Goal: Information Seeking & Learning: Compare options

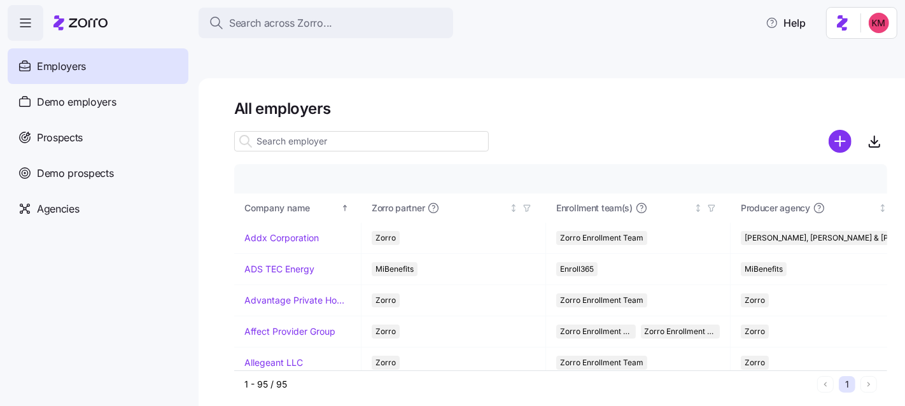
click at [19, 29] on icon "button" at bounding box center [25, 22] width 15 height 15
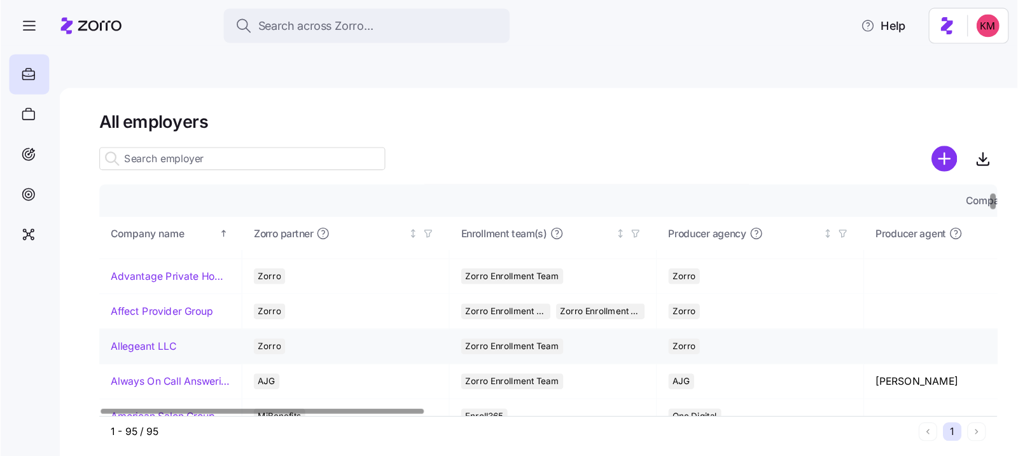
scroll to position [32, 0]
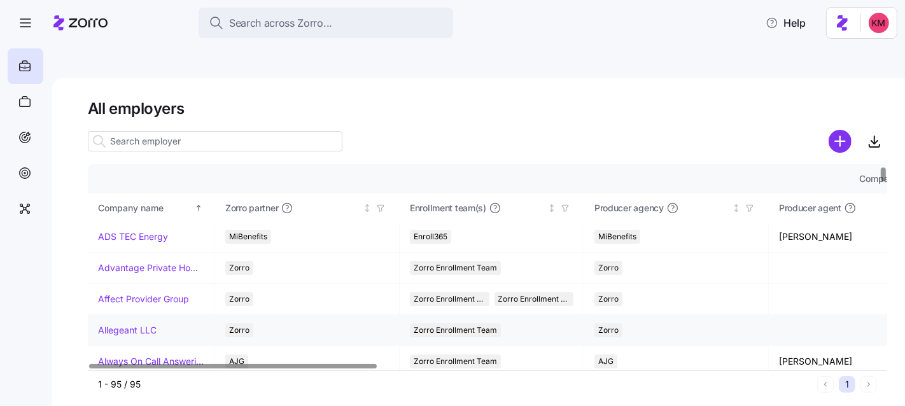
click at [132, 324] on link "Allegeant LLC" at bounding box center [127, 330] width 59 height 13
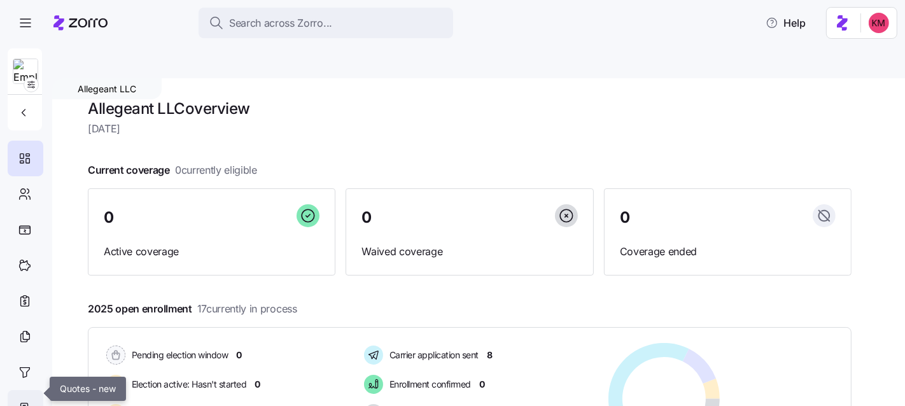
click at [21, 399] on div at bounding box center [26, 408] width 36 height 36
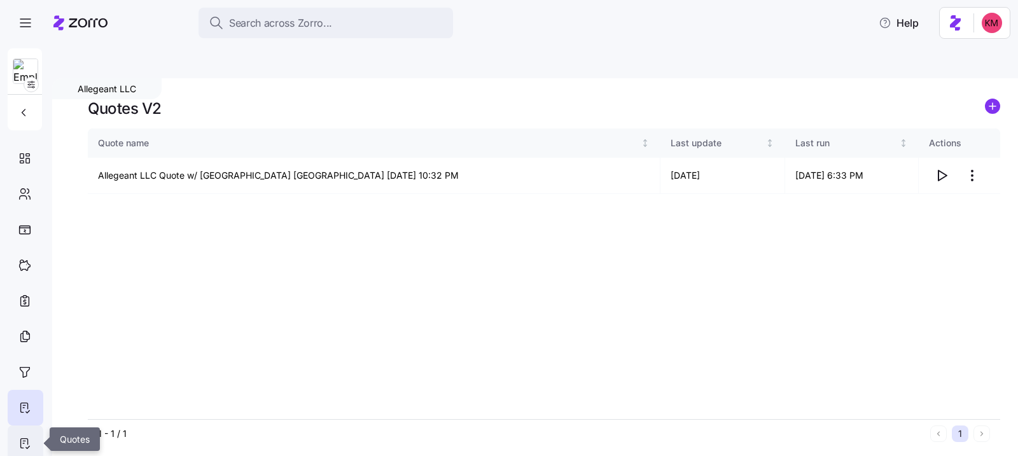
click at [23, 405] on icon at bounding box center [25, 443] width 14 height 15
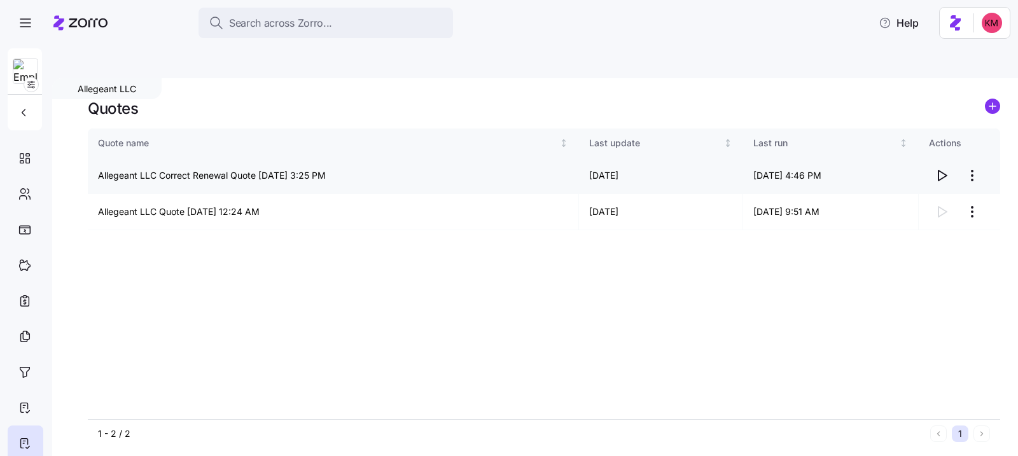
click at [904, 168] on icon "button" at bounding box center [941, 175] width 15 height 15
click at [24, 405] on icon at bounding box center [25, 407] width 14 height 15
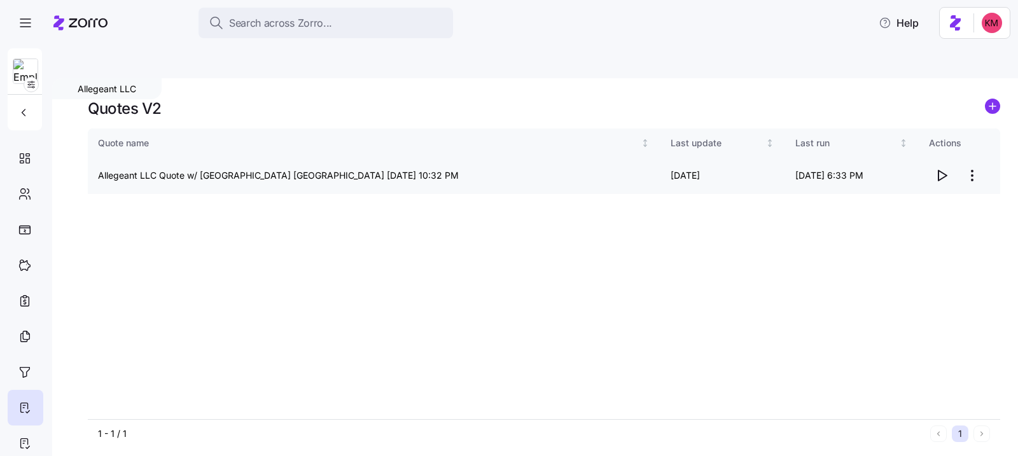
click at [904, 168] on icon "button" at bounding box center [941, 175] width 15 height 15
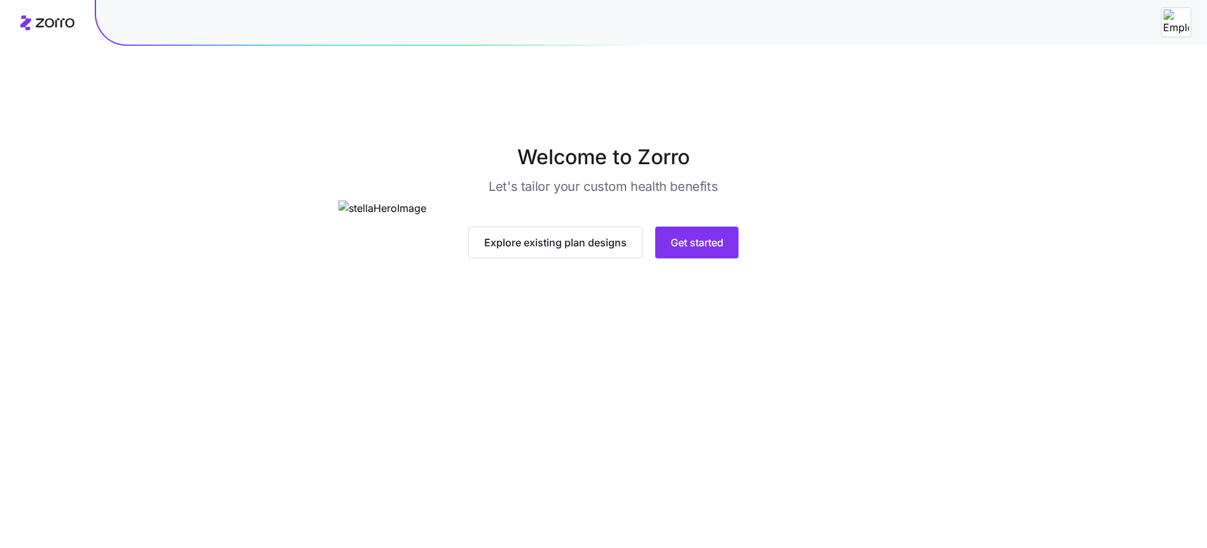
click at [782, 529] on main "Welcome to Zorro Let's tailor your custom health benefits Explore existing plan…" at bounding box center [603, 304] width 1207 height 548
click at [711, 250] on span "Get started" at bounding box center [697, 242] width 53 height 15
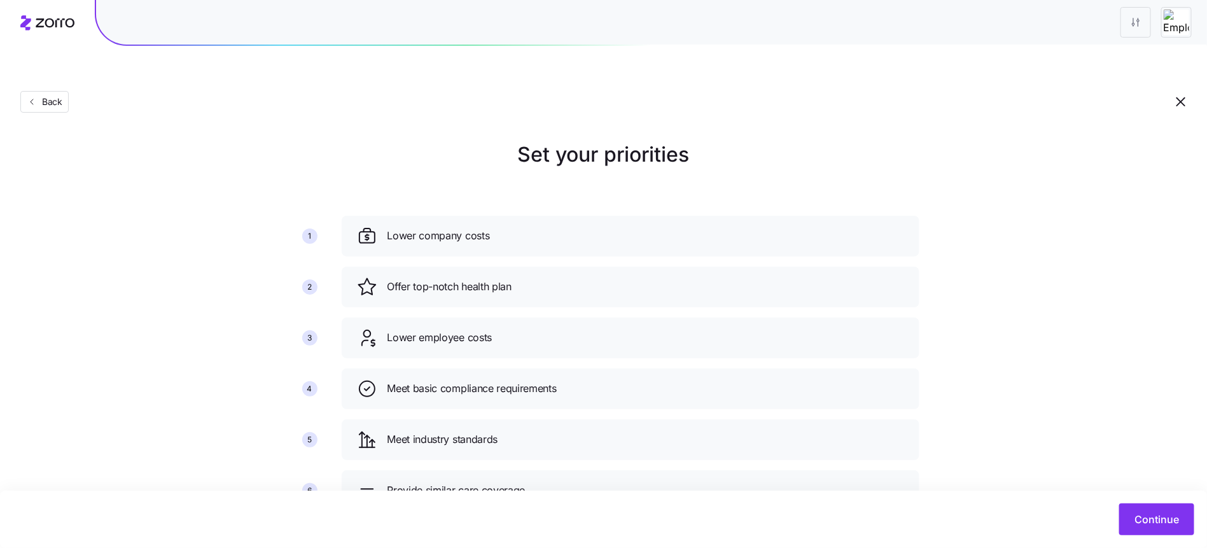
scroll to position [27, 0]
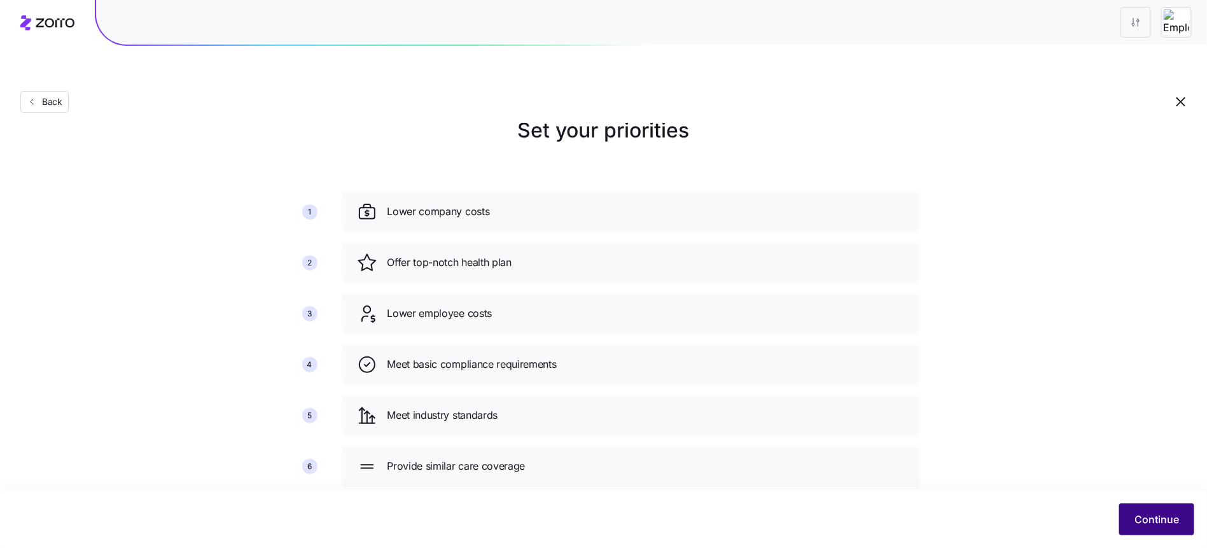
click at [1149, 530] on button "Continue" at bounding box center [1156, 519] width 75 height 32
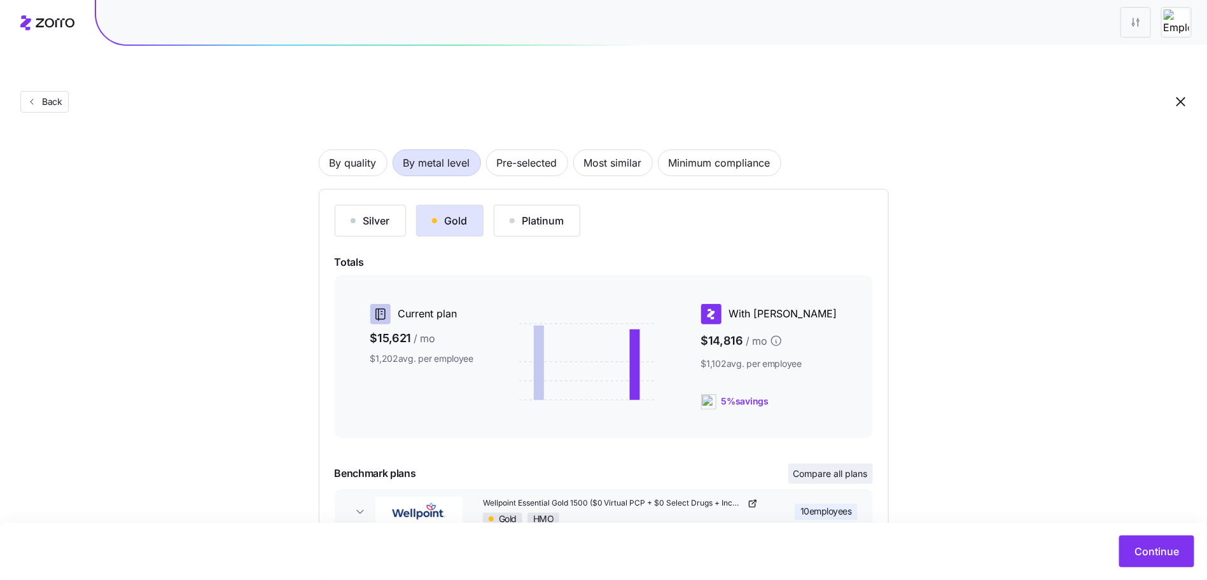
scroll to position [121, 0]
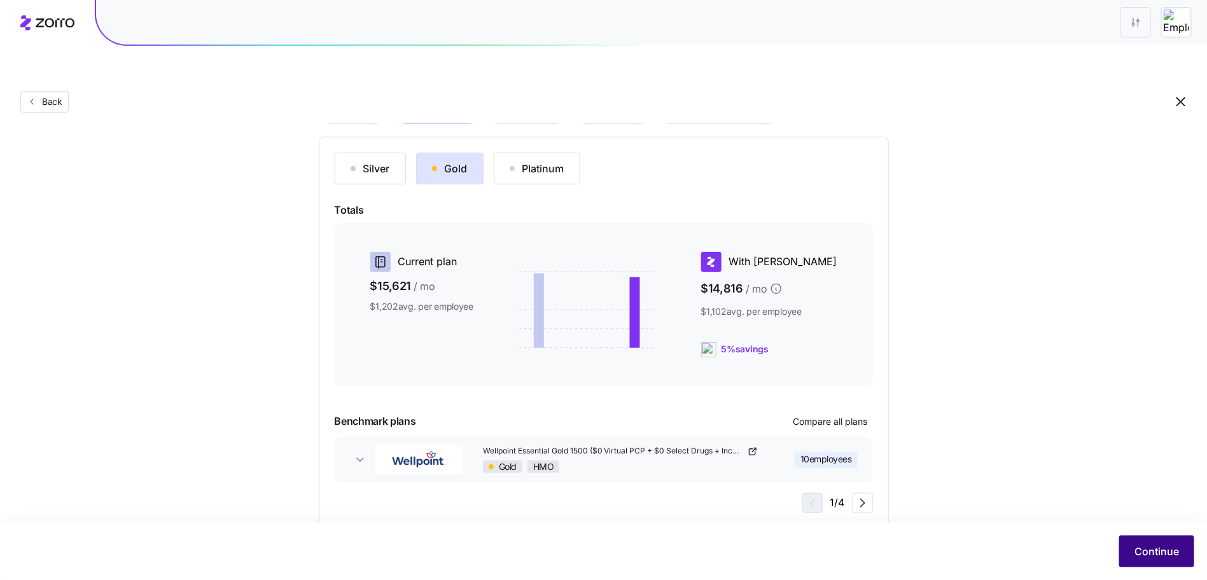
click at [1126, 542] on button "Continue" at bounding box center [1156, 552] width 75 height 32
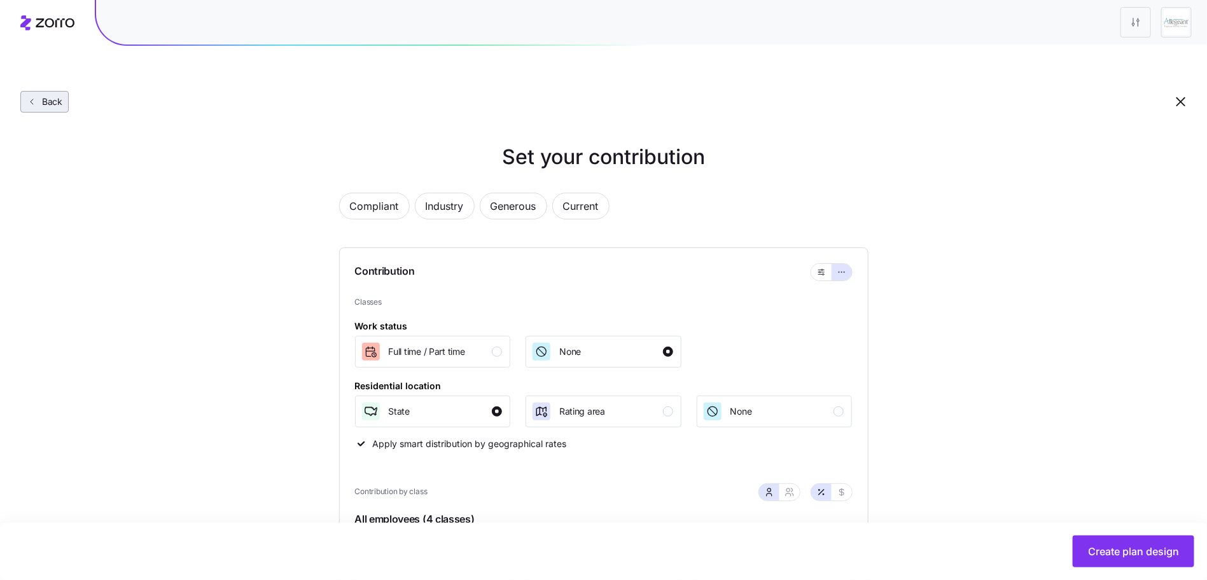
click at [50, 91] on button "Back" at bounding box center [44, 102] width 48 height 22
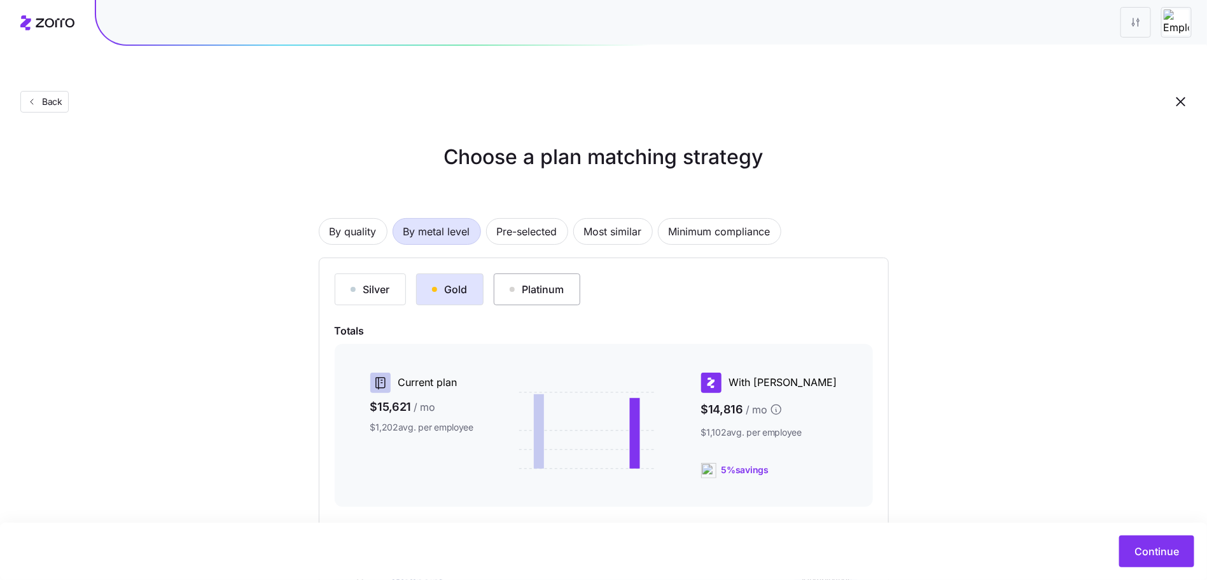
click at [528, 274] on button "Platinum" at bounding box center [537, 290] width 87 height 32
click at [437, 258] on div "Silver Gold Platinum Totals Current plan $15,621 / mo $1,202 avg. per employee …" at bounding box center [604, 454] width 570 height 393
click at [340, 219] on span "By quality" at bounding box center [353, 231] width 47 height 25
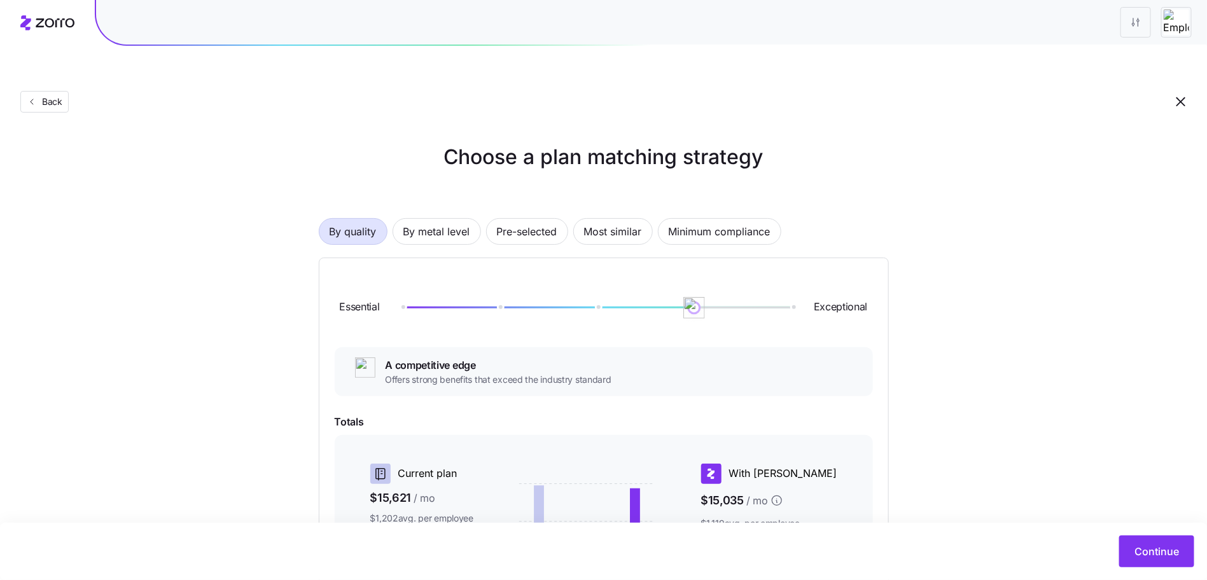
drag, startPoint x: 411, startPoint y: 279, endPoint x: 723, endPoint y: 291, distance: 312.6
click at [723, 291] on div "Essential Exceptional" at bounding box center [604, 308] width 538 height 69
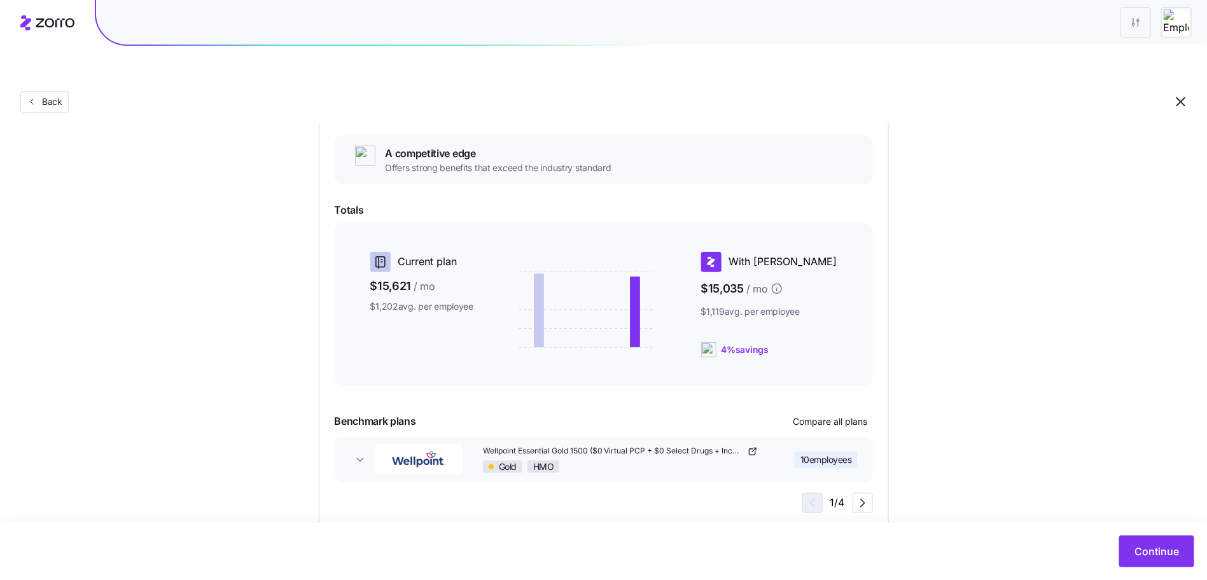
click at [342, 437] on button "Wellpoint Essential Gold 1500 ($0 Virtual PCP + $0 Select Drugs + Incentives) G…" at bounding box center [604, 460] width 538 height 46
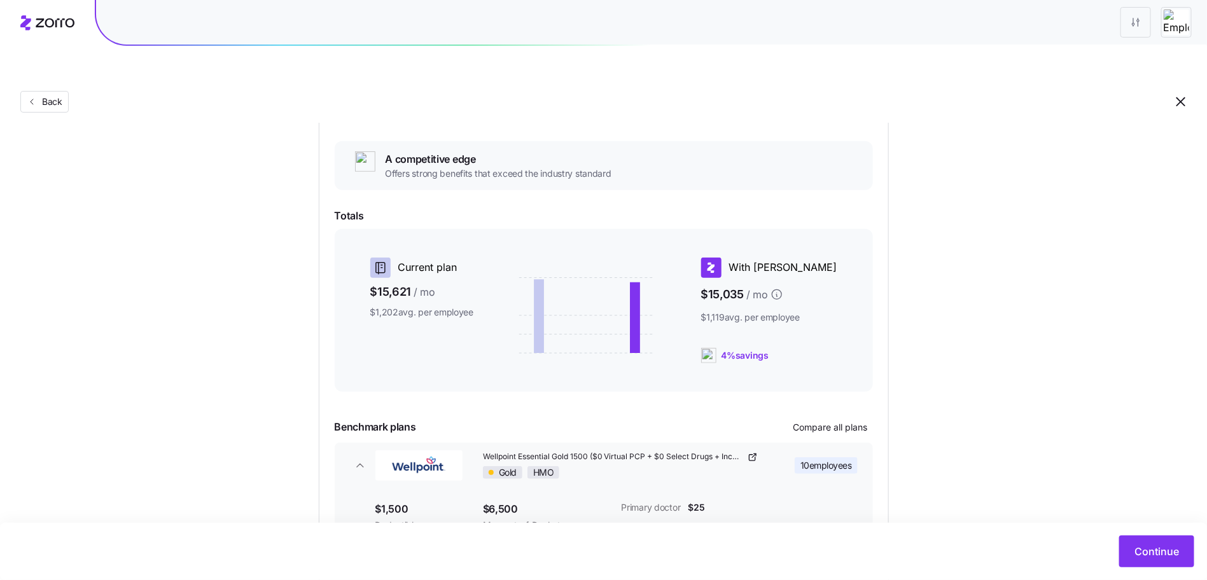
scroll to position [134, 0]
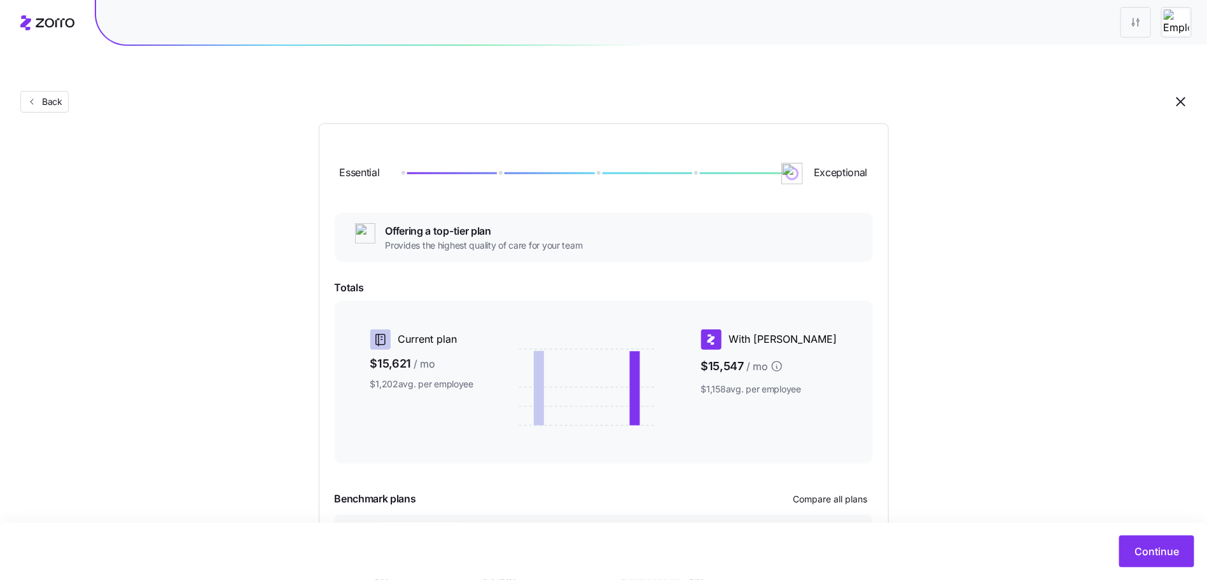
drag, startPoint x: 705, startPoint y: 146, endPoint x: 813, endPoint y: 139, distance: 108.4
click at [813, 139] on div "Essential Exceptional" at bounding box center [604, 173] width 538 height 69
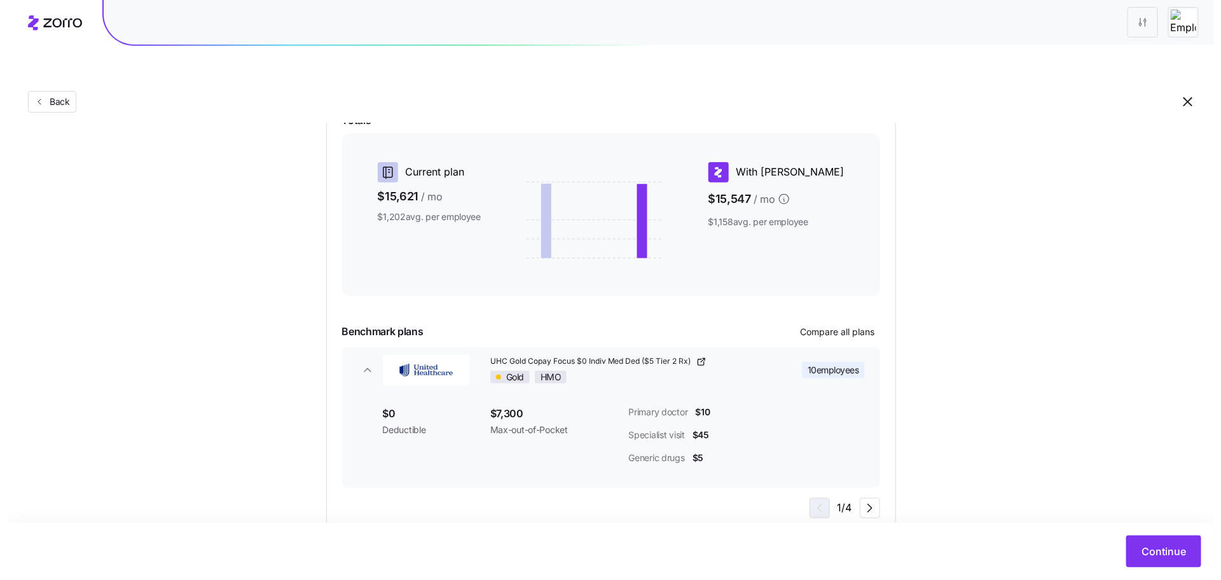
scroll to position [307, 0]
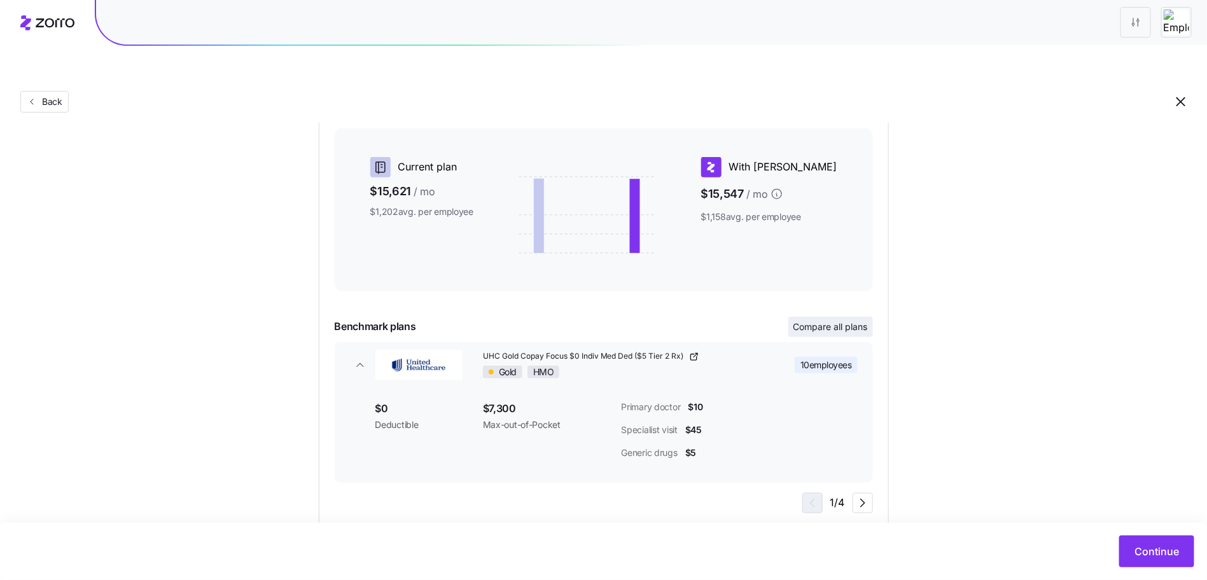
click at [835, 321] on span "Compare all plans" at bounding box center [830, 327] width 74 height 13
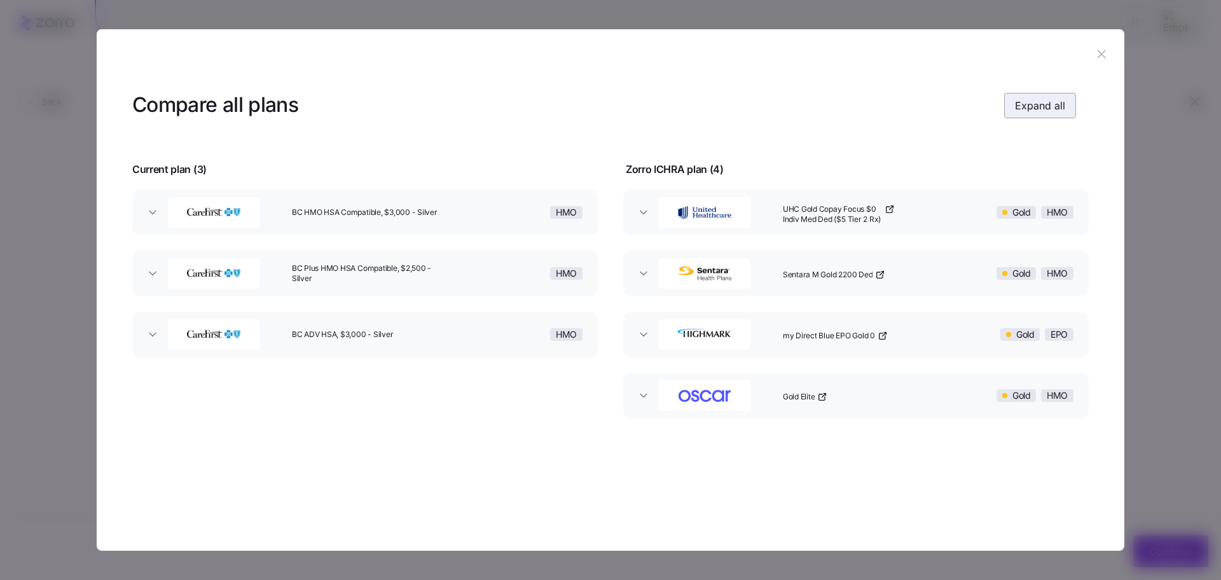
click at [1041, 102] on span "Expand all" at bounding box center [1040, 105] width 50 height 15
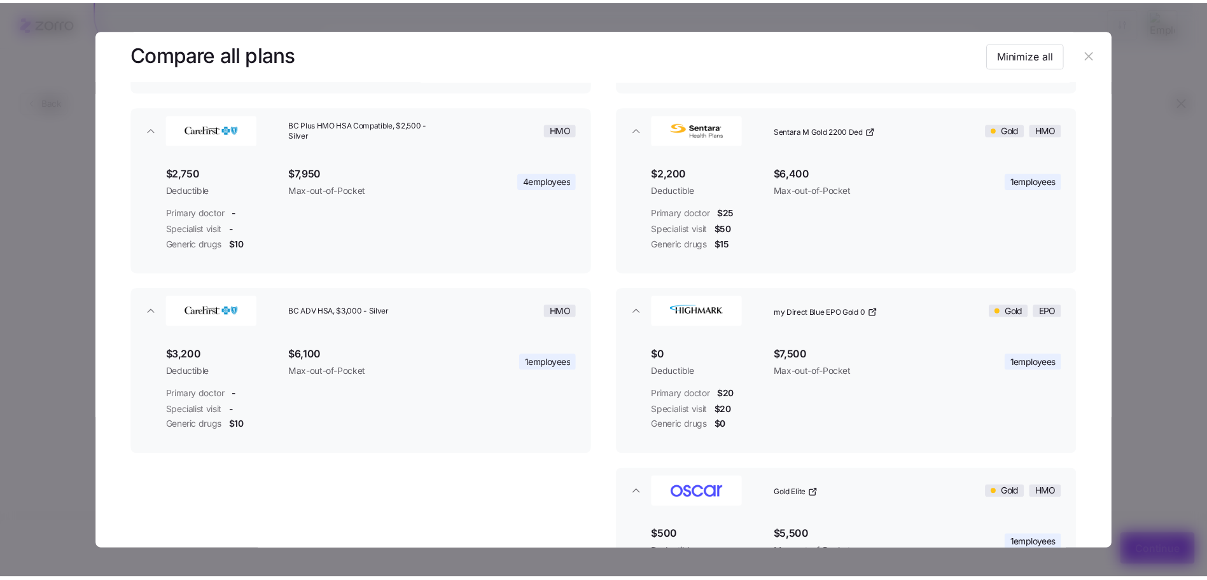
scroll to position [147, 0]
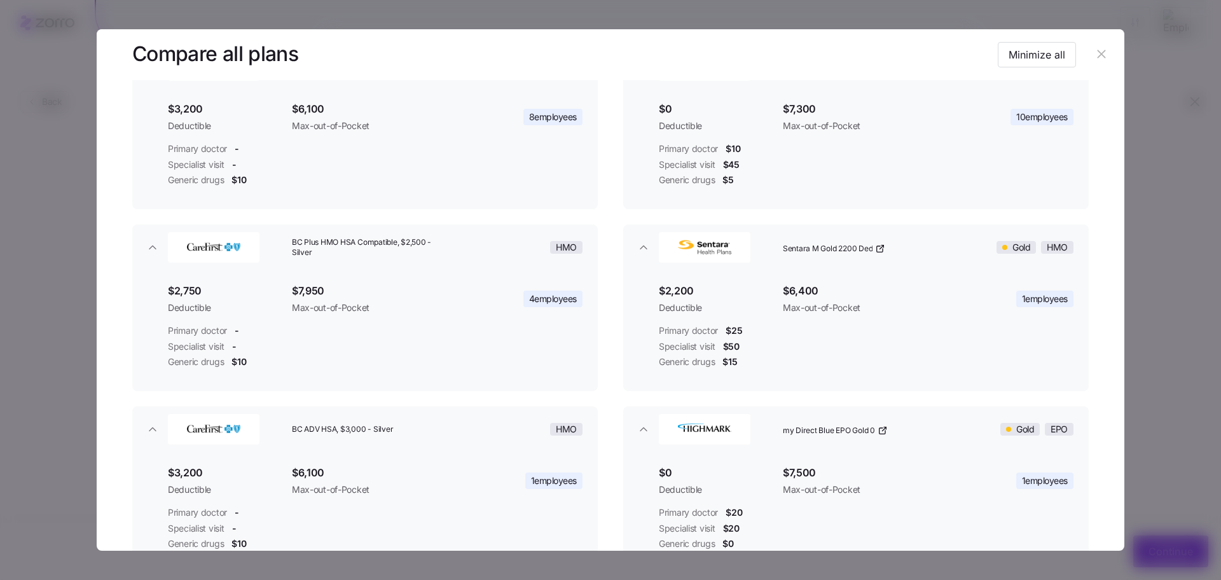
click at [1099, 54] on icon "button" at bounding box center [1102, 54] width 14 height 14
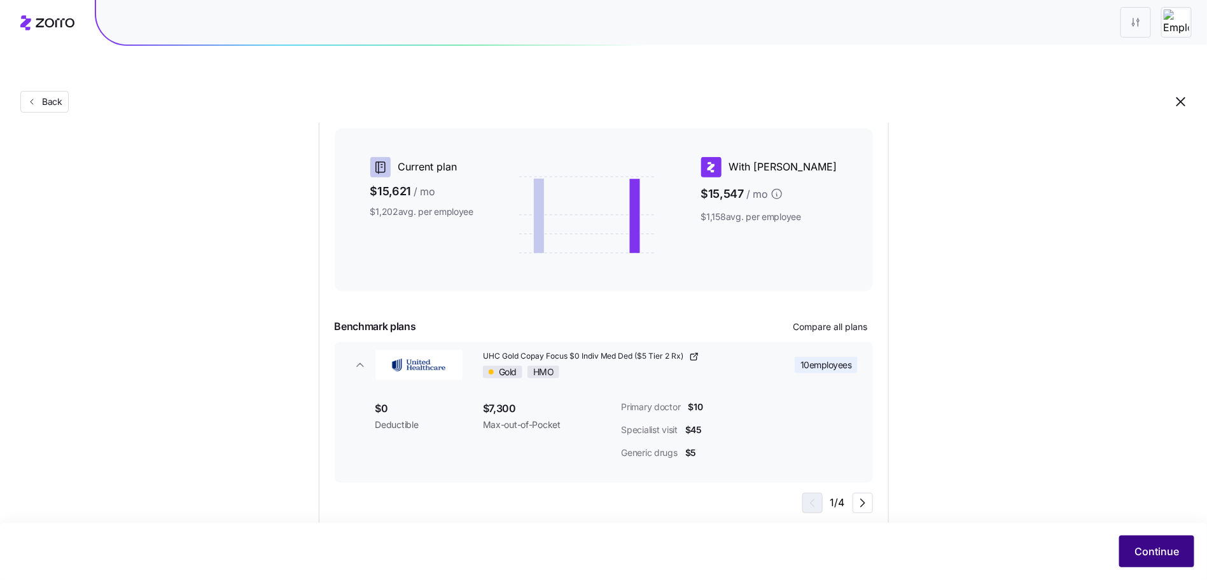
click at [1172, 547] on span "Continue" at bounding box center [1156, 551] width 45 height 15
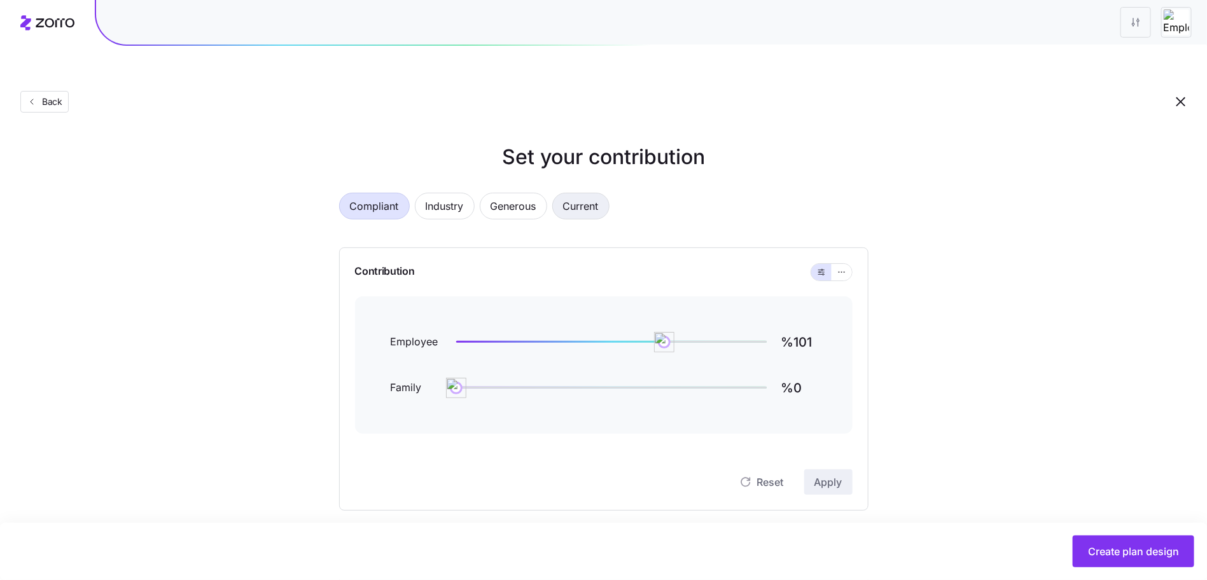
click at [574, 193] on span "Current" at bounding box center [581, 205] width 36 height 25
type input "%103"
type input "%14"
click at [794, 327] on input "%103" at bounding box center [799, 342] width 36 height 31
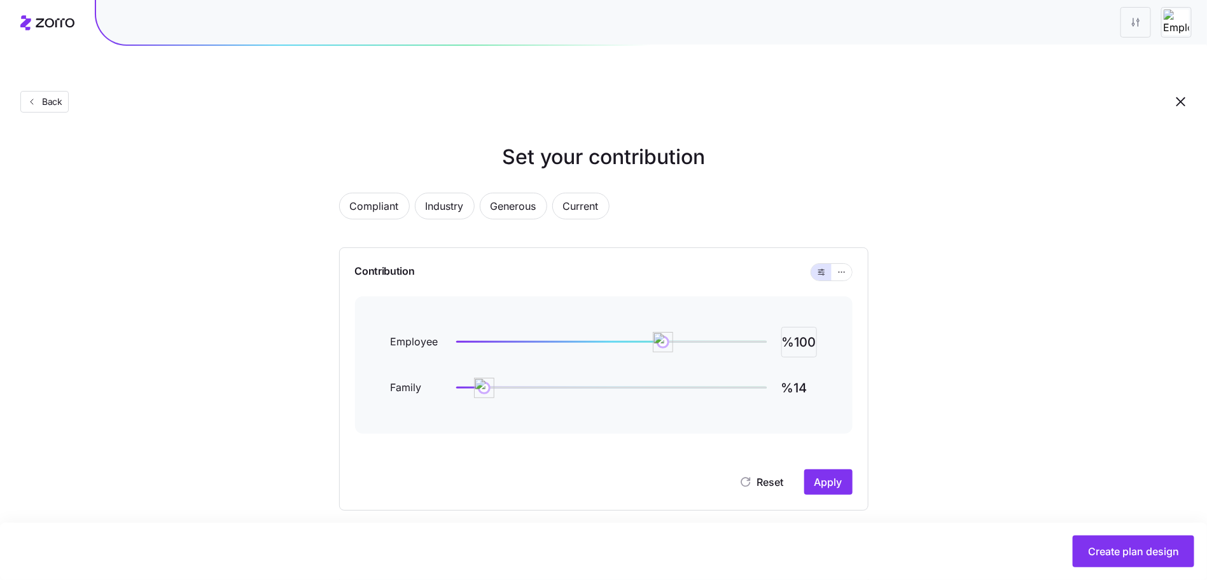
type input "%100"
type input "%80"
click at [847, 470] on button "Apply" at bounding box center [828, 482] width 48 height 25
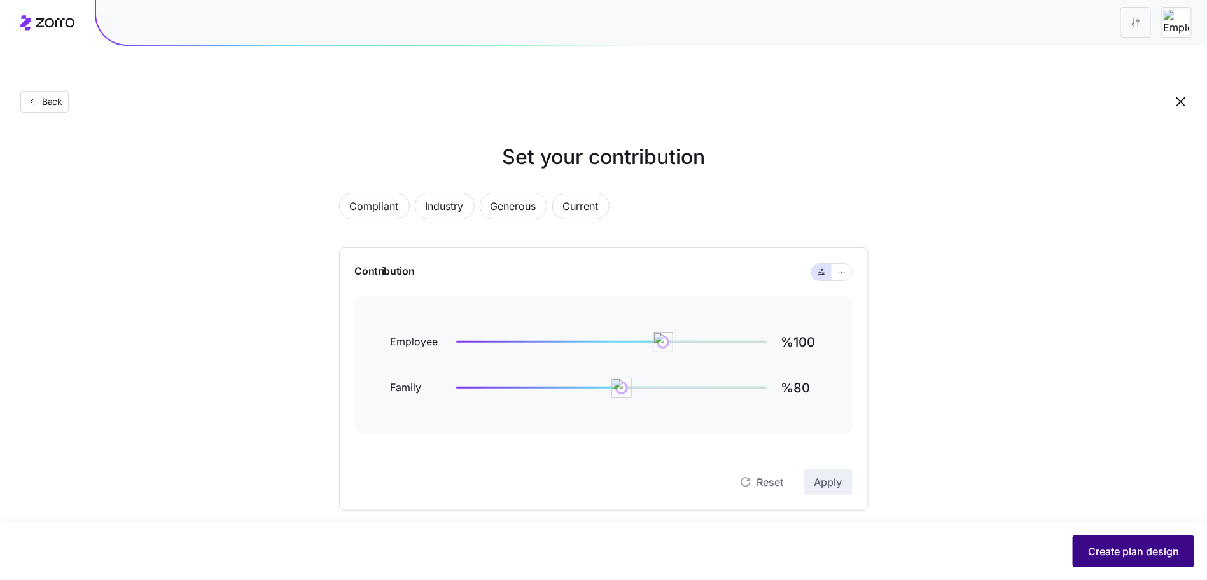
click at [1089, 547] on span "Create plan design" at bounding box center [1133, 551] width 91 height 15
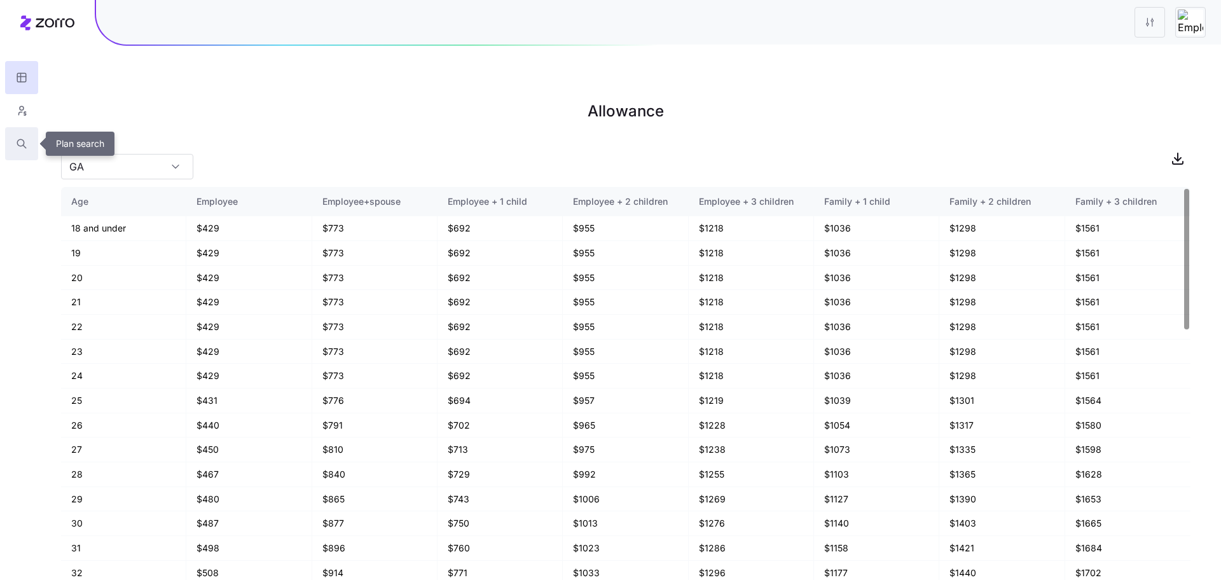
click at [24, 134] on button "button" at bounding box center [21, 143] width 33 height 33
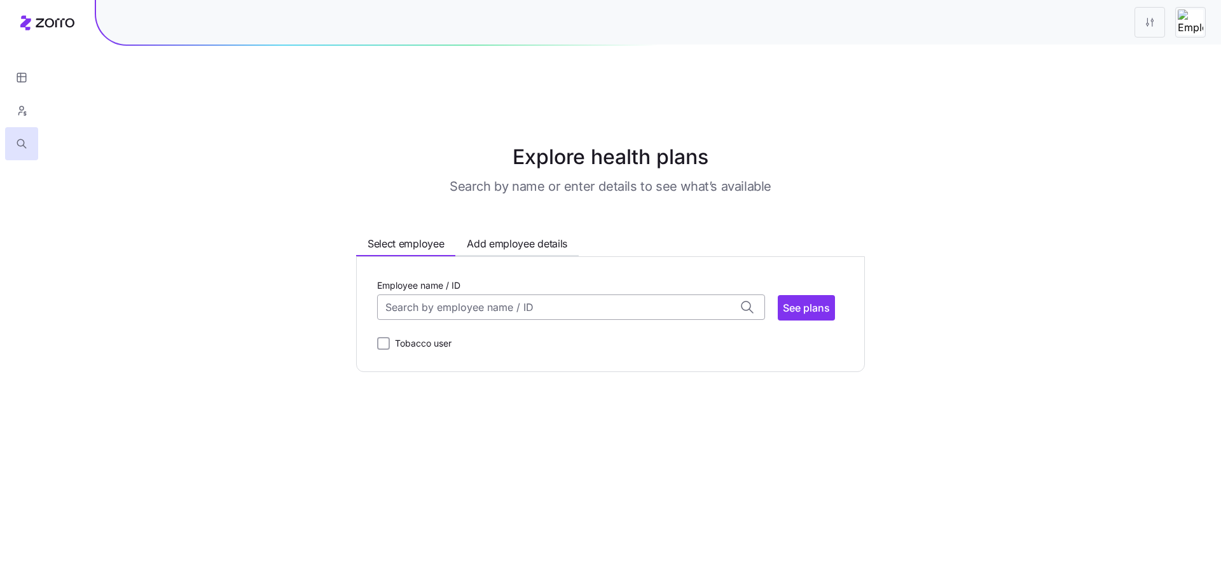
click at [543, 295] on input "Employee name / ID" at bounding box center [571, 307] width 388 height 25
click at [286, 391] on main "Explore health plans Search by name or enter details to see what’s available Se…" at bounding box center [610, 320] width 1221 height 580
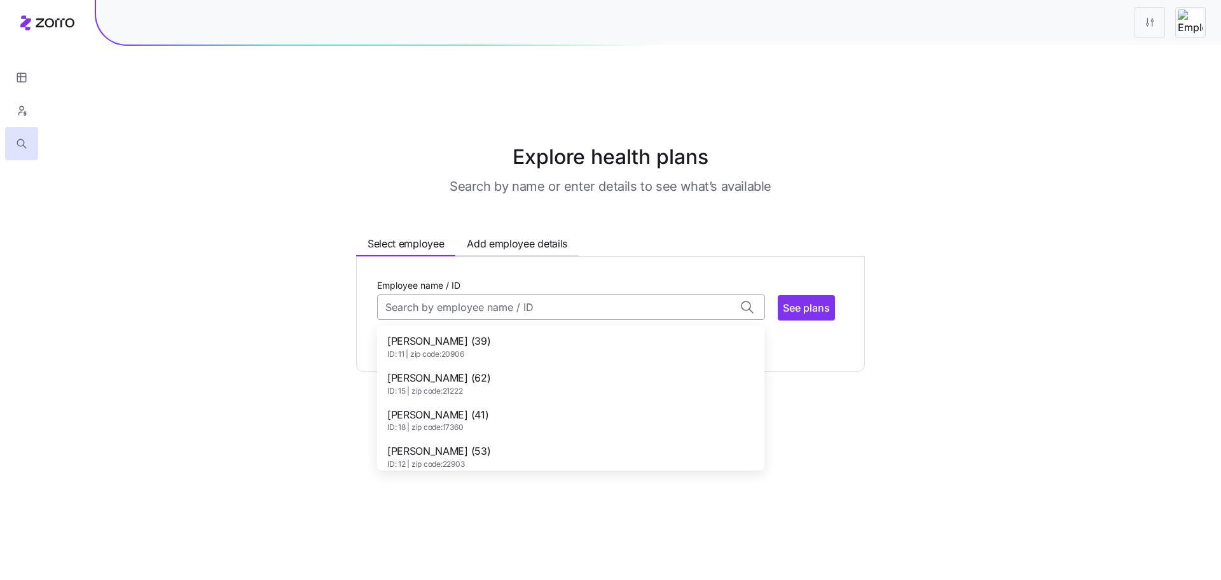
click at [447, 295] on input "Employee name / ID" at bounding box center [571, 307] width 388 height 25
click at [517, 372] on div "Kathryn Erdman (44) ID: 9 | zip code: 21155" at bounding box center [571, 390] width 382 height 37
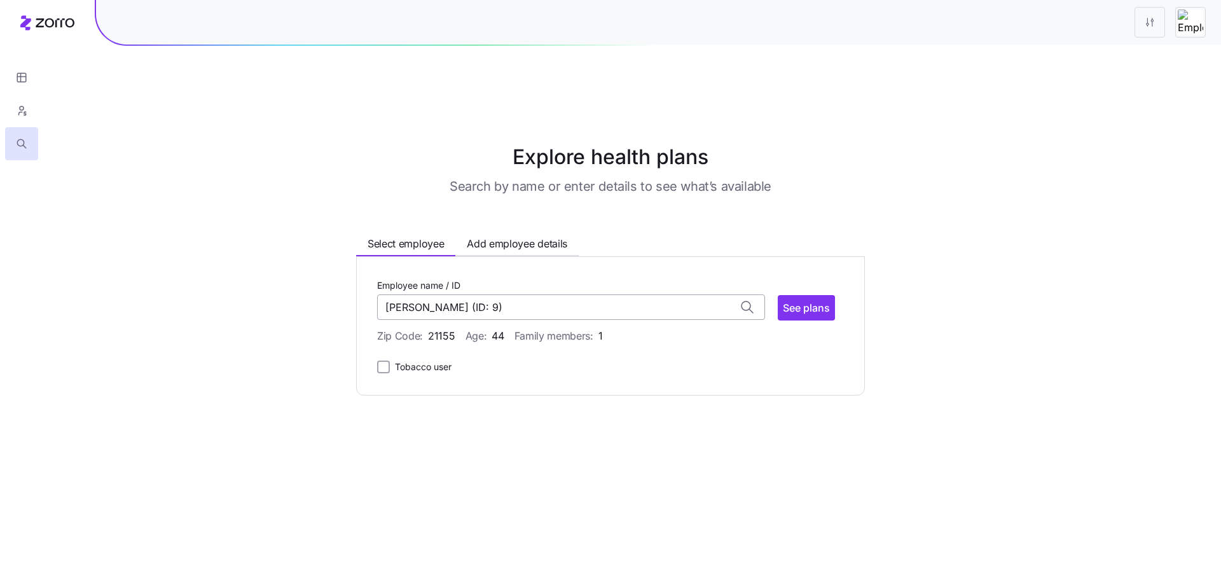
click at [588, 295] on input "Kathryn Erdman (ID: 9)" at bounding box center [571, 307] width 388 height 25
type input "Kathryn Erdman"
click at [492, 236] on span "Add employee details" at bounding box center [517, 244] width 101 height 16
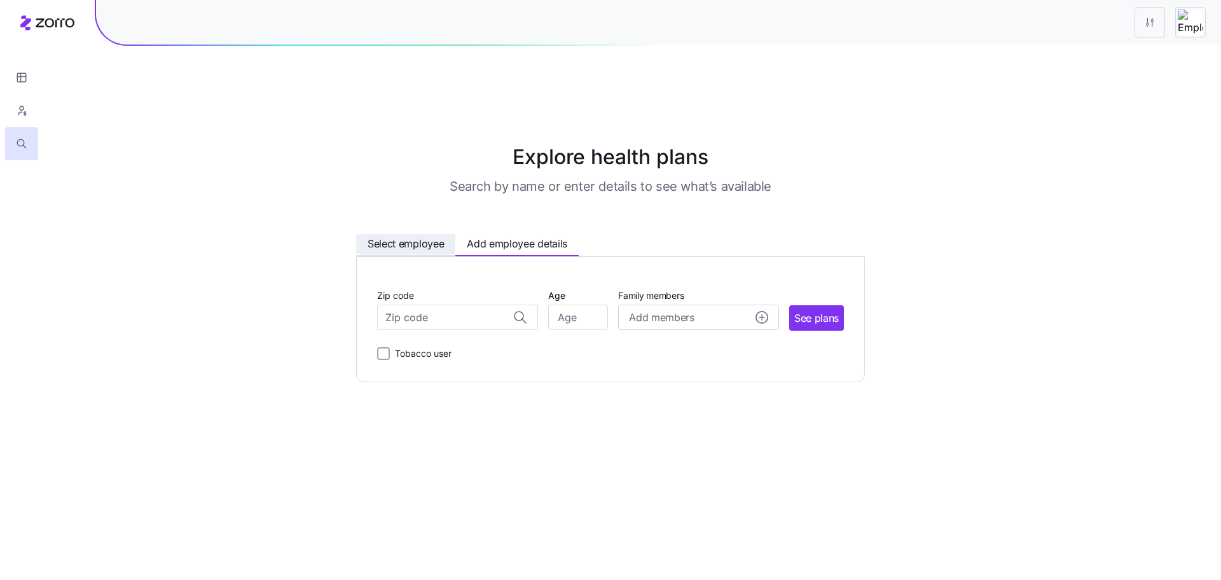
click at [386, 236] on span "Select employee" at bounding box center [406, 244] width 76 height 16
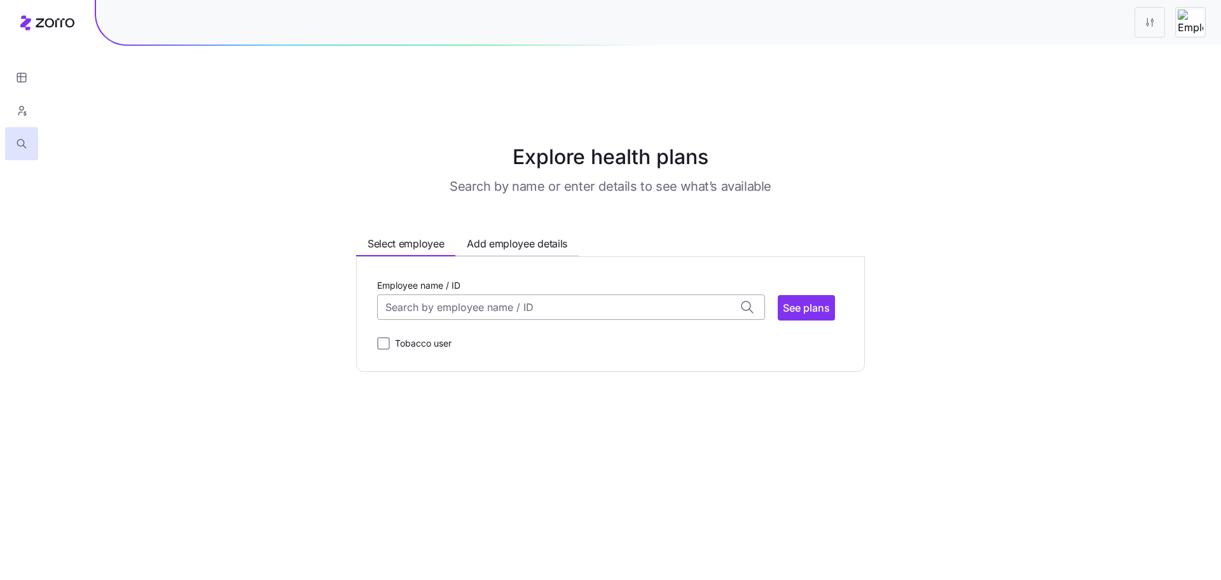
click at [421, 295] on input "Employee name / ID" at bounding box center [571, 307] width 388 height 25
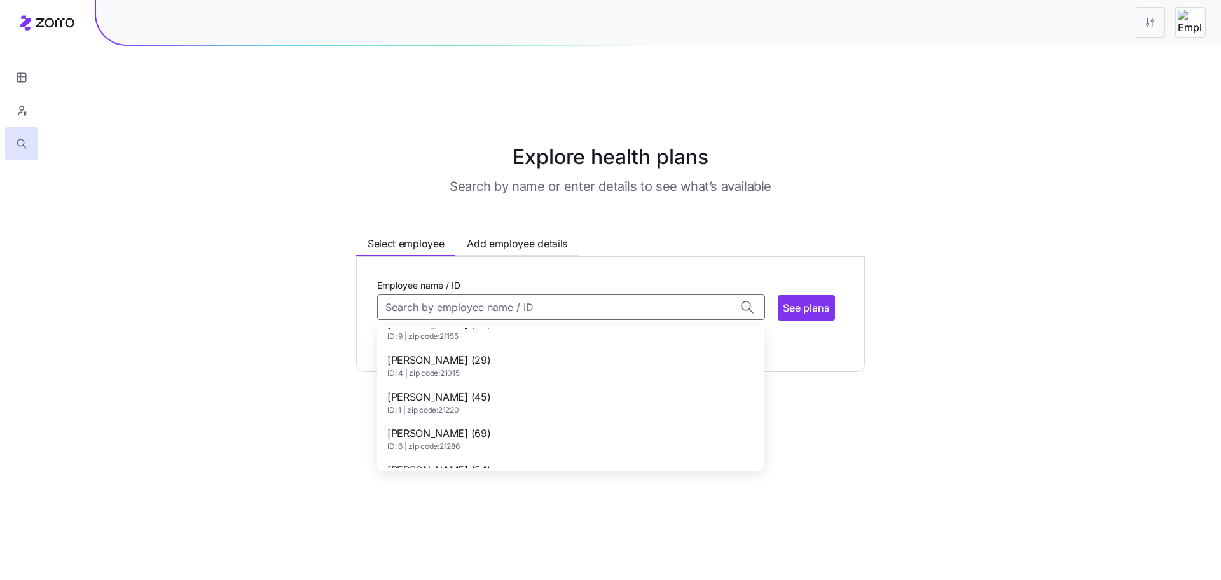
scroll to position [592, 0]
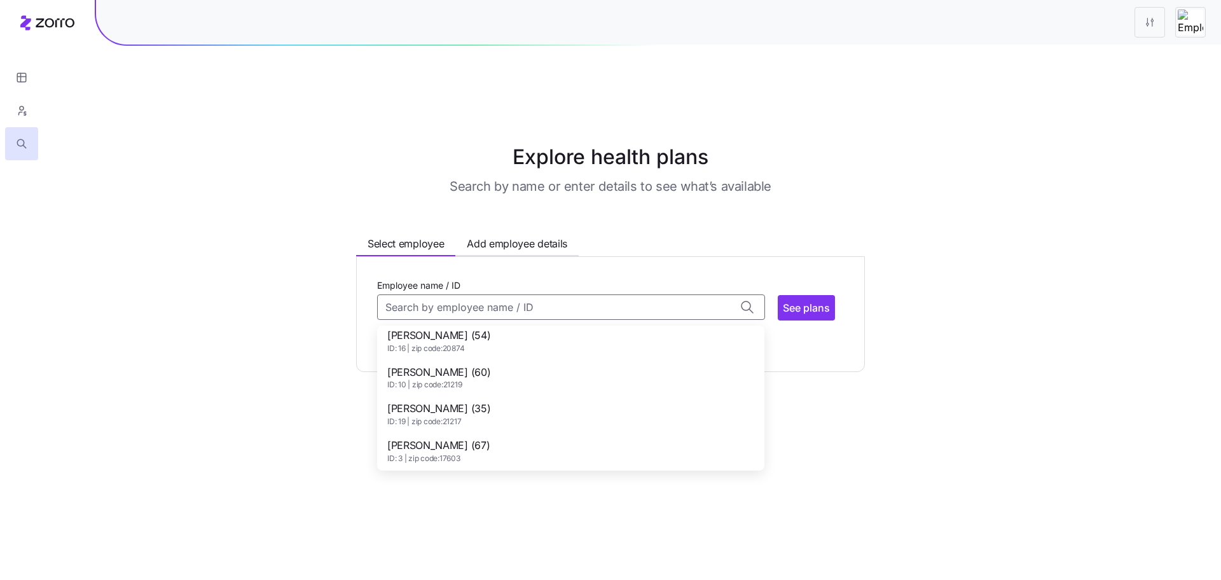
click at [492, 396] on div "Tyler Willse (35) ID: 19 | zip code: 21217" at bounding box center [571, 414] width 382 height 37
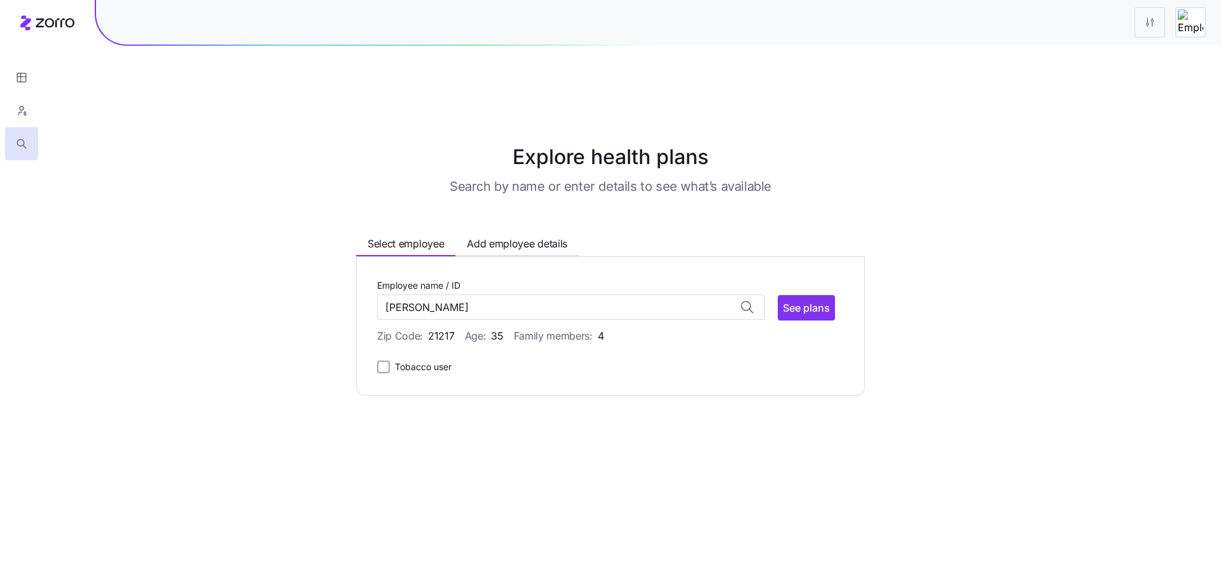
click at [776, 405] on main "Explore health plans Search by name or enter details to see what’s available Se…" at bounding box center [610, 320] width 1221 height 580
type input "Tyler Willse (ID: 19)"
click at [544, 236] on span "Add employee details" at bounding box center [517, 244] width 101 height 16
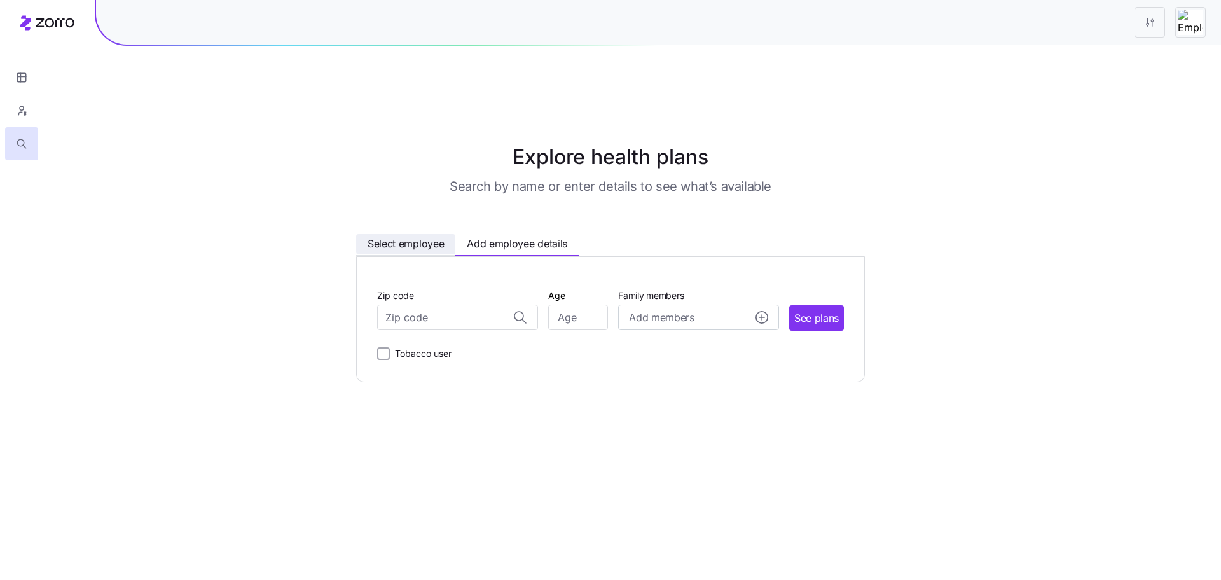
click at [400, 236] on span "Select employee" at bounding box center [406, 244] width 76 height 16
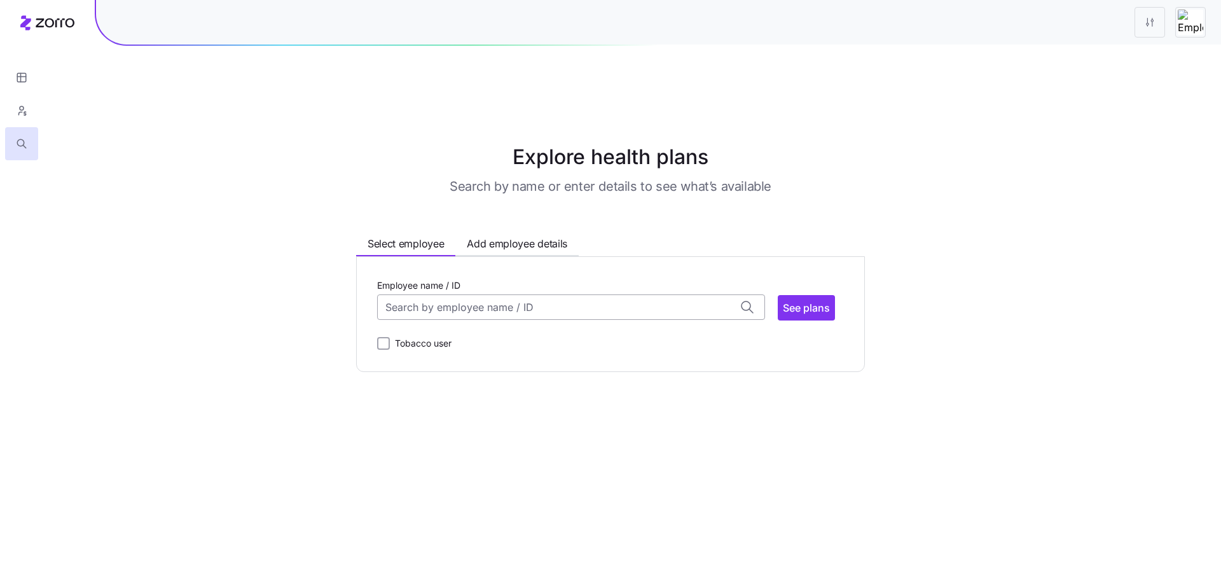
click at [428, 295] on input "Employee name / ID" at bounding box center [571, 307] width 388 height 25
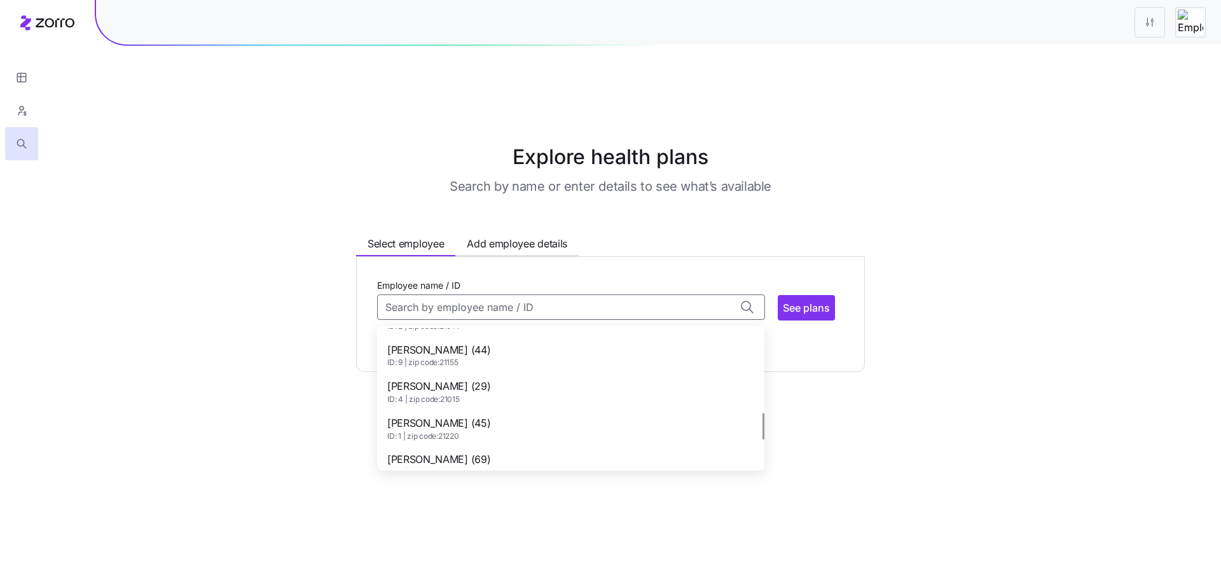
scroll to position [411, 0]
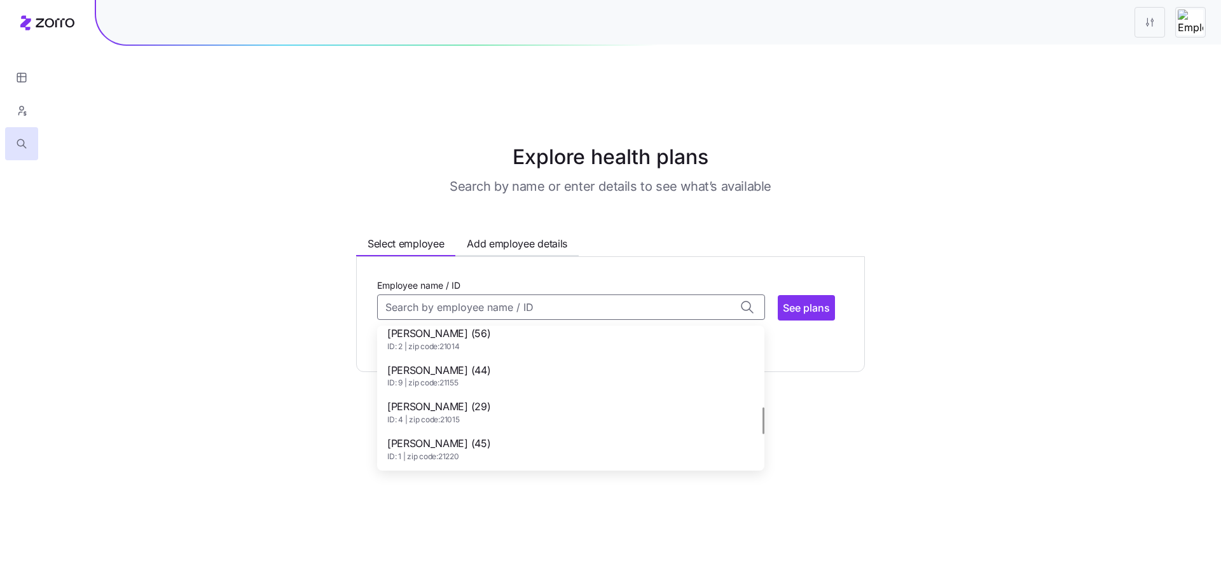
click at [483, 363] on span "Kathryn Erdman (44)" at bounding box center [438, 371] width 103 height 16
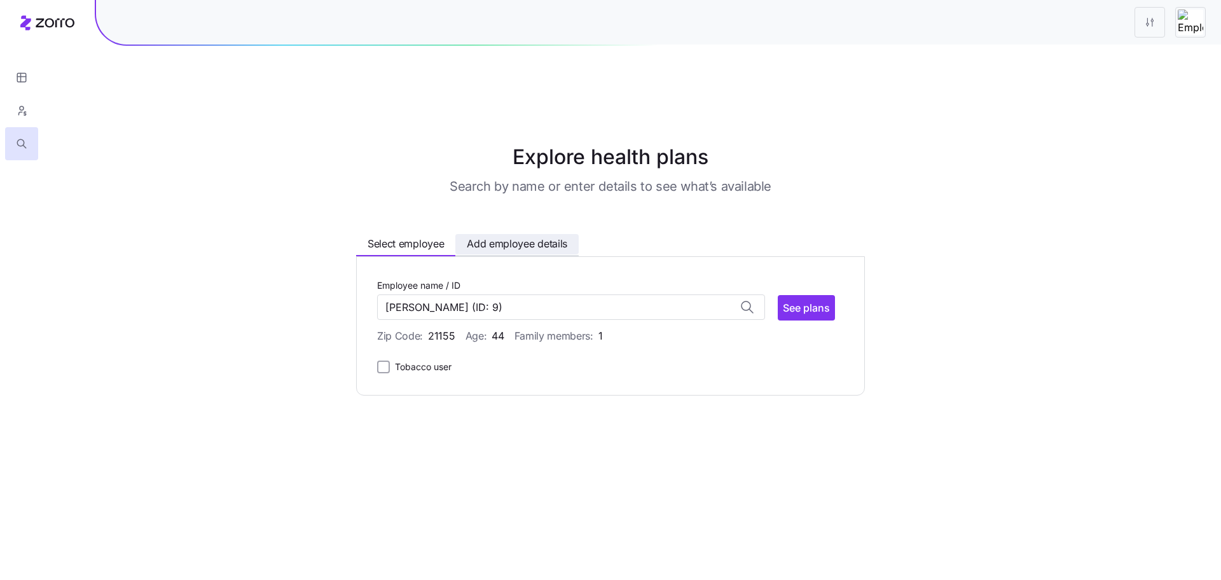
type input "Kathryn Erdman"
click at [515, 234] on button "Add employee details" at bounding box center [517, 244] width 123 height 20
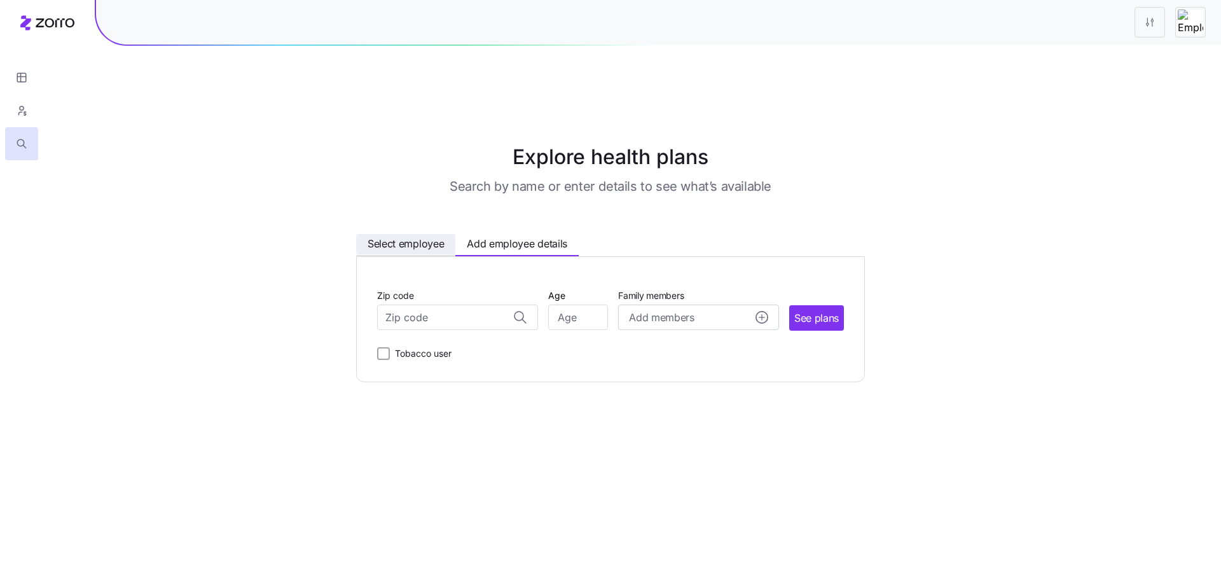
click at [389, 236] on span "Select employee" at bounding box center [406, 244] width 76 height 16
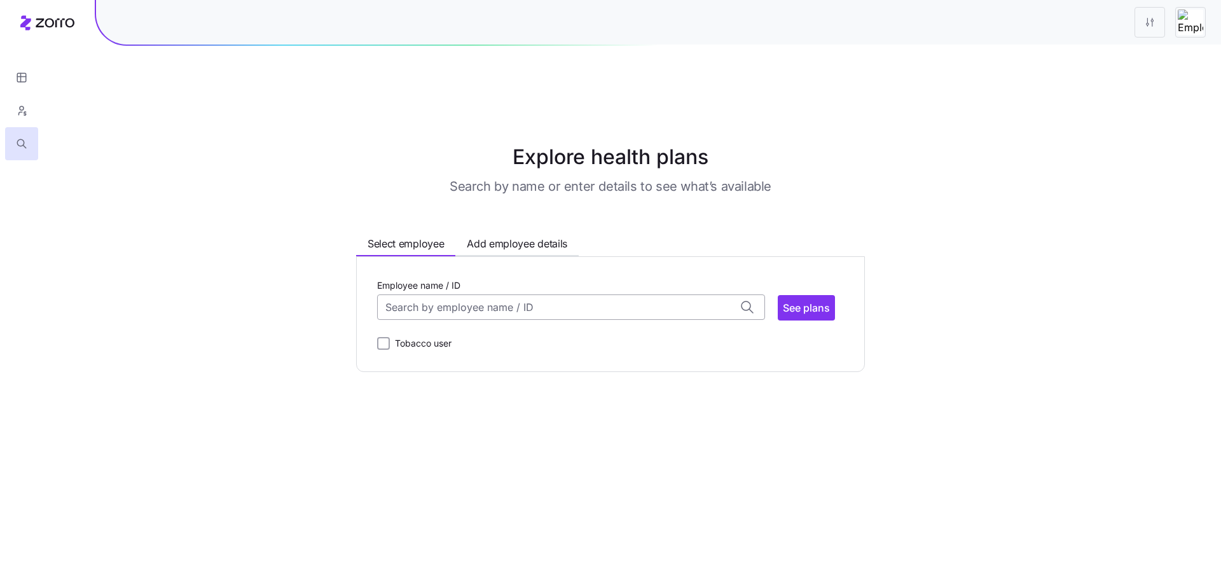
click at [438, 295] on input "Employee name / ID" at bounding box center [571, 307] width 388 height 25
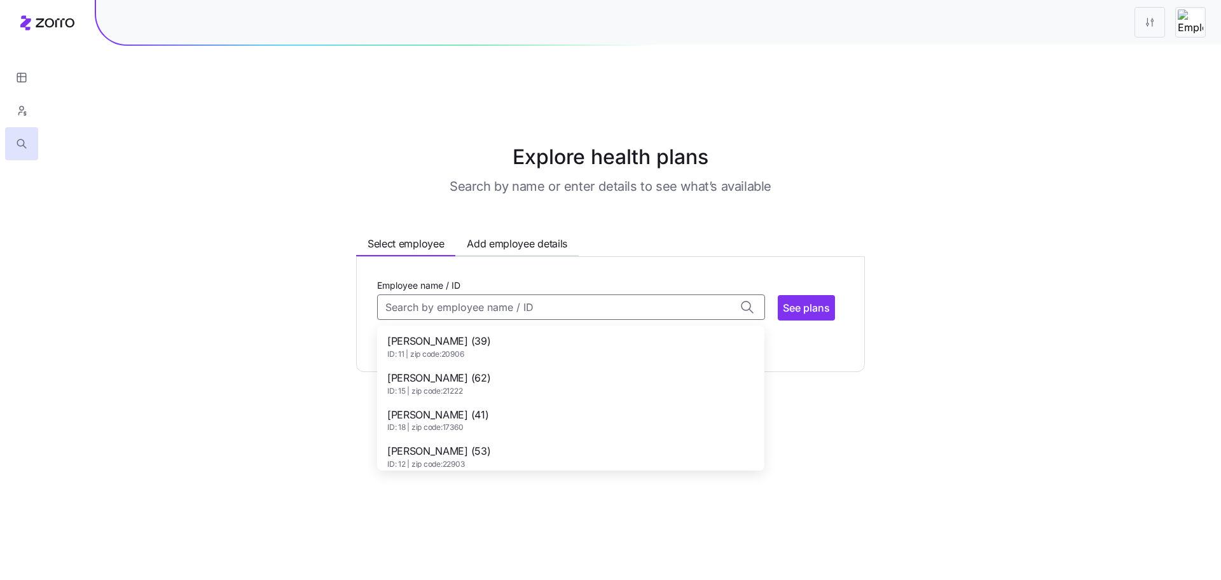
click at [468, 328] on div "Arthur Gibb (39) ID: 11 | zip code: 20906" at bounding box center [571, 346] width 382 height 37
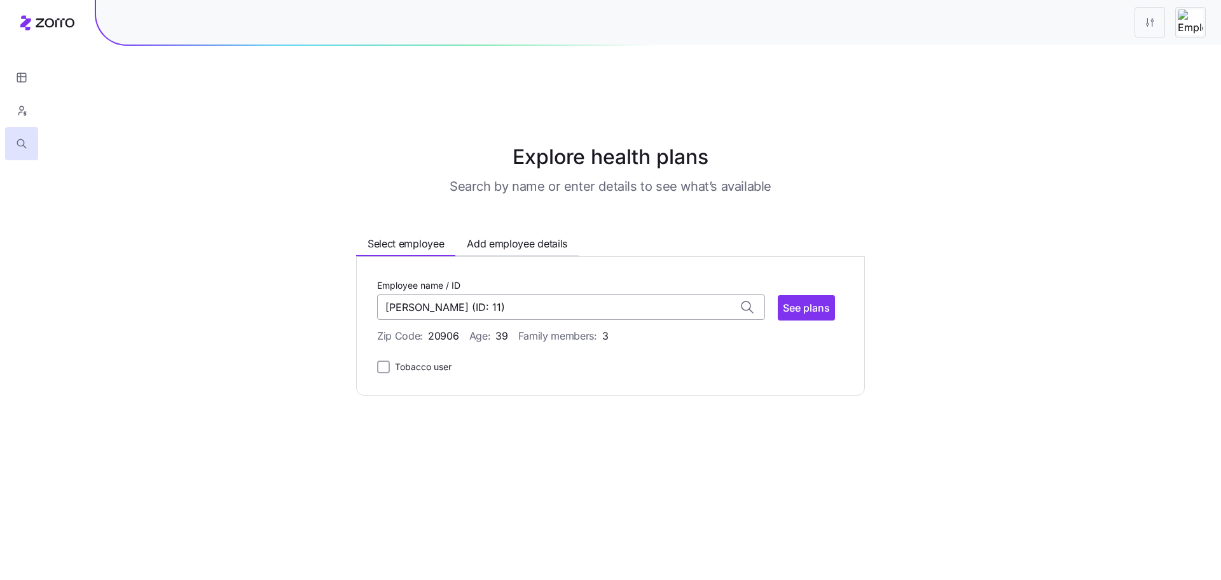
click at [584, 295] on input "Arthur Gibb (ID: 11)" at bounding box center [571, 307] width 388 height 25
type input "Arthur Gibb"
click at [514, 236] on span "Add employee details" at bounding box center [517, 244] width 101 height 16
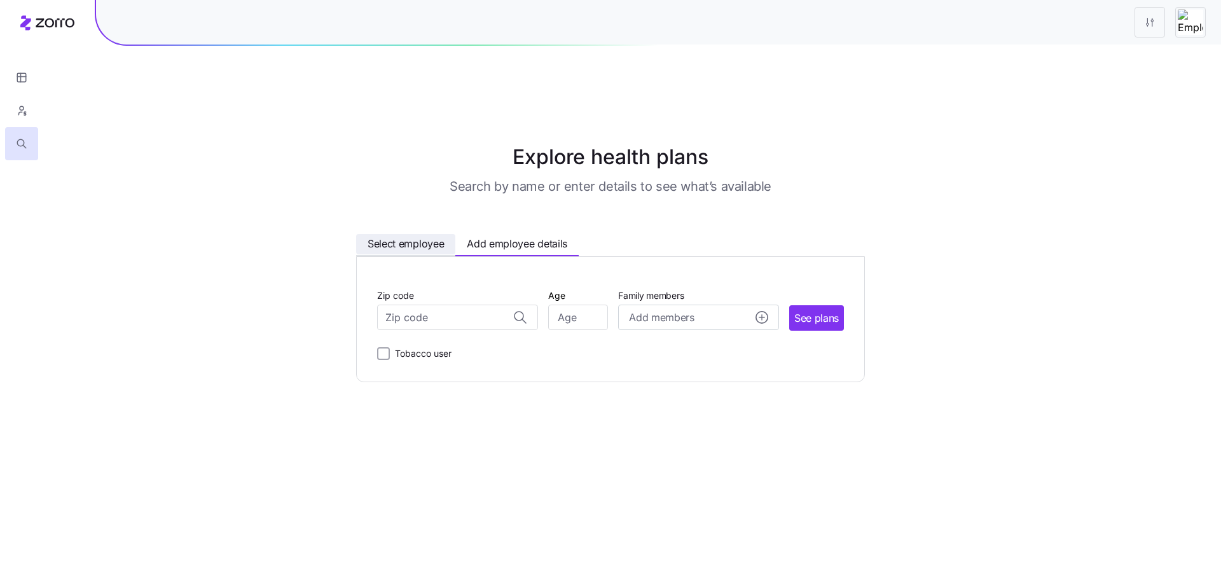
click at [369, 236] on span "Select employee" at bounding box center [406, 244] width 76 height 16
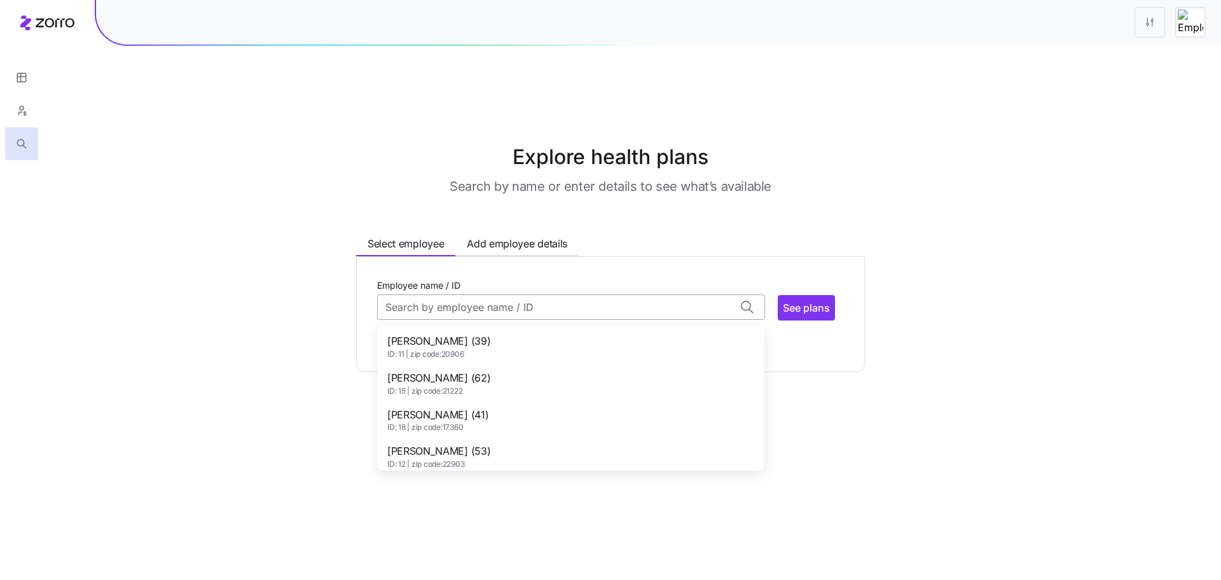
click at [430, 295] on input "Employee name / ID" at bounding box center [571, 307] width 388 height 25
click at [483, 365] on div "Betty Petro (62) ID: 15 | zip code: 21222" at bounding box center [571, 383] width 382 height 37
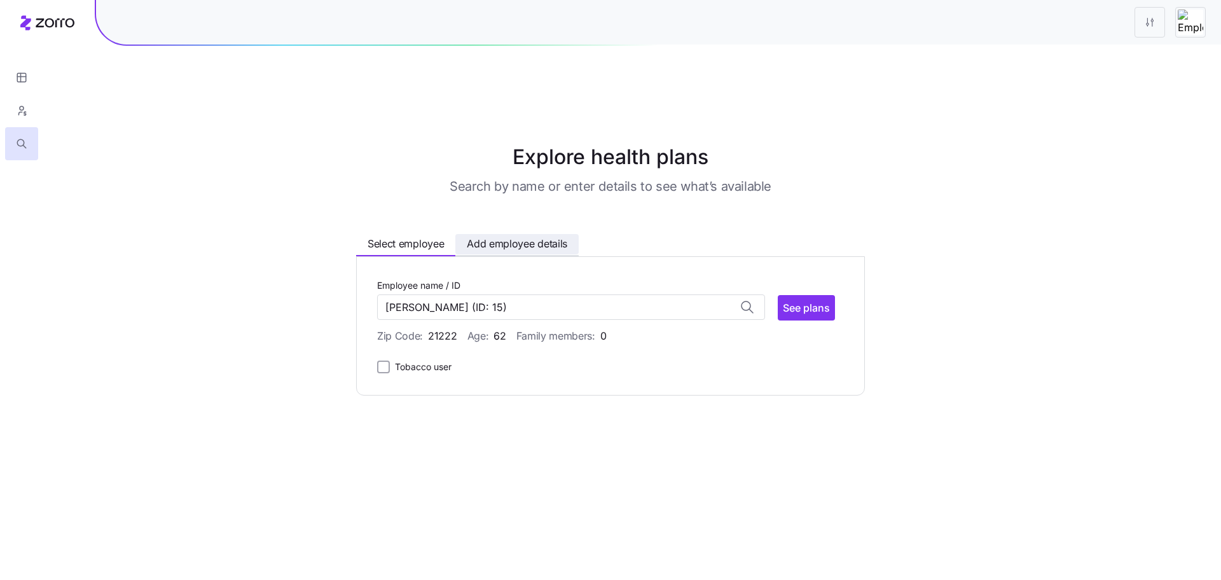
type input "Betty Petro"
click at [517, 236] on span "Add employee details" at bounding box center [517, 244] width 101 height 16
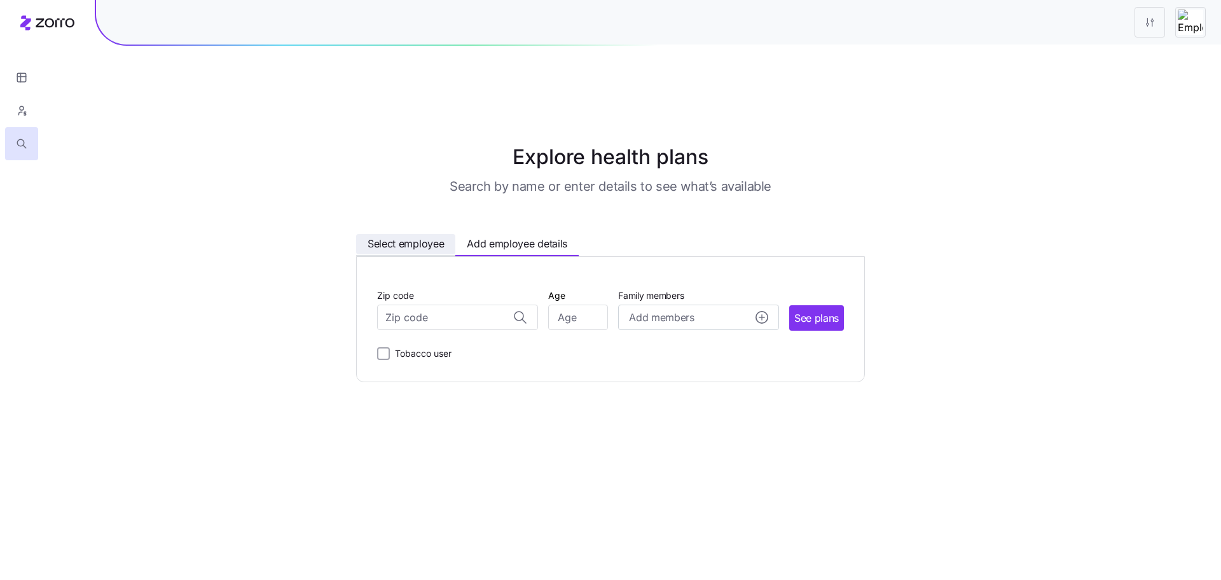
click at [410, 236] on span "Select employee" at bounding box center [406, 244] width 76 height 16
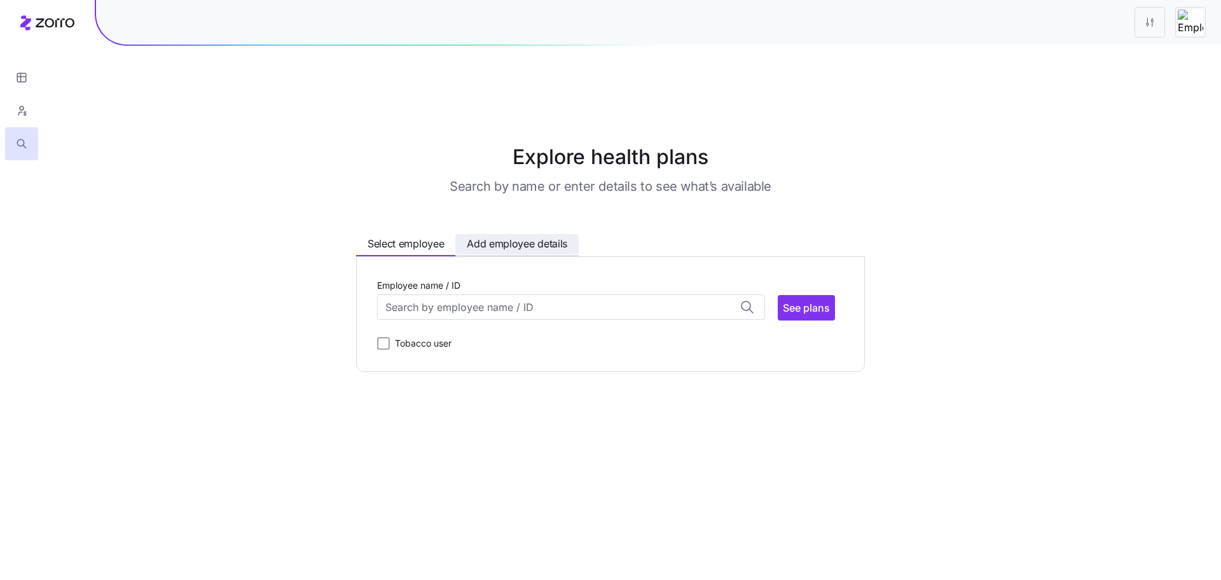
click at [510, 236] on span "Add employee details" at bounding box center [517, 244] width 101 height 16
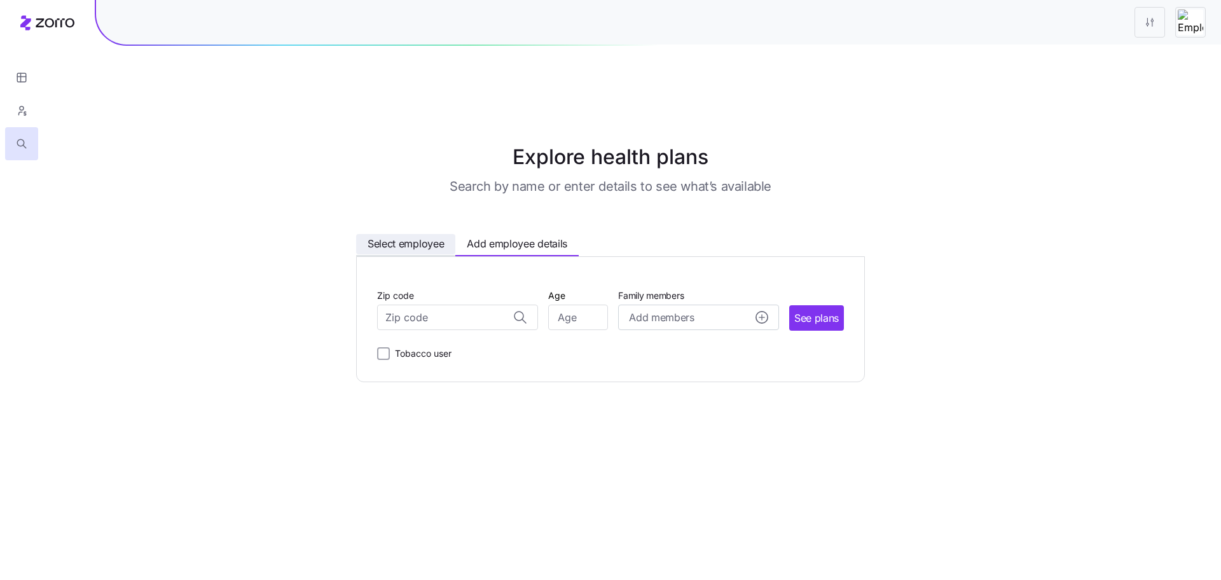
click at [427, 236] on span "Select employee" at bounding box center [406, 244] width 76 height 16
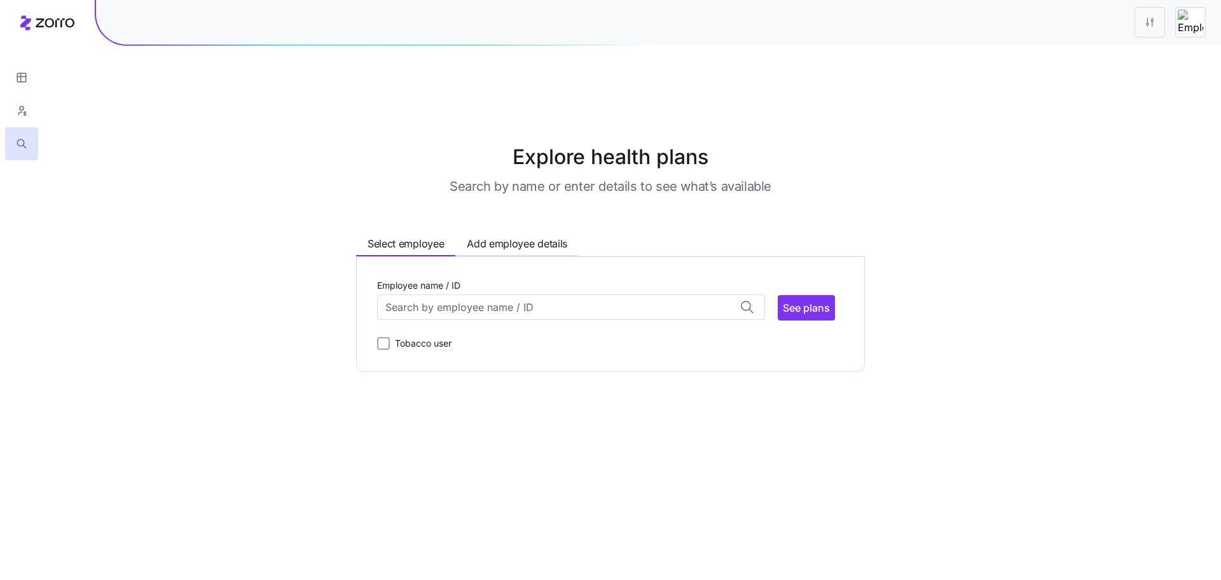
click at [520, 256] on div "Employee name / ID Arthur Gibb (39) ID: 11 | zip code: 20906 Betty Petro (62) I…" at bounding box center [610, 314] width 509 height 116
click at [513, 236] on span "Add employee details" at bounding box center [517, 244] width 101 height 16
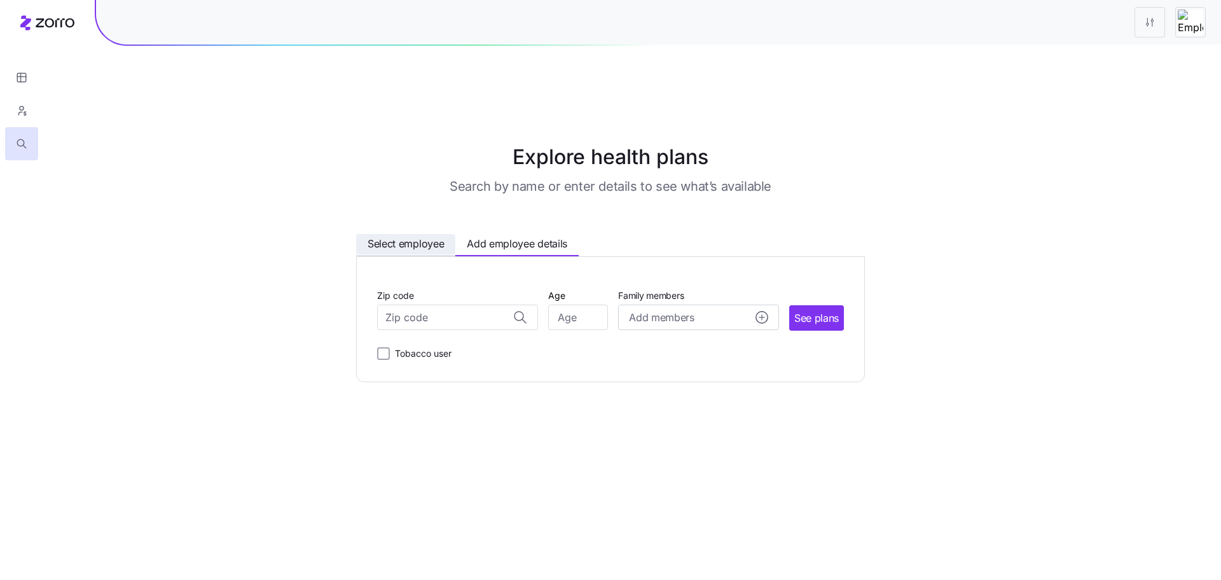
click at [435, 236] on span "Select employee" at bounding box center [406, 244] width 76 height 16
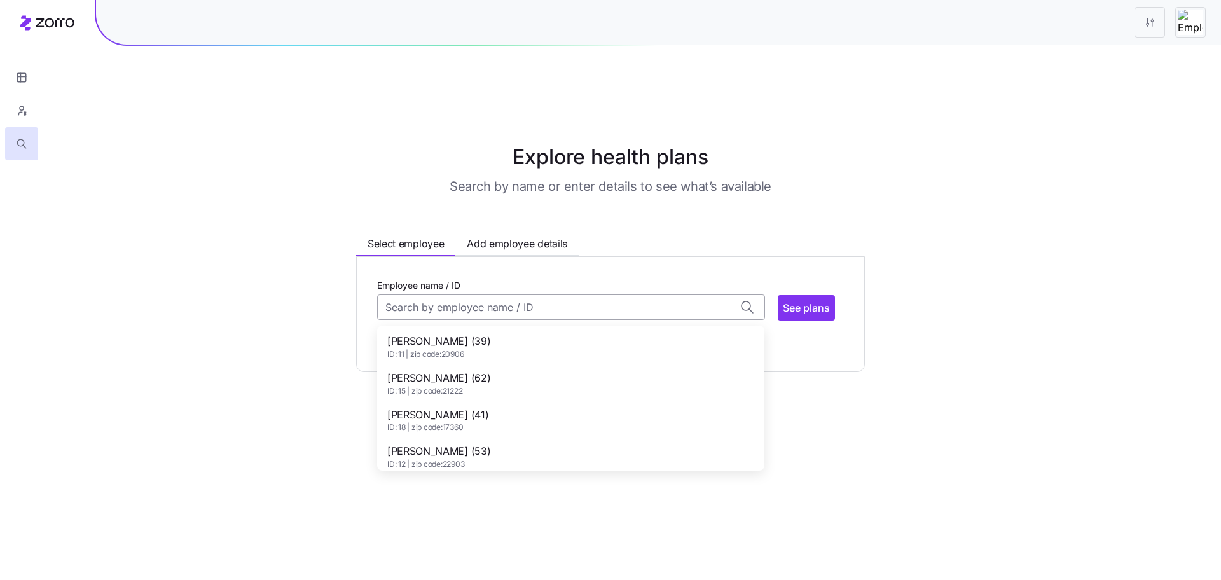
click at [435, 295] on input "Employee name / ID" at bounding box center [571, 307] width 388 height 25
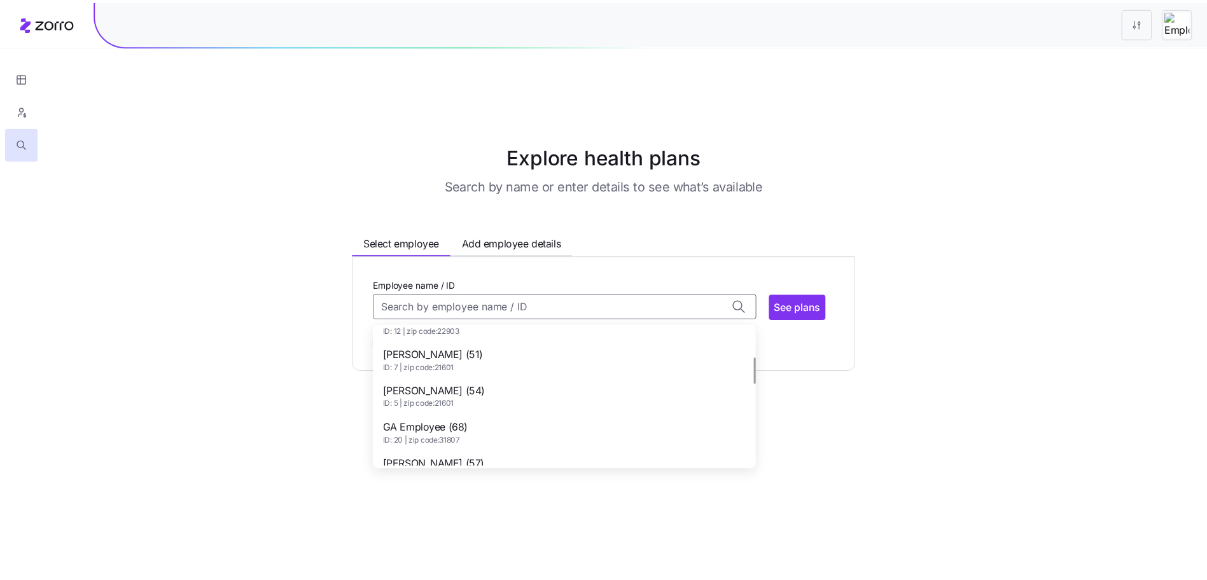
scroll to position [157, 0]
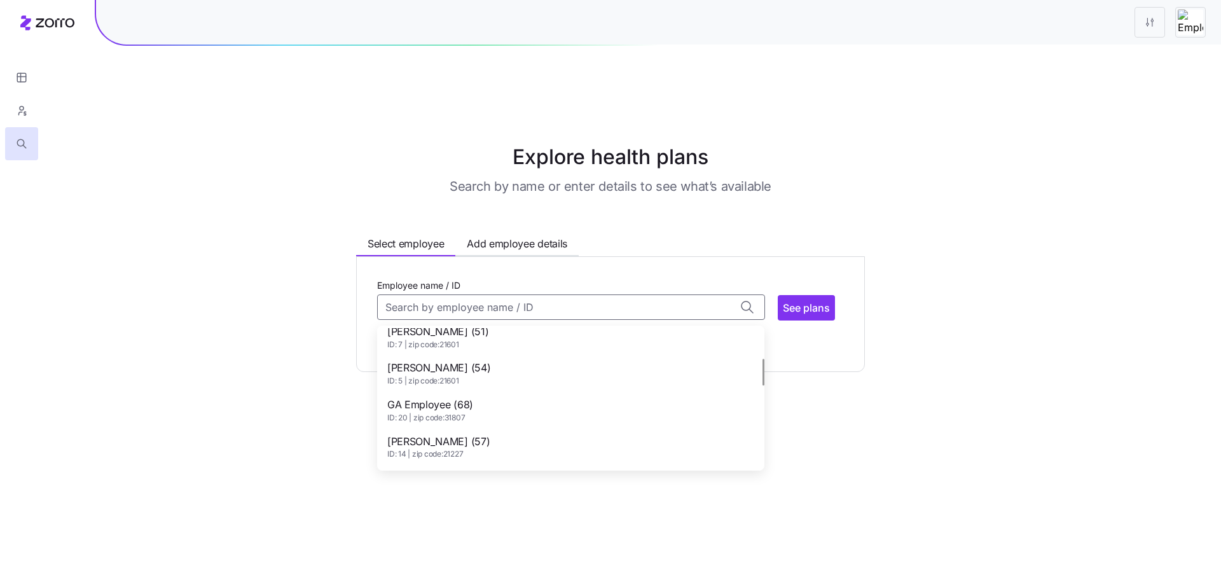
click at [456, 376] on span "ID: 5 | zip code: 21601" at bounding box center [438, 381] width 103 height 11
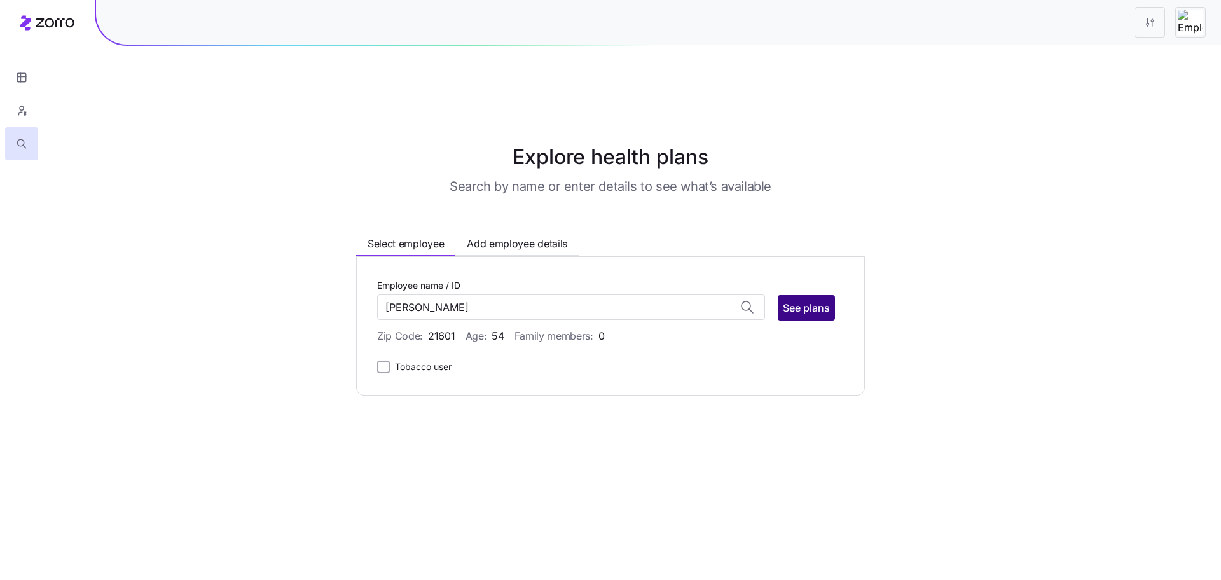
type input "Emmabeth Conley (ID: 5)"
click at [800, 300] on span "See plans" at bounding box center [806, 307] width 47 height 15
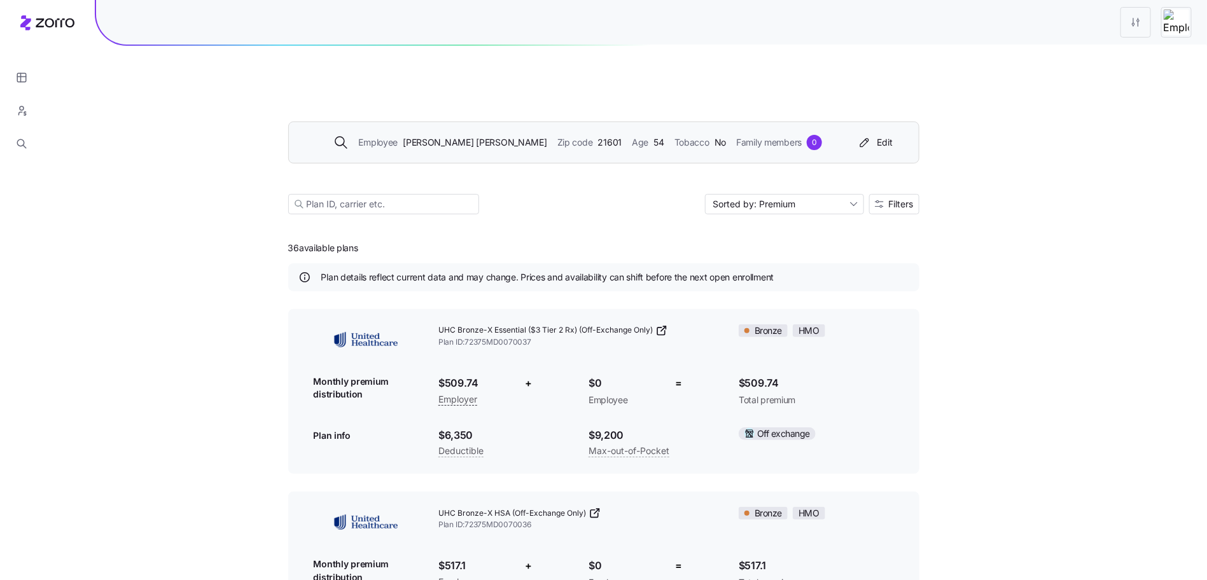
click at [557, 136] on span "Zip code" at bounding box center [575, 143] width 36 height 14
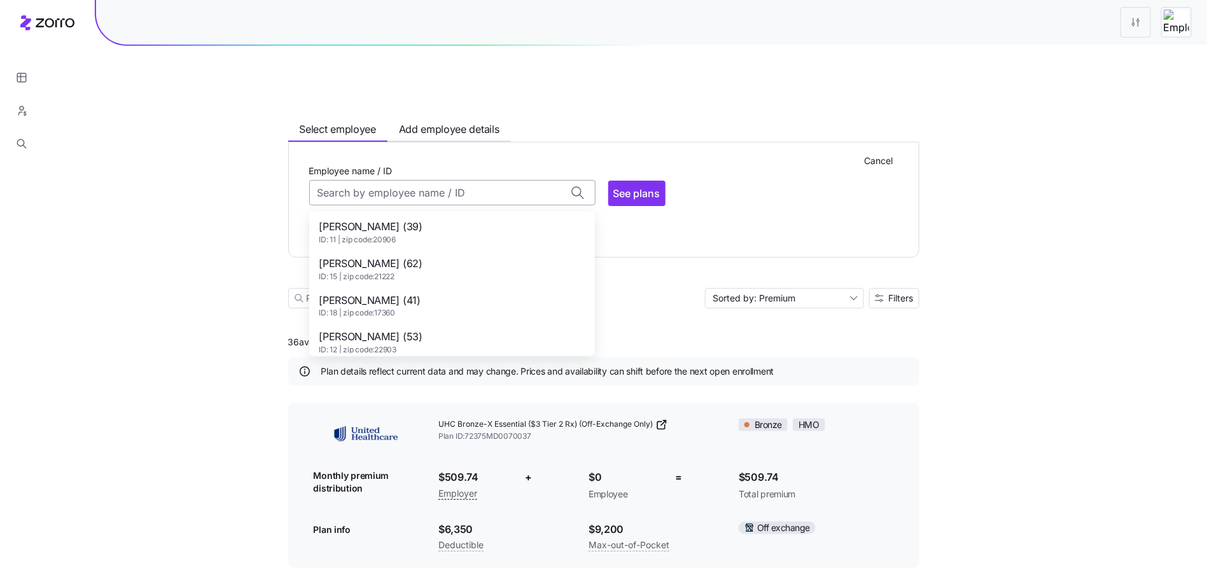
click at [407, 180] on input "Employee name / ID" at bounding box center [452, 192] width 286 height 25
click at [400, 246] on div "Patti Everett (60) ID: 10 | zip code: 21219" at bounding box center [452, 264] width 281 height 37
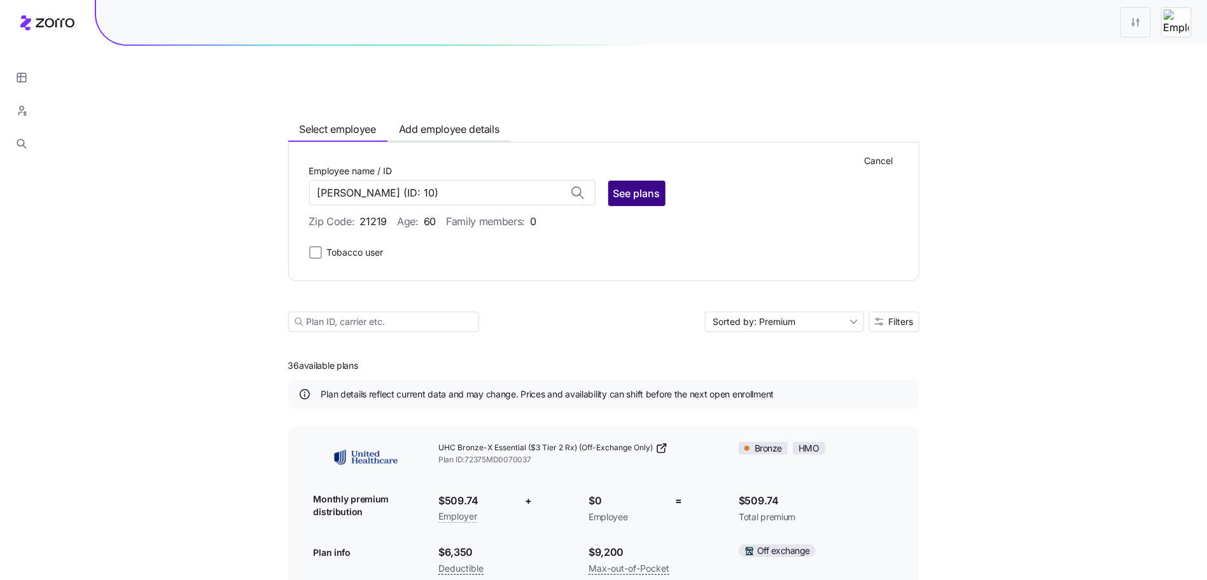
type input "Patti Everett"
click at [645, 186] on span "See plans" at bounding box center [636, 193] width 47 height 15
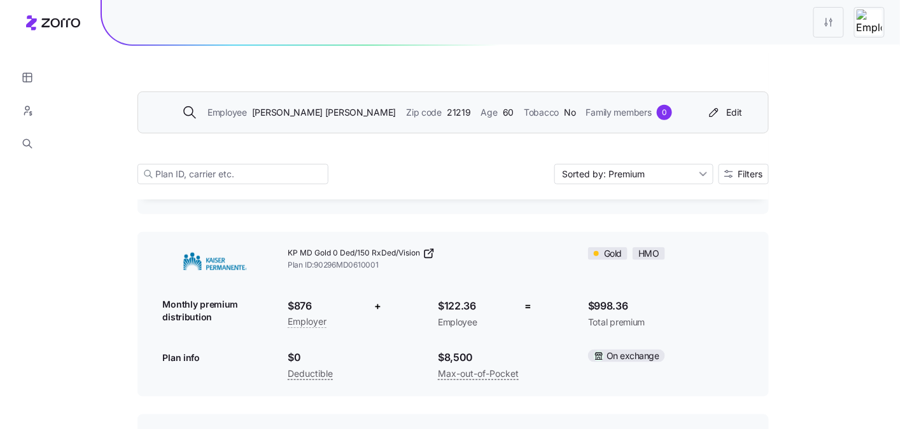
scroll to position [8309, 0]
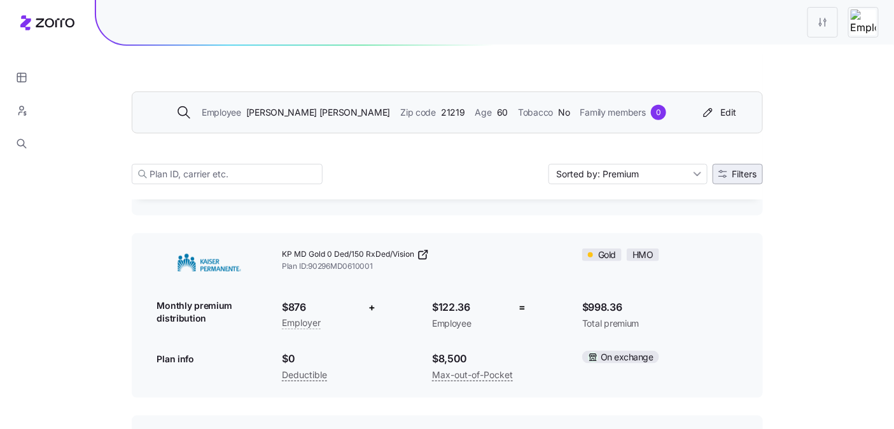
click at [743, 164] on button "Filters" at bounding box center [738, 174] width 50 height 20
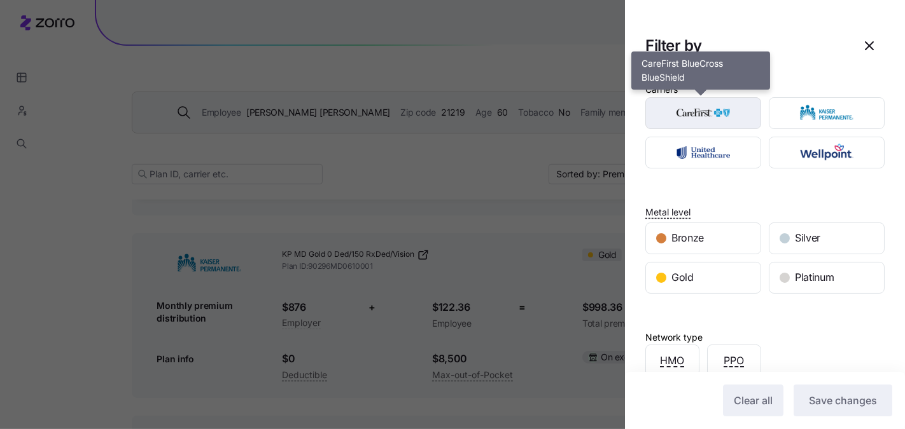
click at [704, 108] on img "button" at bounding box center [704, 113] width 94 height 25
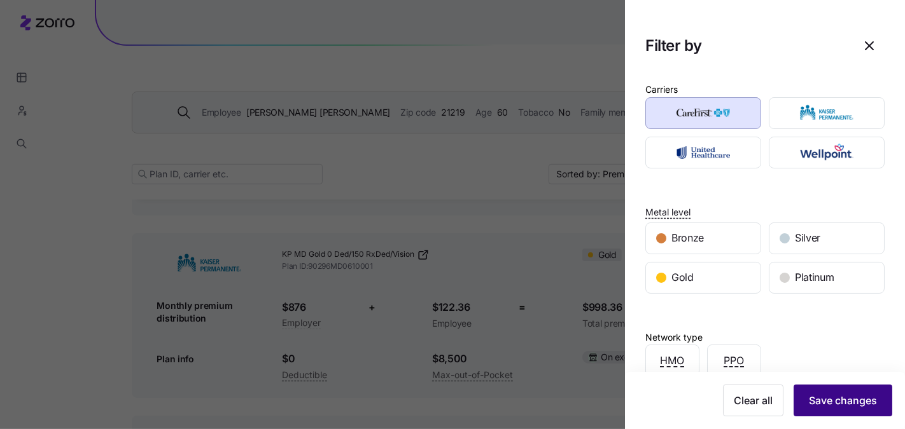
click at [840, 395] on span "Save changes" at bounding box center [843, 400] width 68 height 15
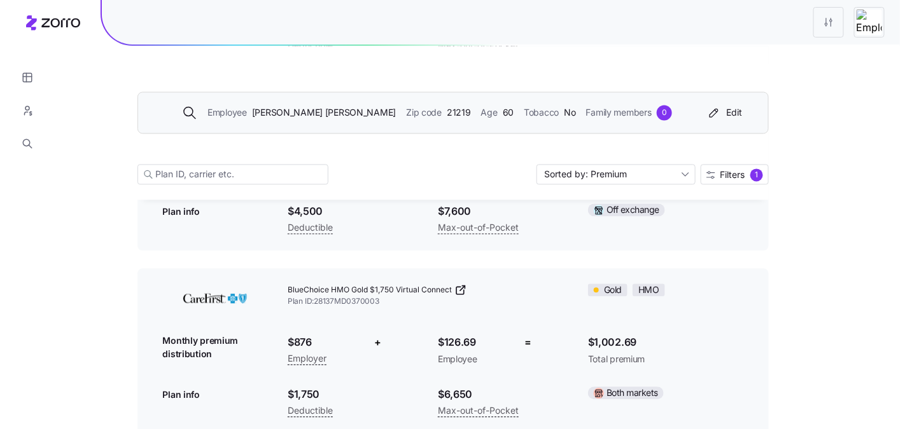
scroll to position [771, 0]
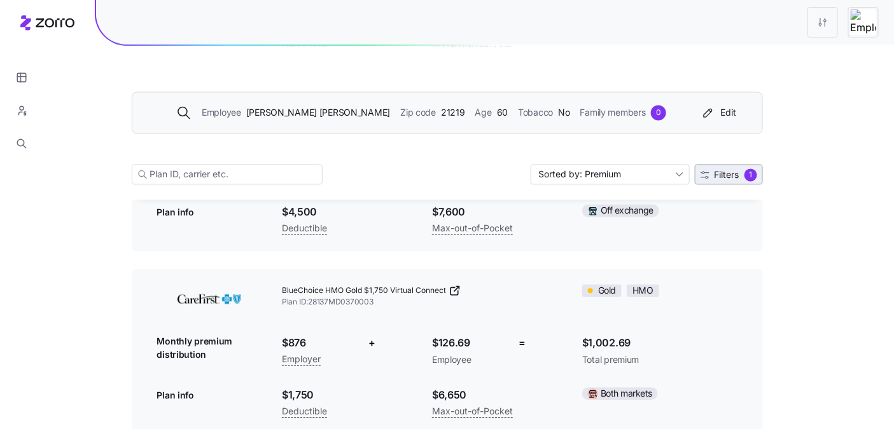
click at [751, 169] on div "1" at bounding box center [750, 175] width 13 height 13
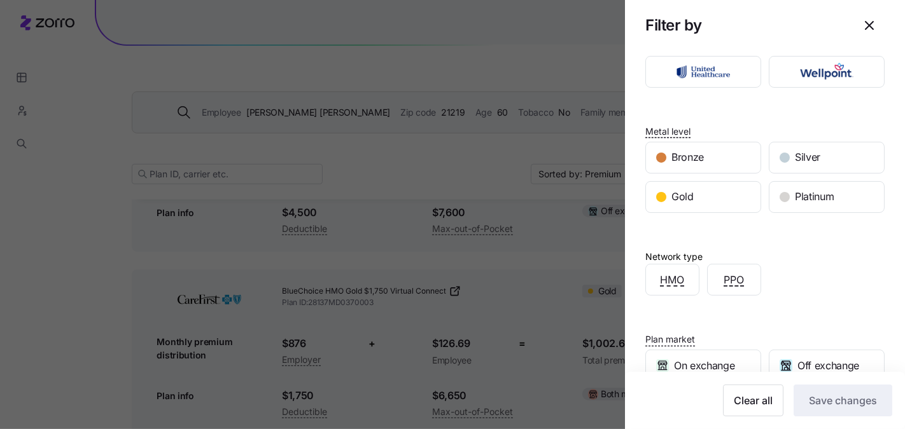
scroll to position [231, 0]
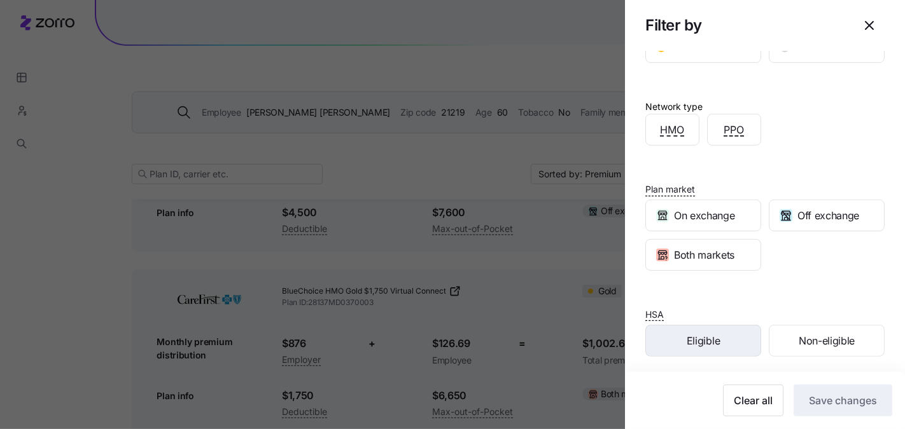
click at [724, 326] on div "Eligible" at bounding box center [703, 341] width 115 height 31
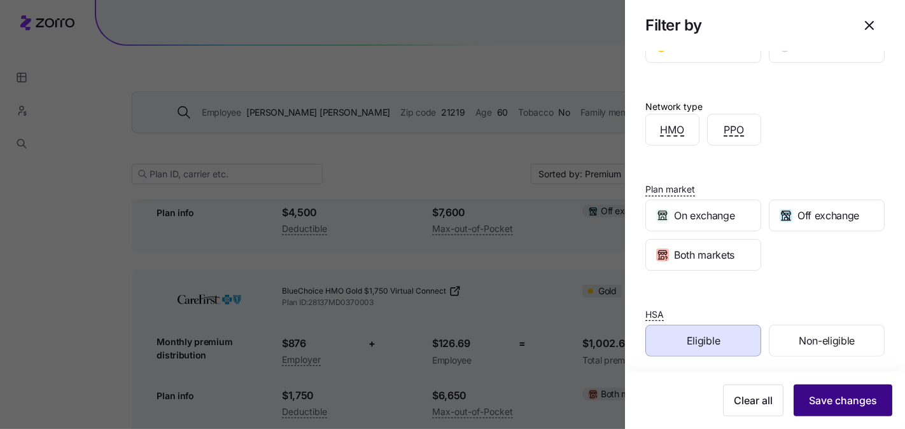
click at [828, 401] on span "Save changes" at bounding box center [843, 400] width 68 height 15
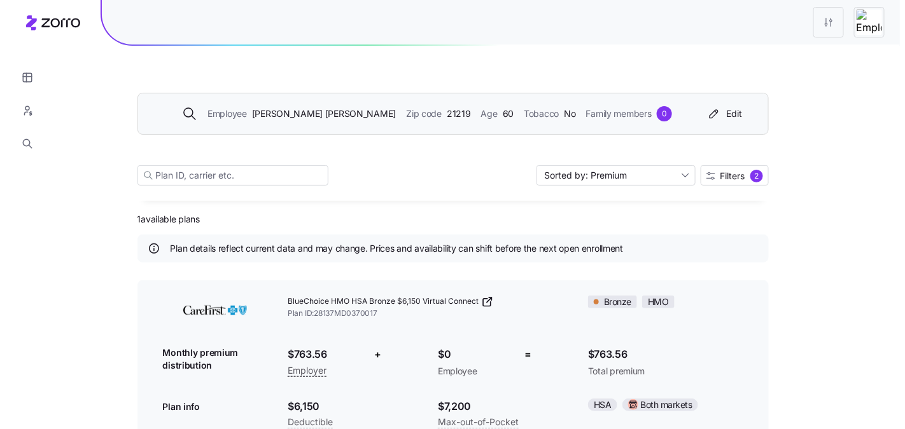
scroll to position [32, 0]
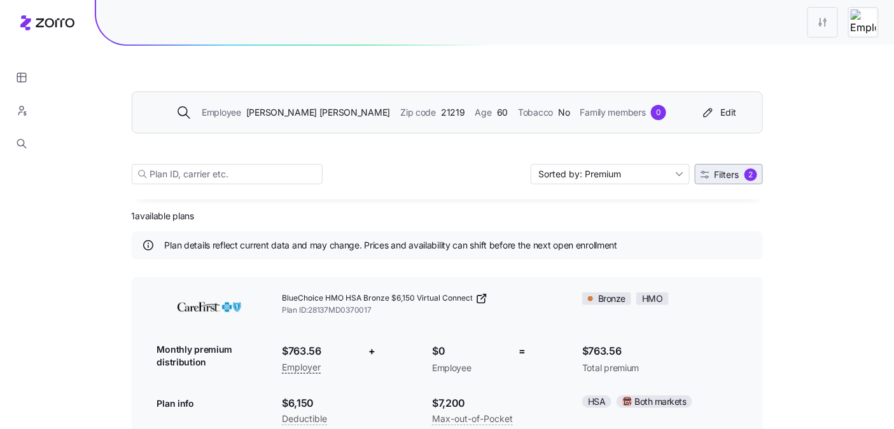
click at [741, 174] on span "Filters 2" at bounding box center [728, 175] width 57 height 13
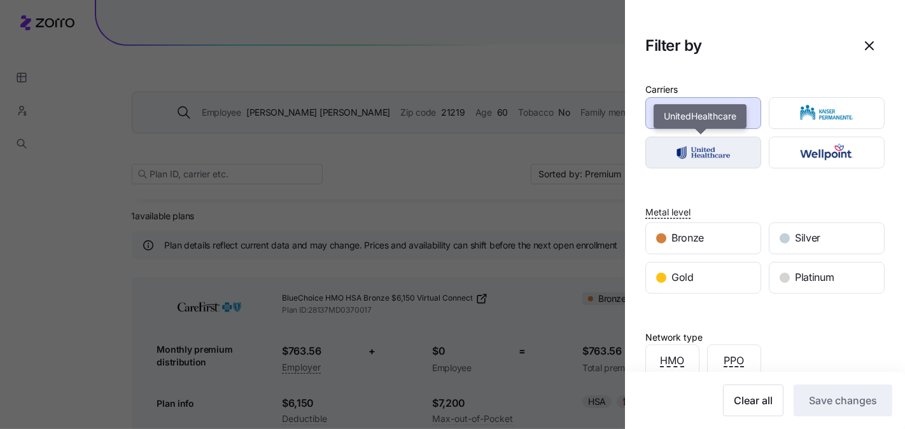
click at [721, 141] on img "button" at bounding box center [704, 152] width 94 height 25
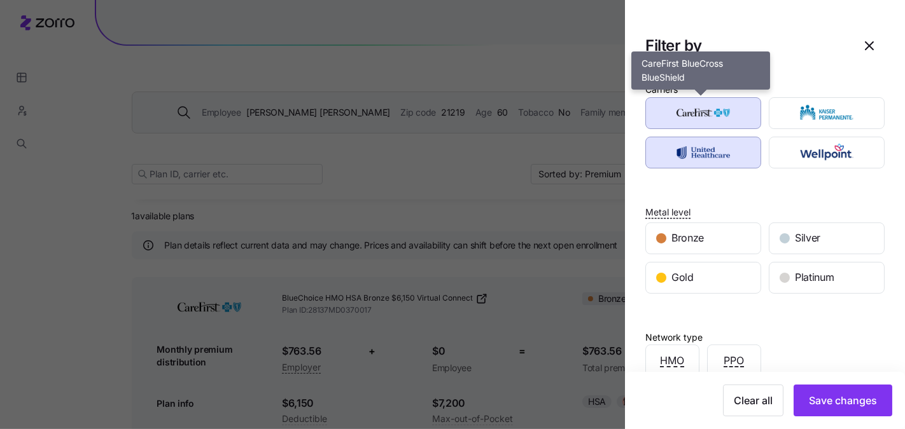
click at [720, 121] on img "button" at bounding box center [704, 113] width 94 height 25
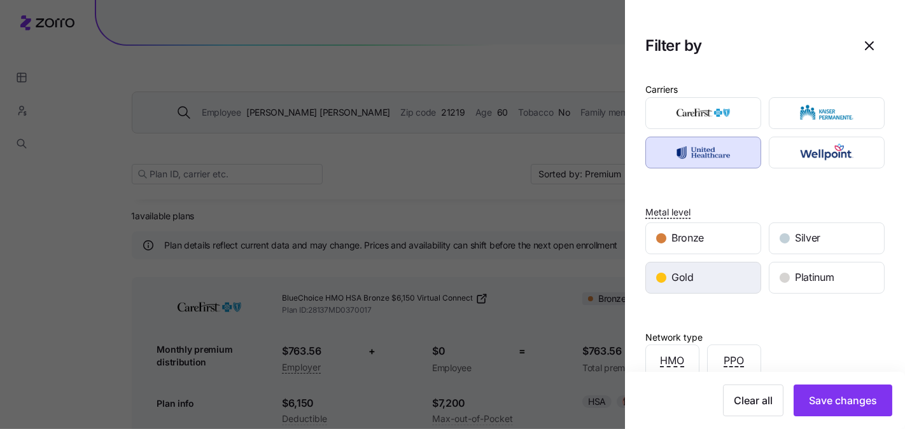
click at [685, 270] on span "Gold" at bounding box center [682, 278] width 22 height 16
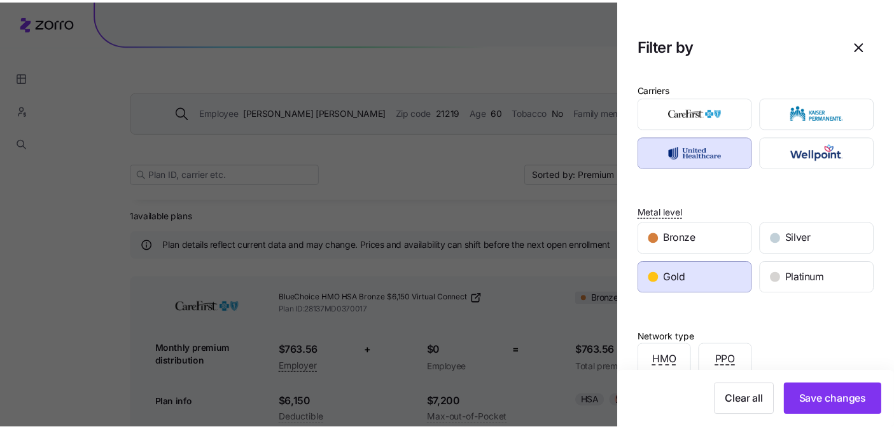
scroll to position [231, 0]
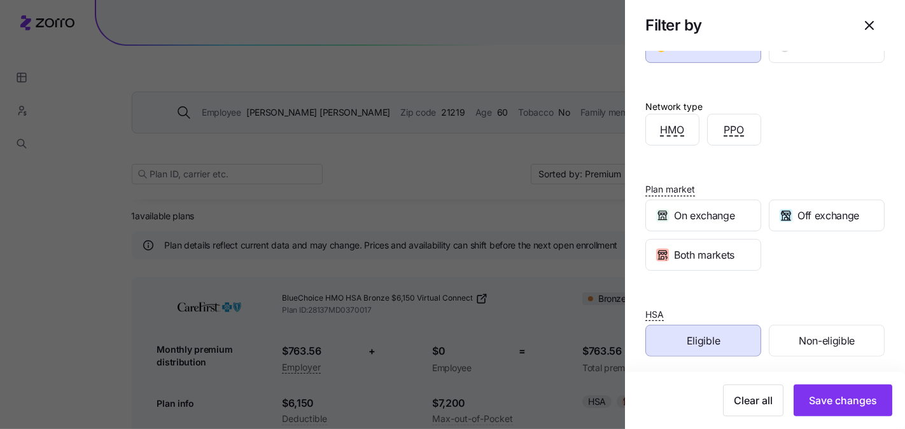
drag, startPoint x: 728, startPoint y: 335, endPoint x: 791, endPoint y: 377, distance: 75.7
click at [728, 335] on div "Eligible" at bounding box center [703, 341] width 115 height 31
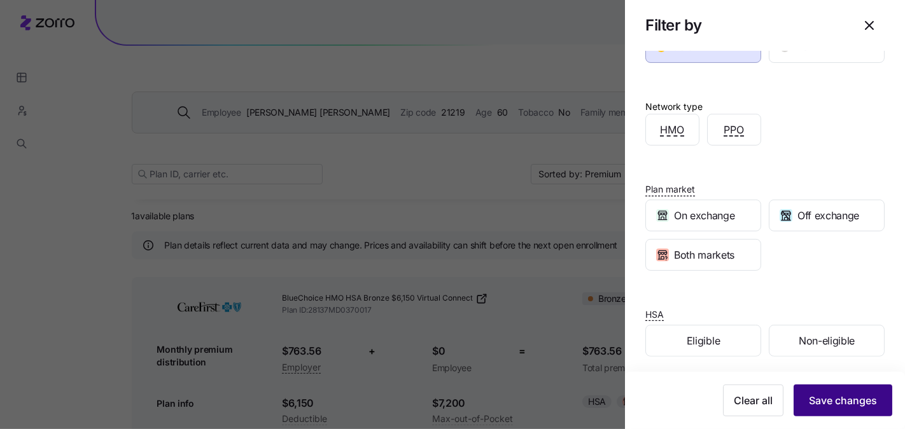
click at [824, 407] on span "Save changes" at bounding box center [843, 400] width 68 height 15
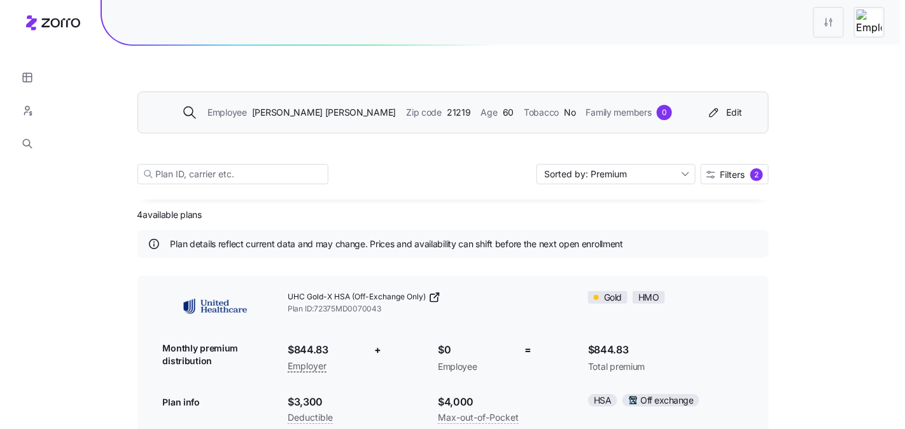
scroll to position [45, 0]
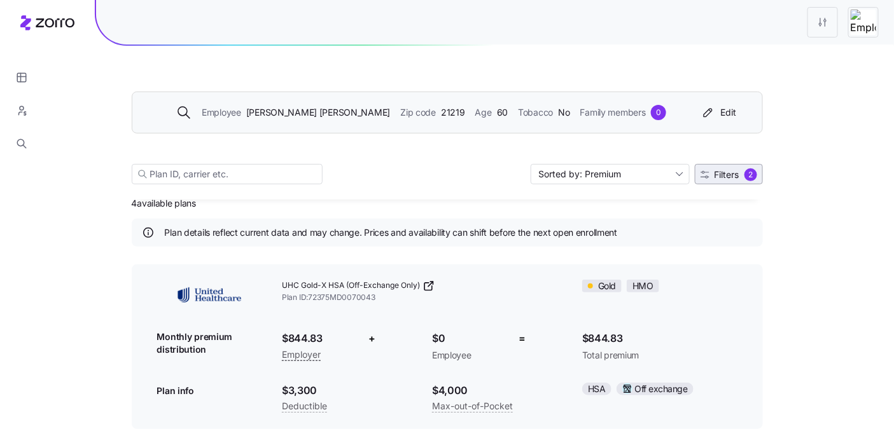
click at [743, 176] on span "Filters 2" at bounding box center [728, 175] width 57 height 13
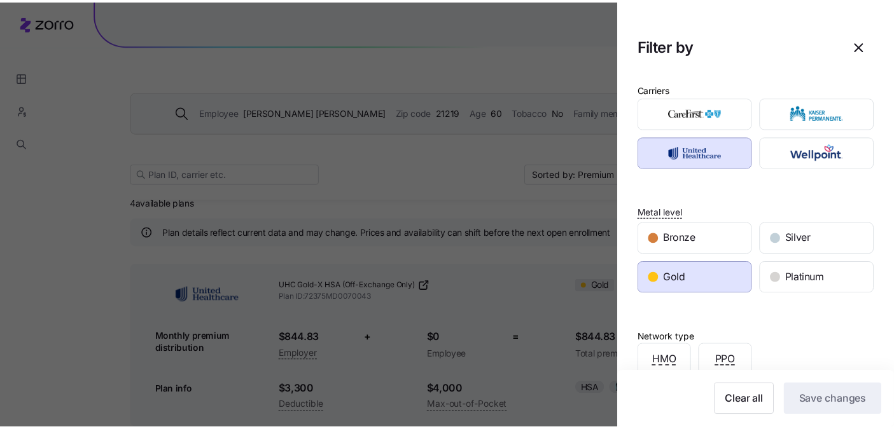
scroll to position [231, 0]
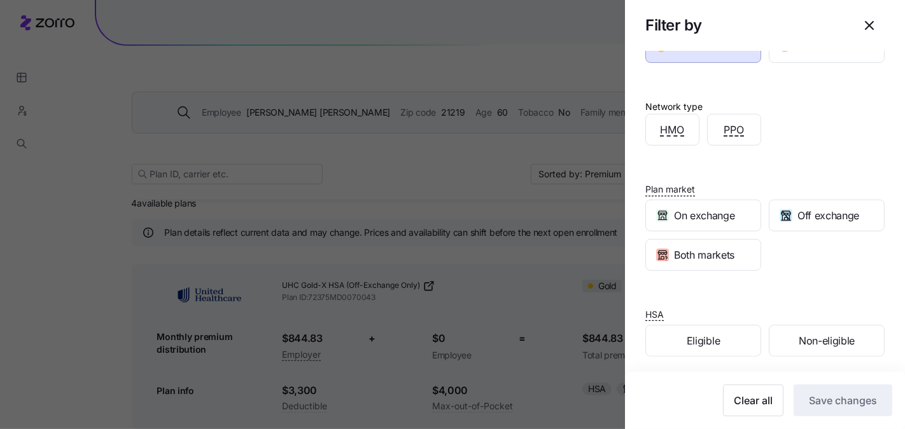
drag, startPoint x: 734, startPoint y: 391, endPoint x: 820, endPoint y: 396, distance: 86.1
click at [734, 391] on button "Clear all" at bounding box center [753, 401] width 60 height 32
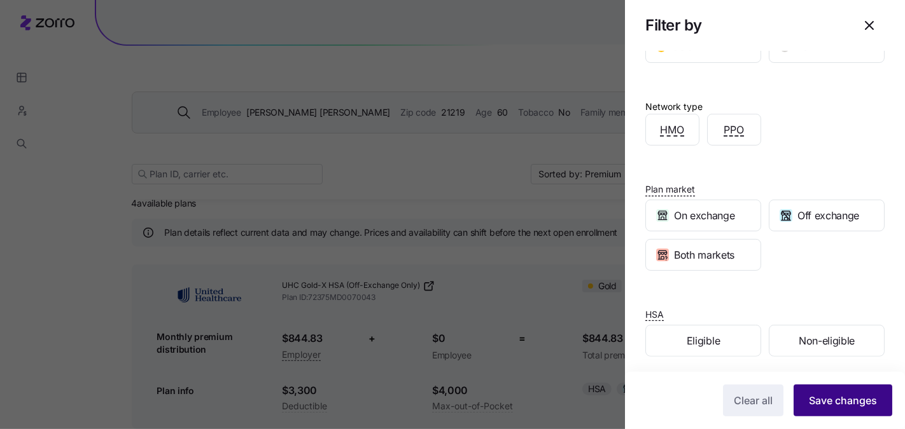
click at [833, 396] on span "Save changes" at bounding box center [843, 400] width 68 height 15
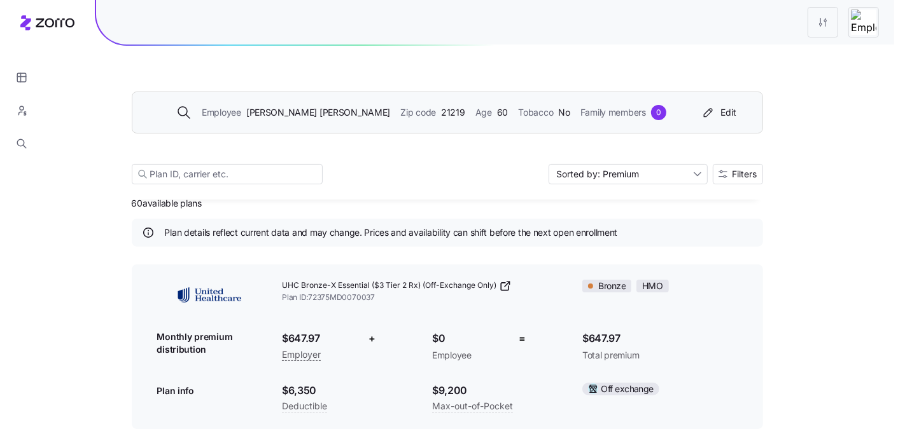
click at [800, 404] on div at bounding box center [452, 214] width 905 height 429
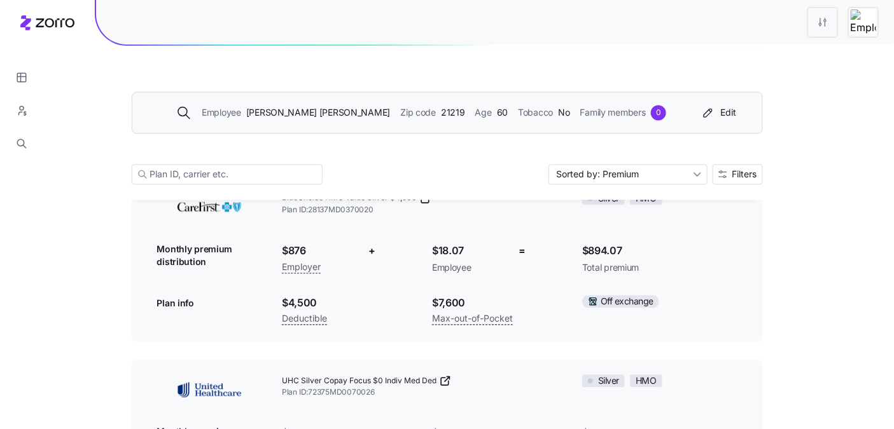
scroll to position [5618, 0]
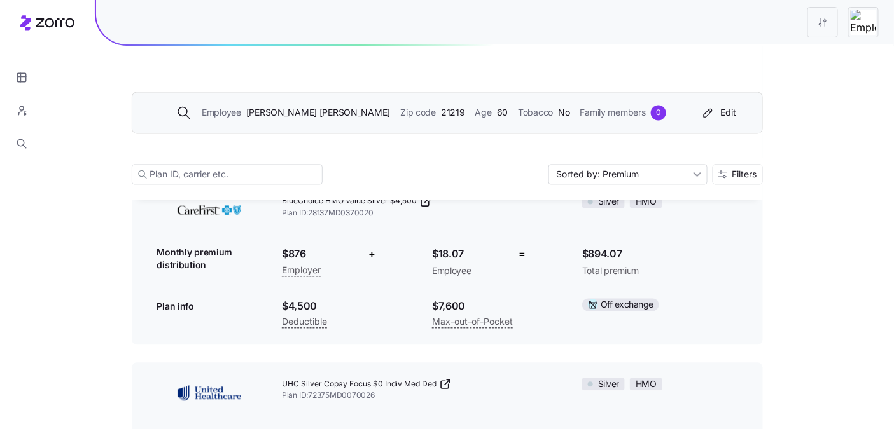
click at [718, 178] on button "Filters" at bounding box center [738, 174] width 50 height 20
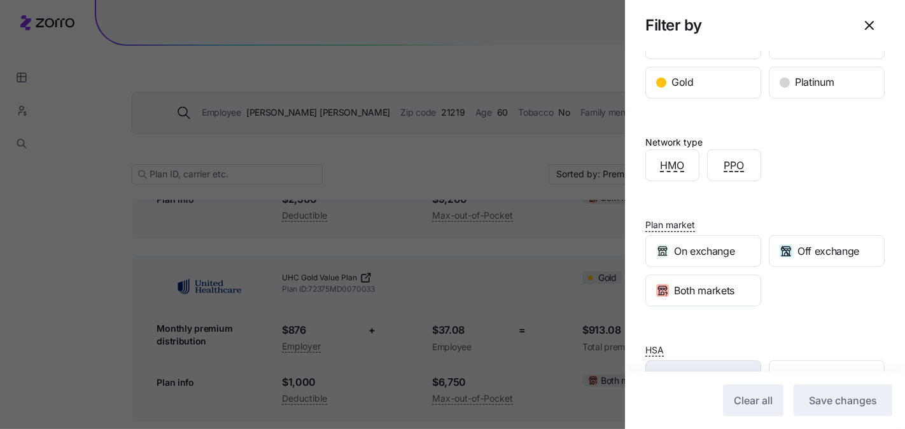
scroll to position [231, 0]
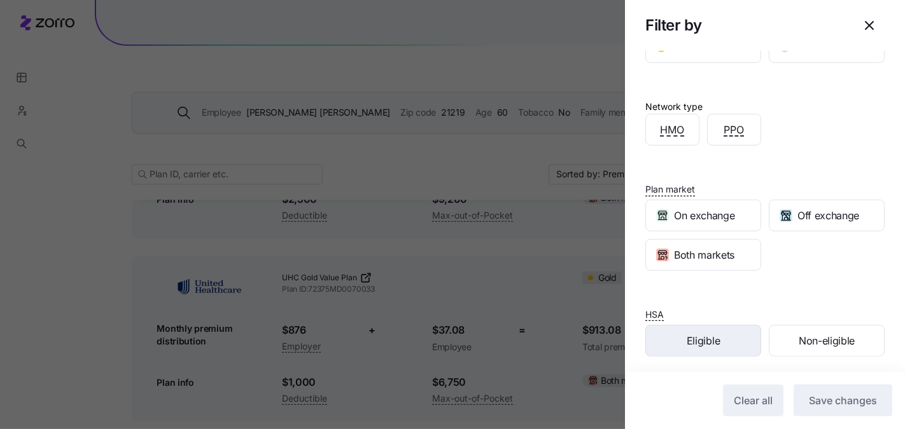
click at [734, 335] on div "Eligible" at bounding box center [703, 341] width 115 height 31
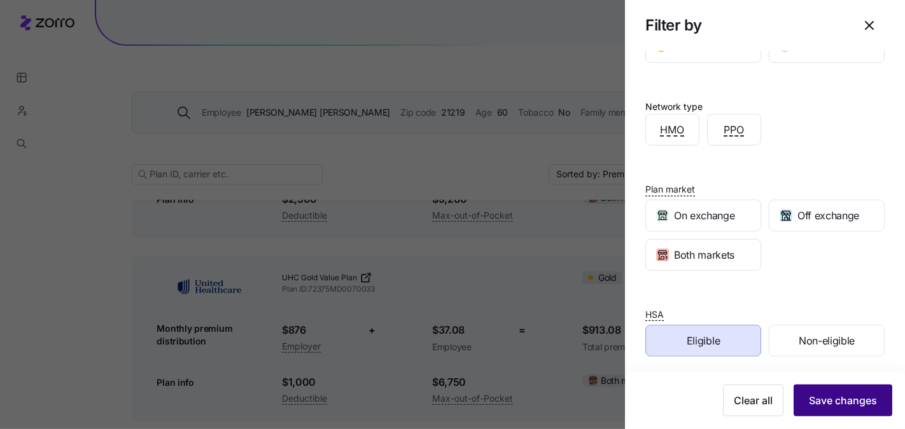
click at [820, 400] on span "Save changes" at bounding box center [843, 400] width 68 height 15
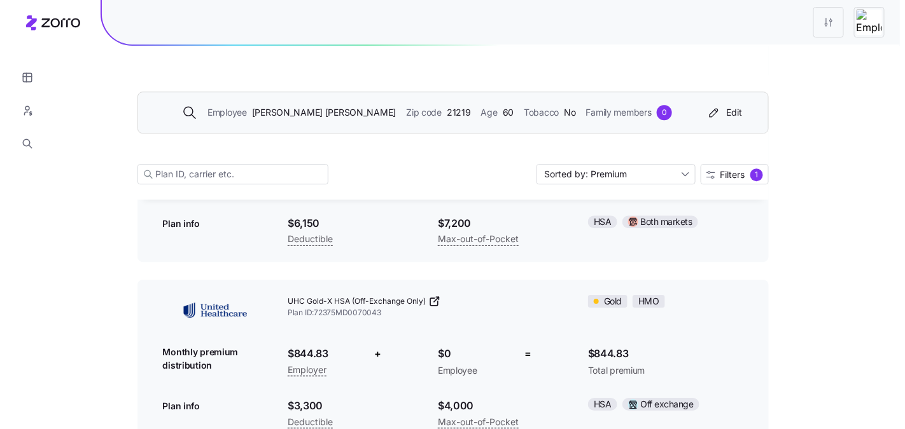
scroll to position [1131, 0]
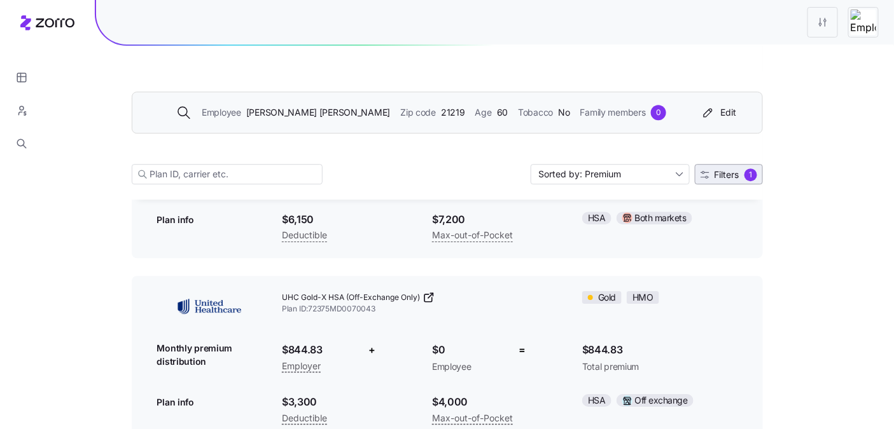
click at [741, 172] on span "Filters 1" at bounding box center [728, 175] width 57 height 13
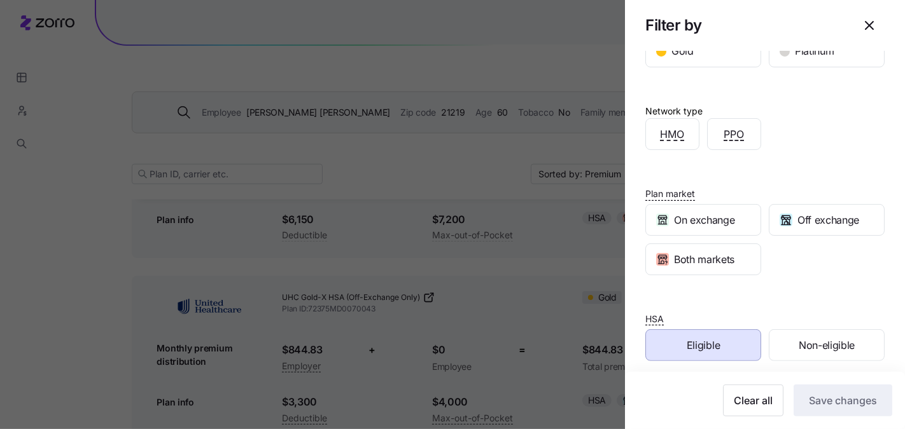
scroll to position [231, 0]
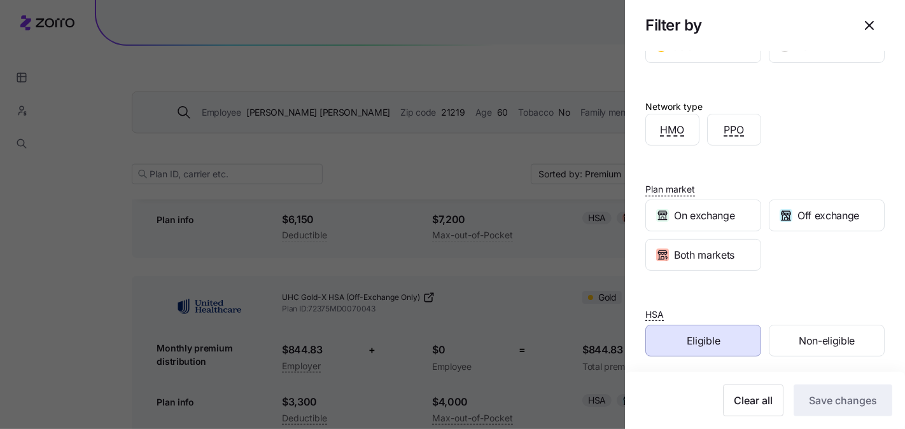
click at [723, 342] on div "Eligible" at bounding box center [703, 341] width 115 height 31
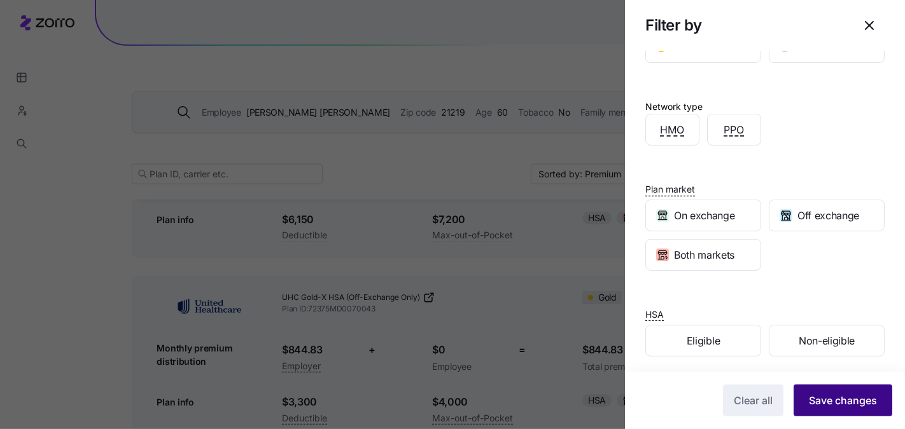
click at [809, 400] on span "Save changes" at bounding box center [843, 400] width 68 height 15
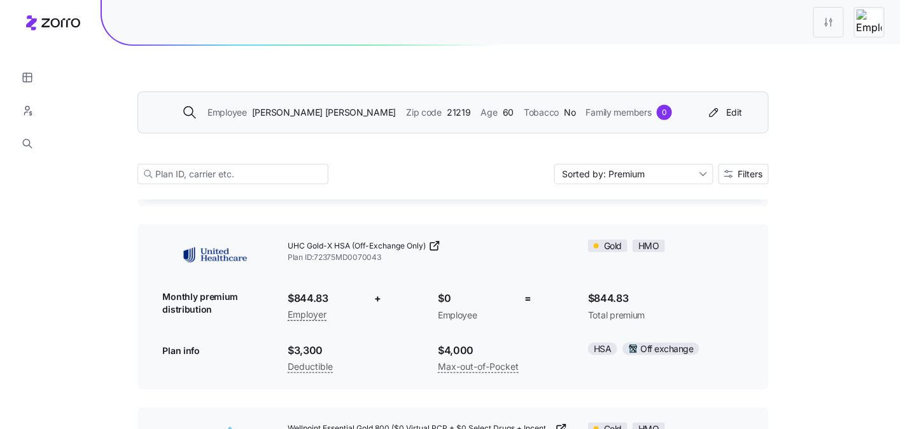
scroll to position [5021, 0]
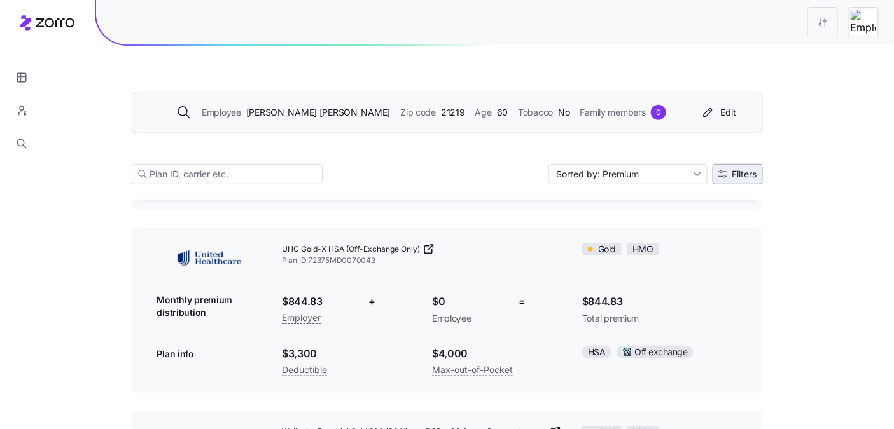
click at [752, 170] on span "Filters" at bounding box center [744, 174] width 25 height 9
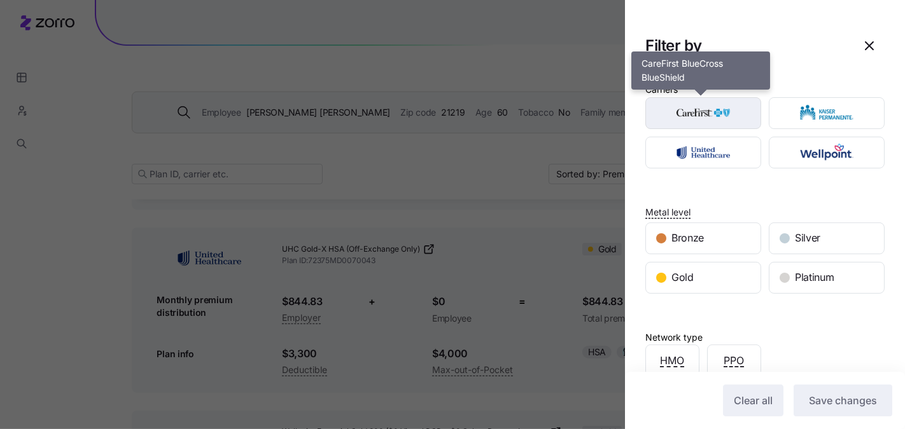
click at [725, 102] on img "button" at bounding box center [704, 113] width 94 height 25
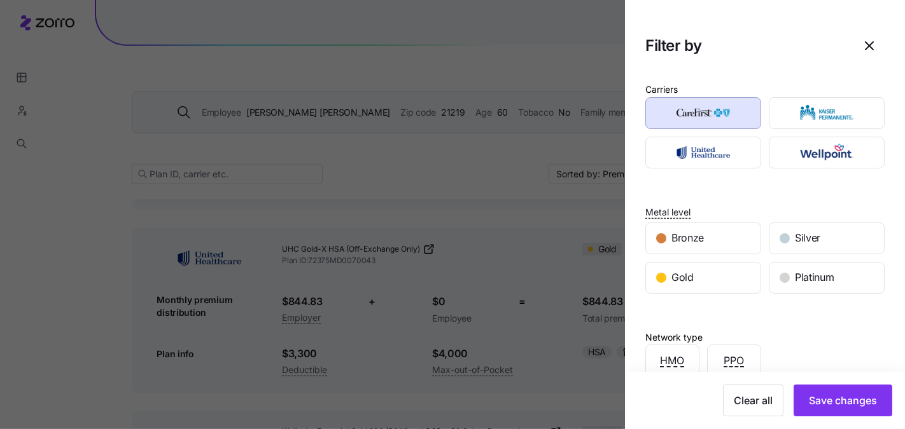
drag, startPoint x: 843, startPoint y: 405, endPoint x: 559, endPoint y: 349, distance: 289.8
click at [843, 405] on span "Save changes" at bounding box center [843, 400] width 68 height 15
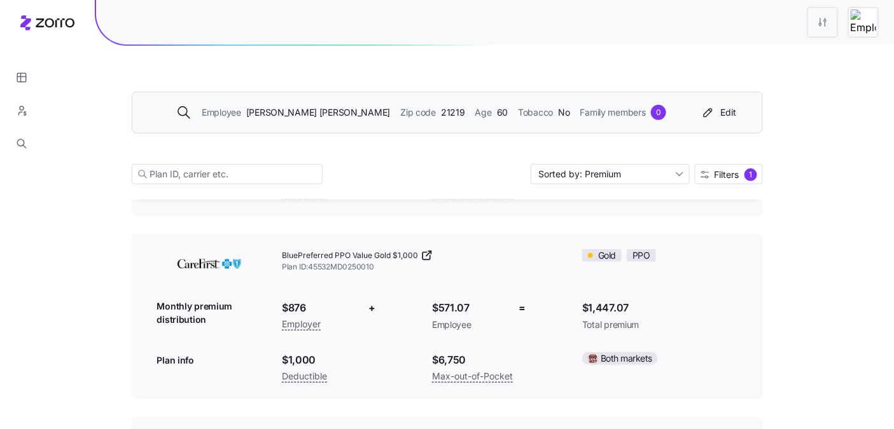
scroll to position [1863, 0]
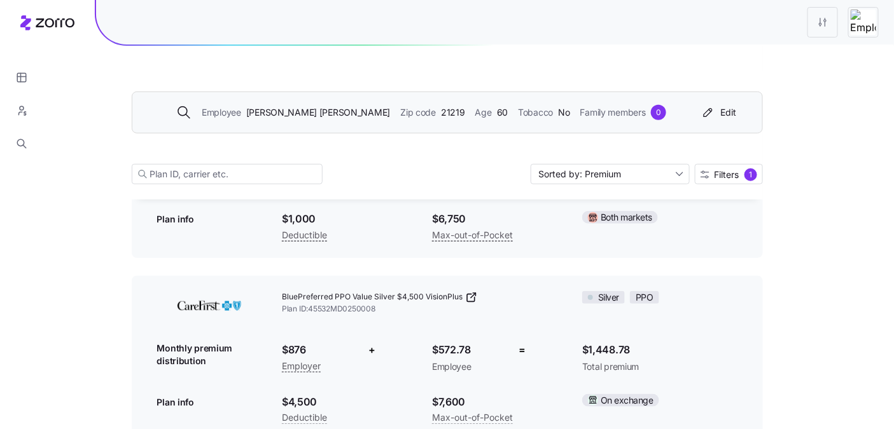
click at [462, 116] on div "Employee Patti Everett Zip code 21219 Age 60 Tobacco No Family members 0" at bounding box center [422, 112] width 548 height 15
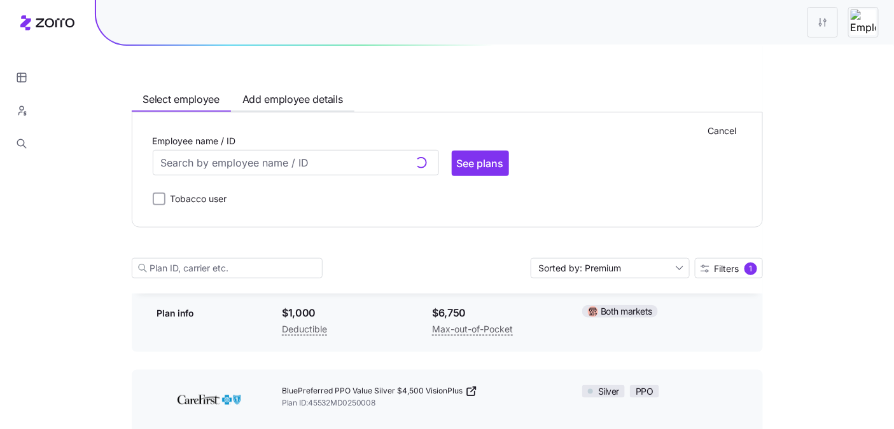
scroll to position [1957, 0]
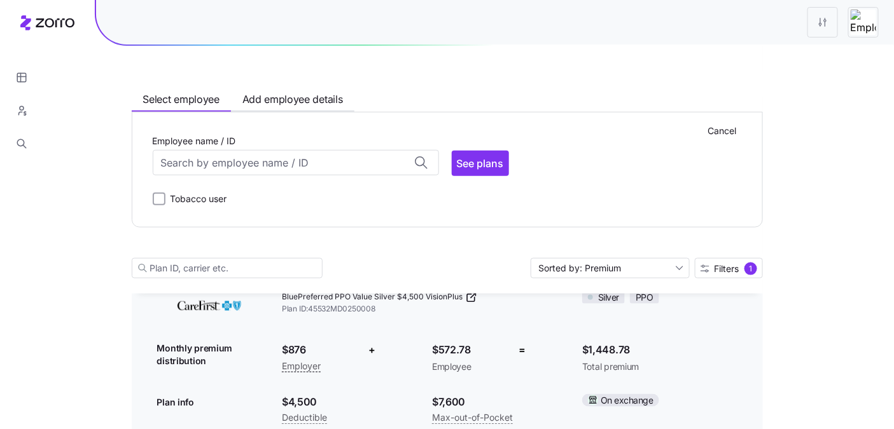
click at [334, 77] on div "Select employee Add employee details Cancel Employee name / ID Arthur Gibb (39)…" at bounding box center [447, 170] width 631 height 248
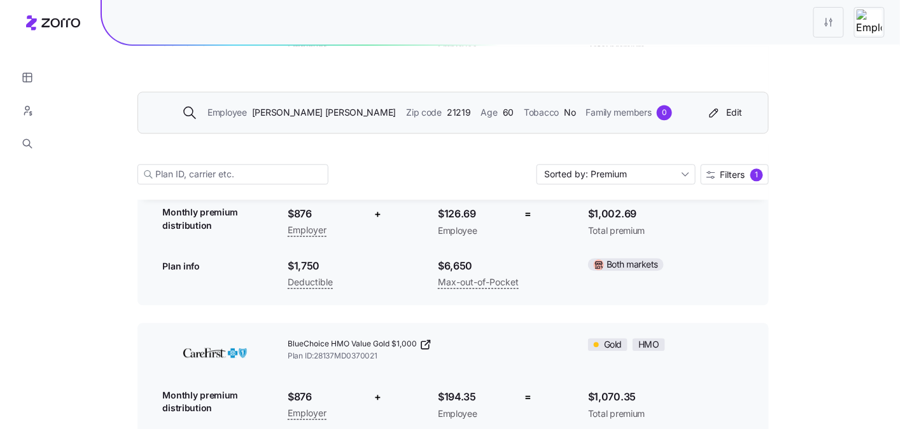
scroll to position [788, 0]
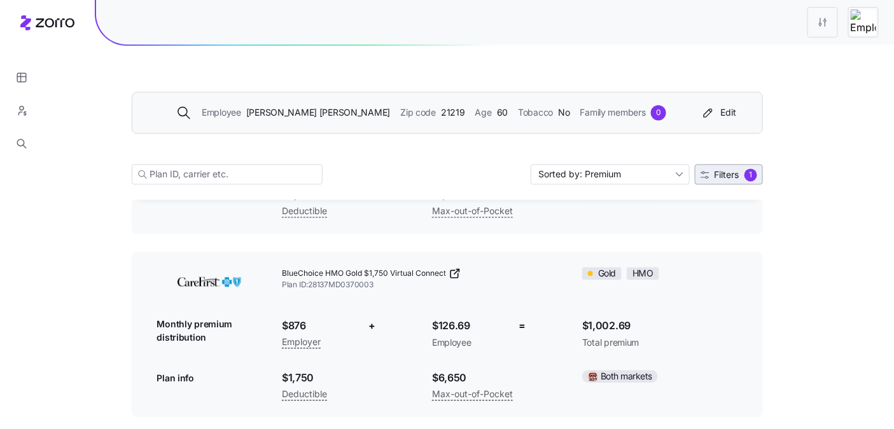
click at [724, 177] on span "Filters" at bounding box center [726, 174] width 25 height 9
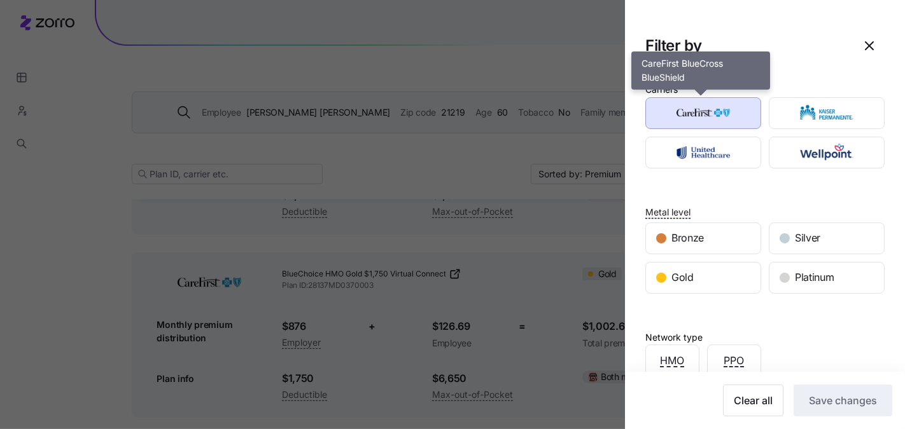
click at [726, 123] on img "button" at bounding box center [704, 113] width 94 height 25
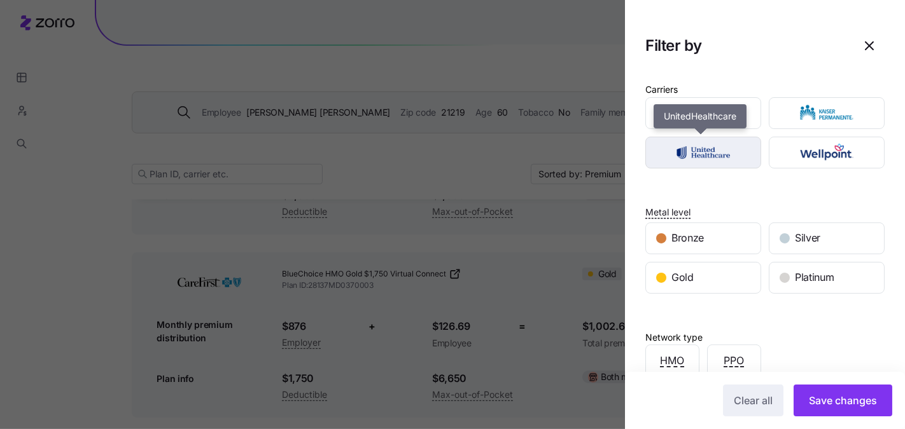
click at [725, 161] on img "button" at bounding box center [704, 152] width 94 height 25
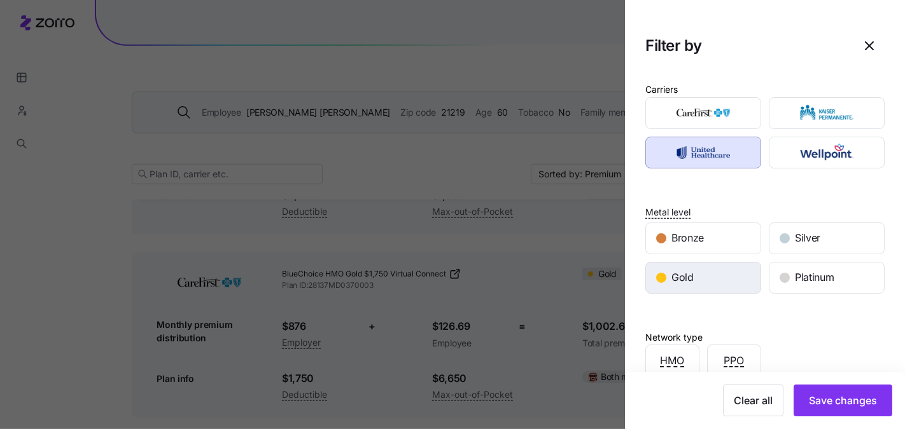
click at [715, 271] on div "Gold" at bounding box center [703, 278] width 115 height 31
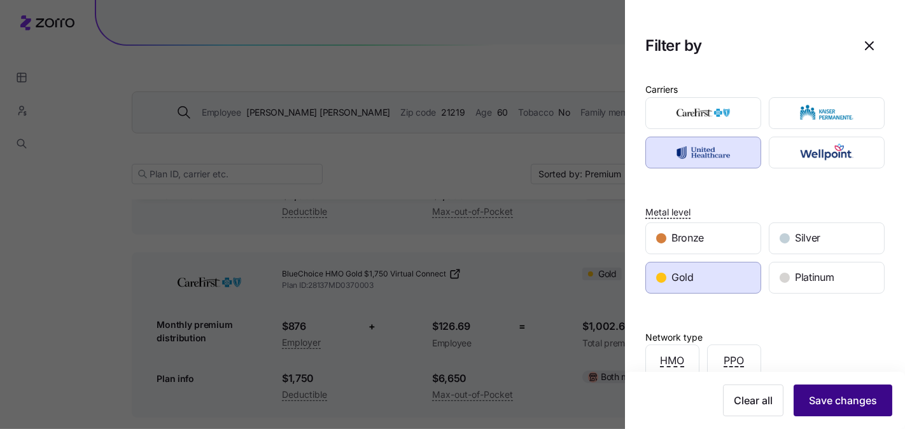
click at [822, 408] on span "Save changes" at bounding box center [843, 400] width 68 height 15
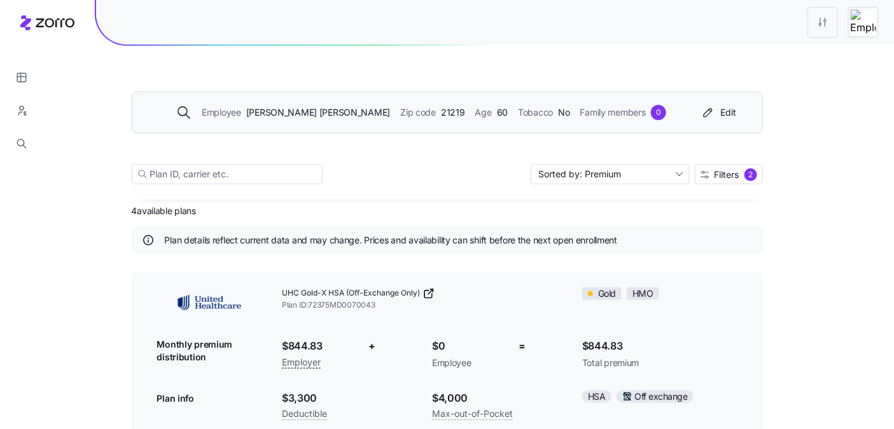
scroll to position [36, 0]
click at [723, 179] on span "Filters" at bounding box center [726, 174] width 25 height 9
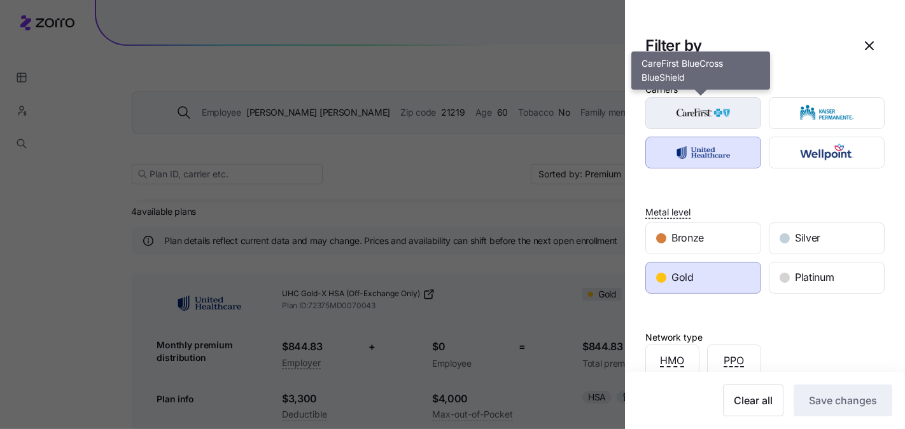
click at [716, 98] on div "button" at bounding box center [703, 113] width 115 height 31
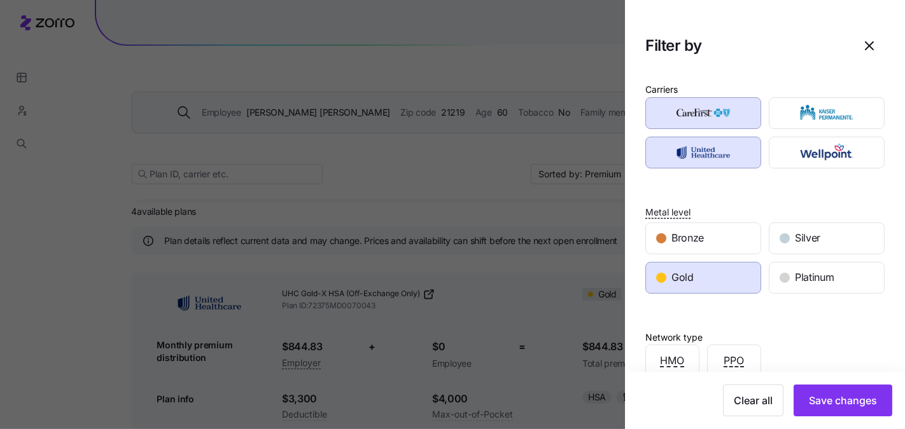
click at [711, 134] on div at bounding box center [702, 152] width 123 height 39
click at [718, 165] on div "button" at bounding box center [703, 152] width 115 height 31
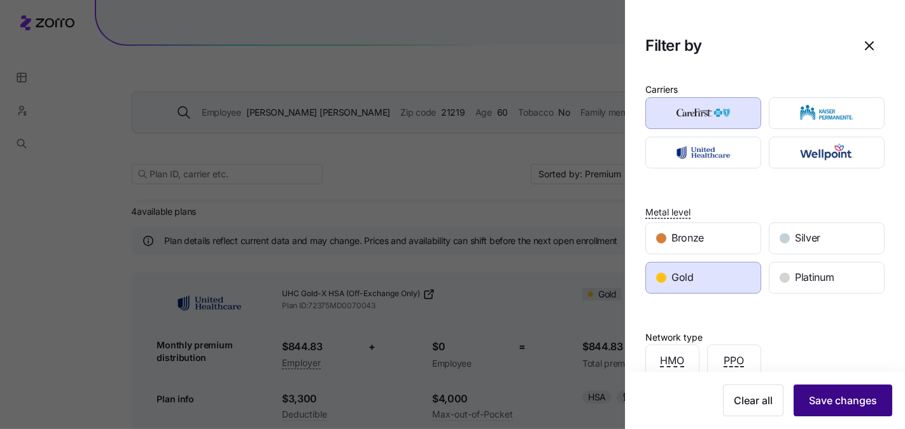
click at [840, 387] on button "Save changes" at bounding box center [842, 401] width 99 height 32
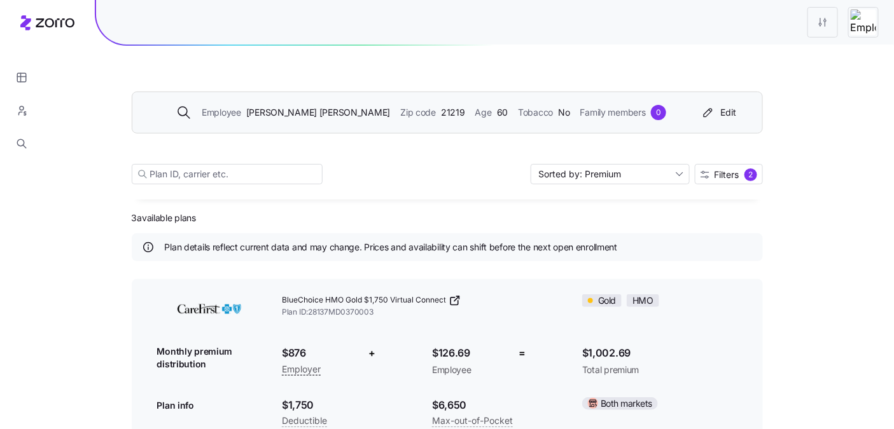
scroll to position [41, 0]
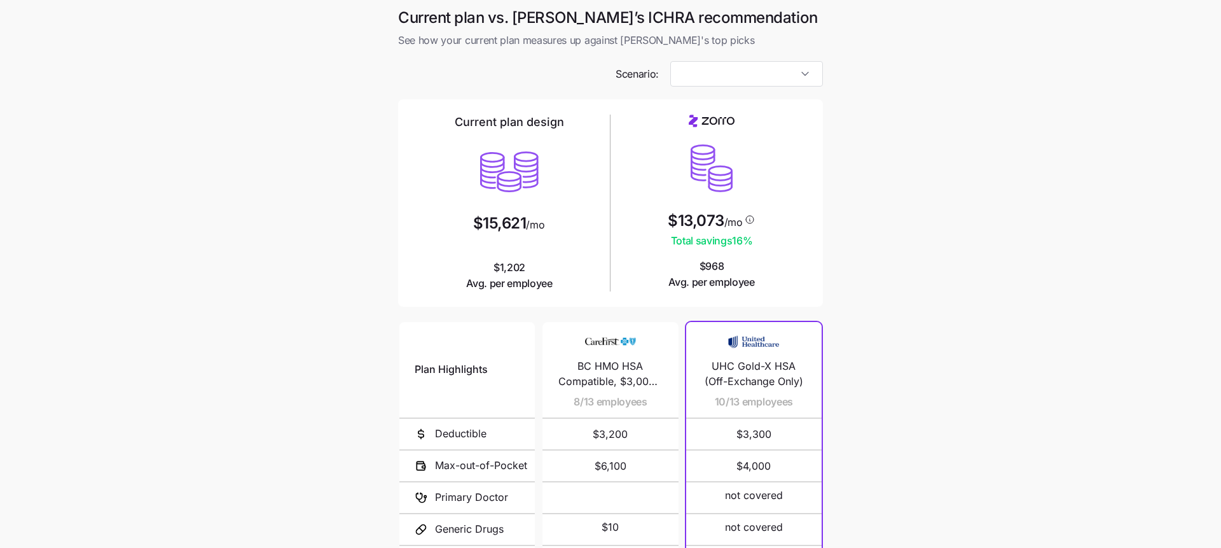
type input "Low Cost Gold"
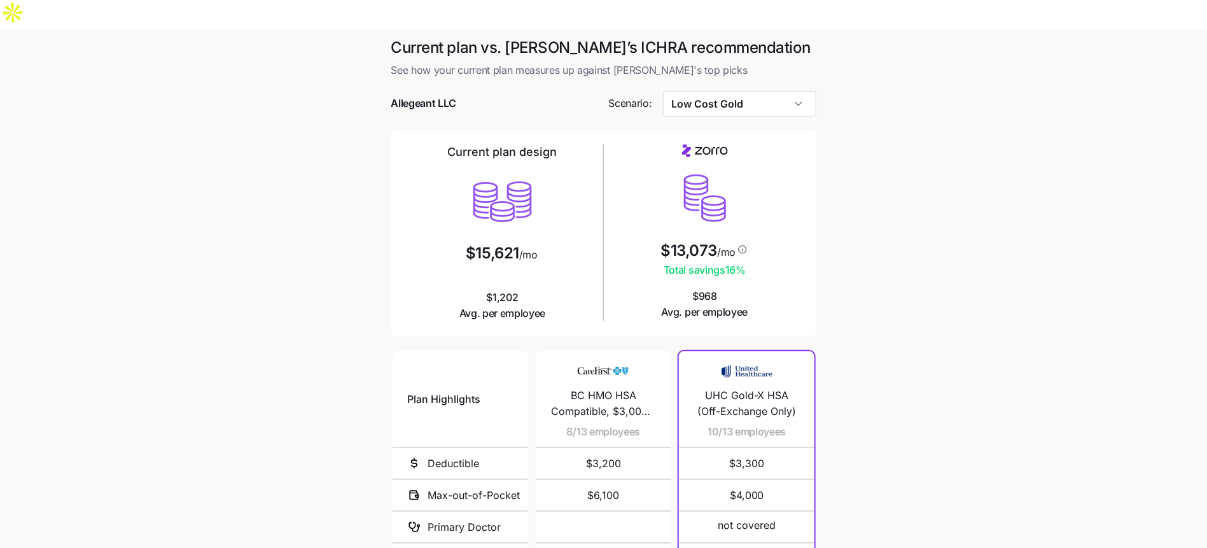
click at [748, 387] on span "UHC Gold-X HSA (Off-Exchange Only)" at bounding box center [746, 403] width 105 height 32
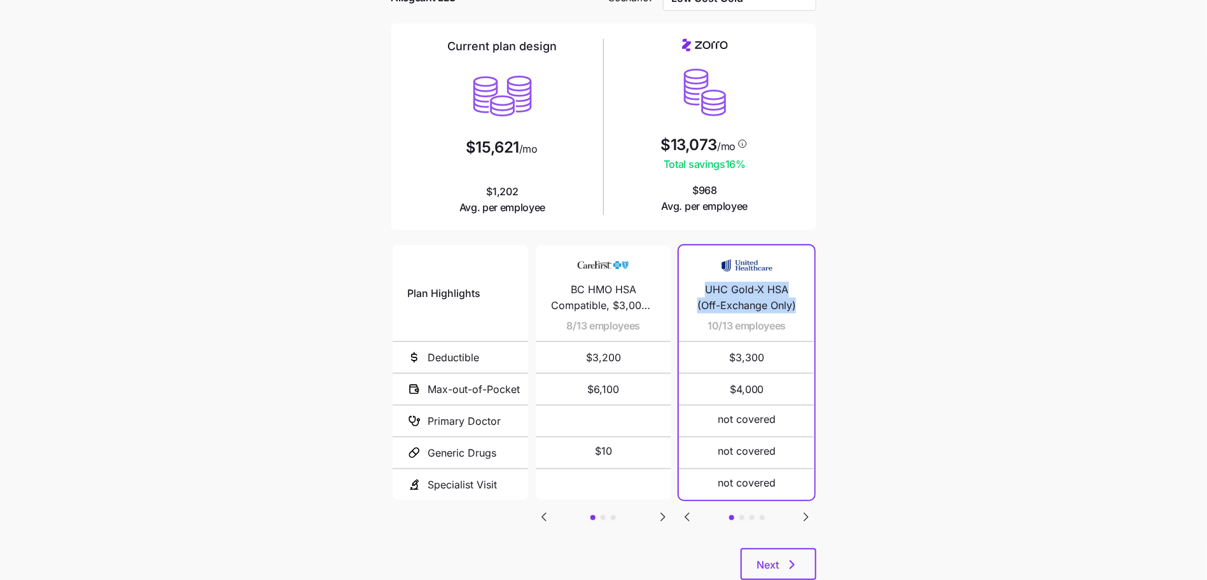
scroll to position [114, 0]
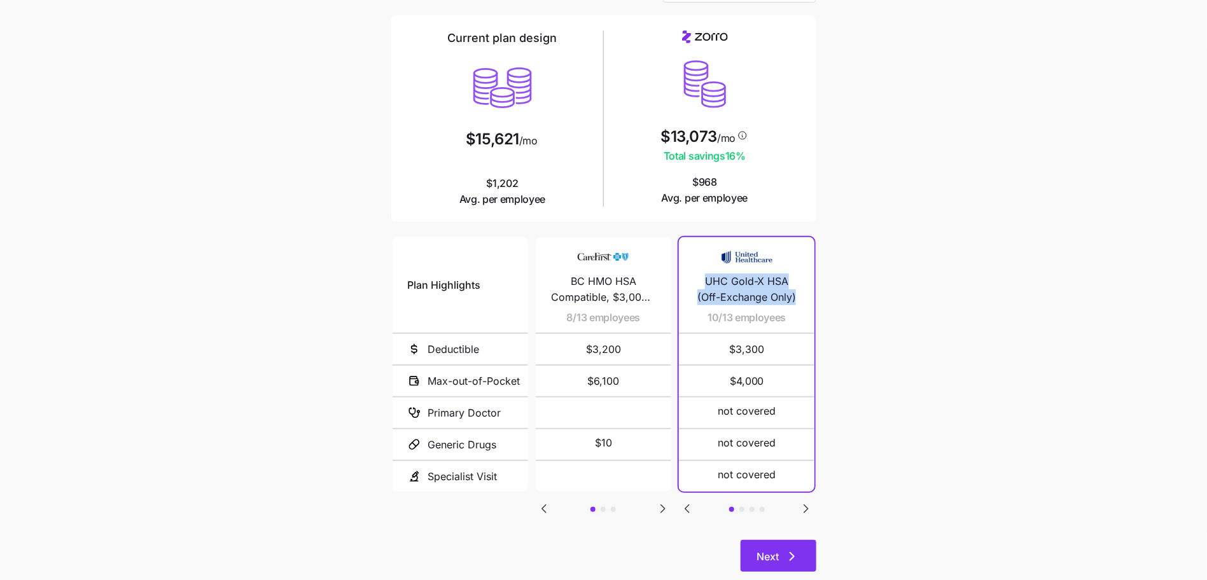
click at [791, 547] on icon "button" at bounding box center [791, 556] width 15 height 15
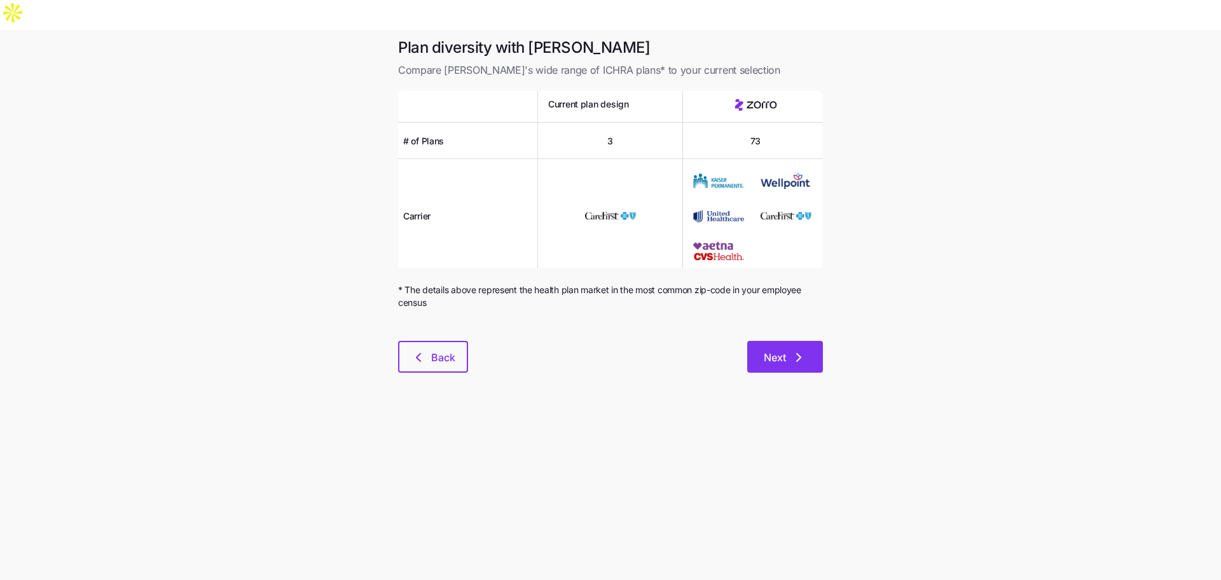
click at [769, 350] on span "Next" at bounding box center [775, 357] width 22 height 15
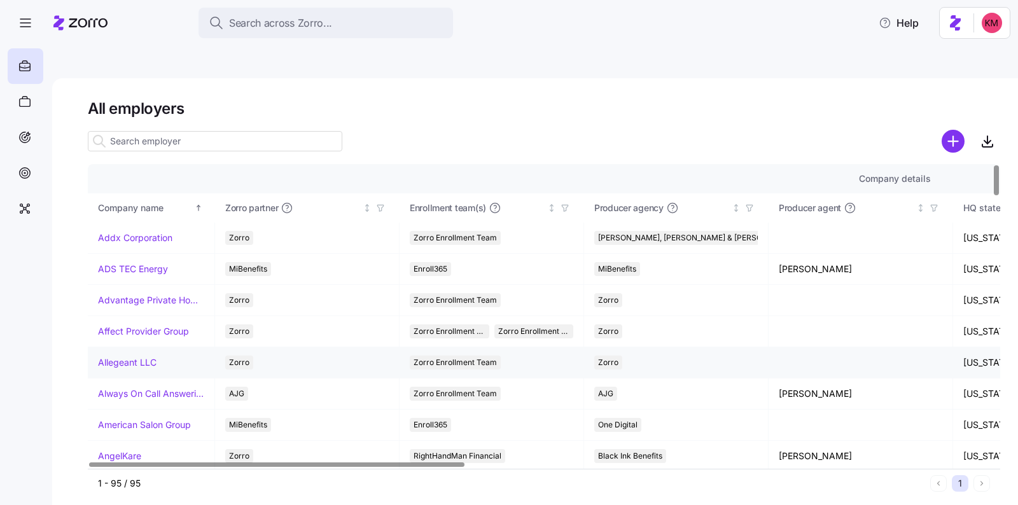
click at [131, 356] on link "Allegeant LLC" at bounding box center [127, 362] width 59 height 13
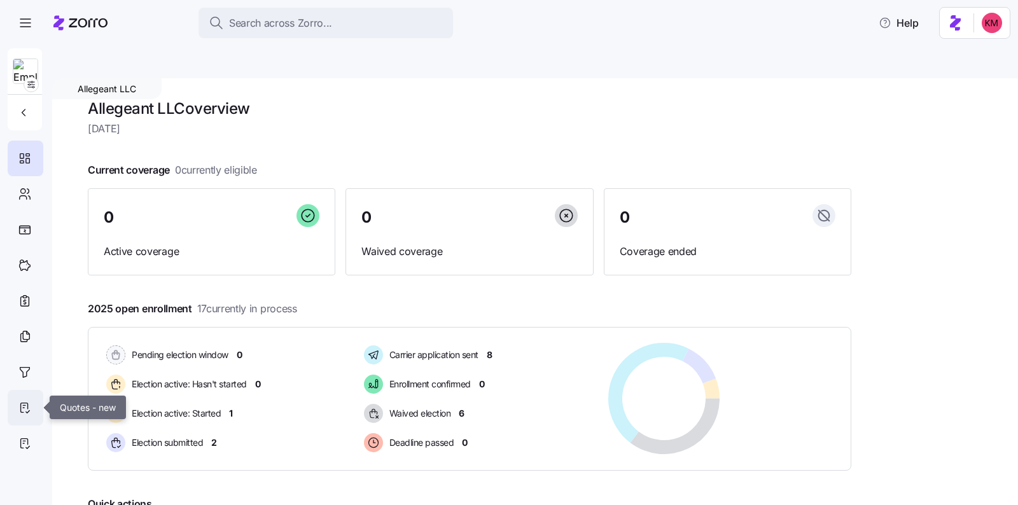
click at [26, 407] on icon at bounding box center [25, 407] width 14 height 15
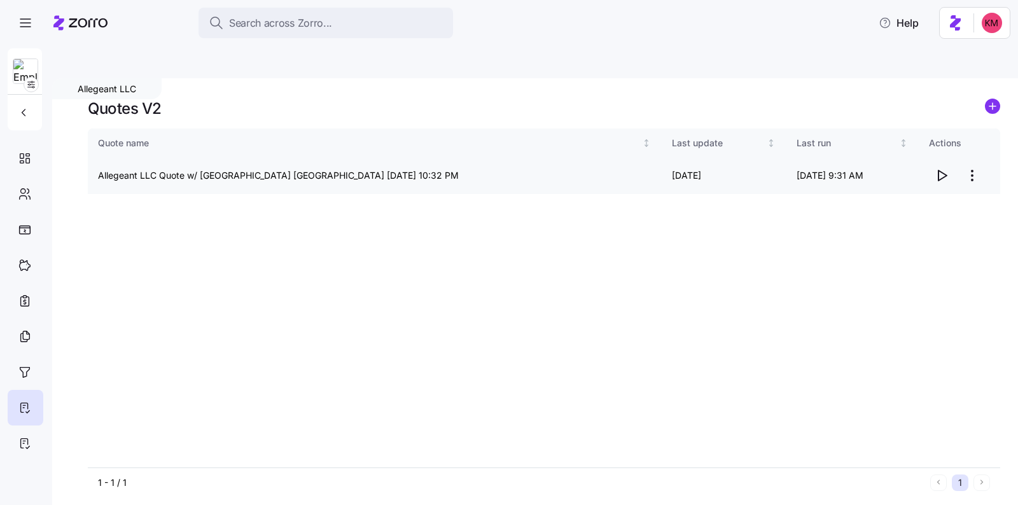
click at [969, 146] on html "Search across Zorro... Help Allegeant LLC Quotes V2 Quote name Last update Last…" at bounding box center [509, 312] width 1018 height 625
click at [908, 179] on div "Edit quote" at bounding box center [889, 177] width 43 height 14
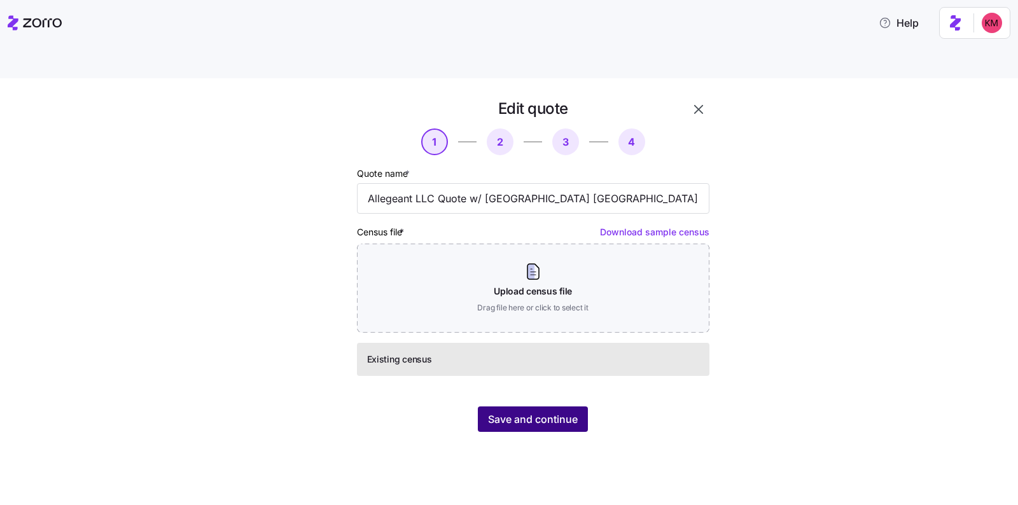
click at [518, 412] on span "Save and continue" at bounding box center [533, 419] width 90 height 15
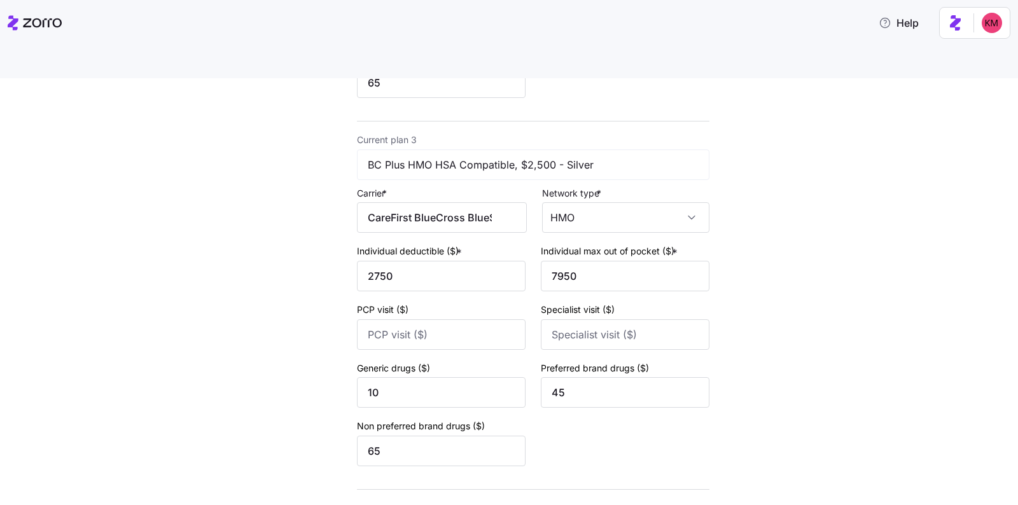
scroll to position [858, 0]
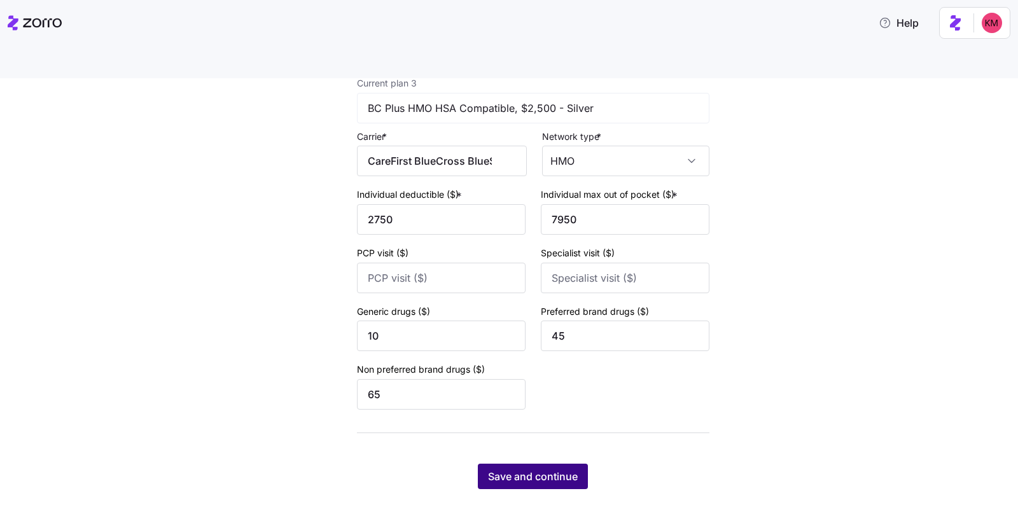
click at [518, 469] on span "Save and continue" at bounding box center [533, 476] width 90 height 15
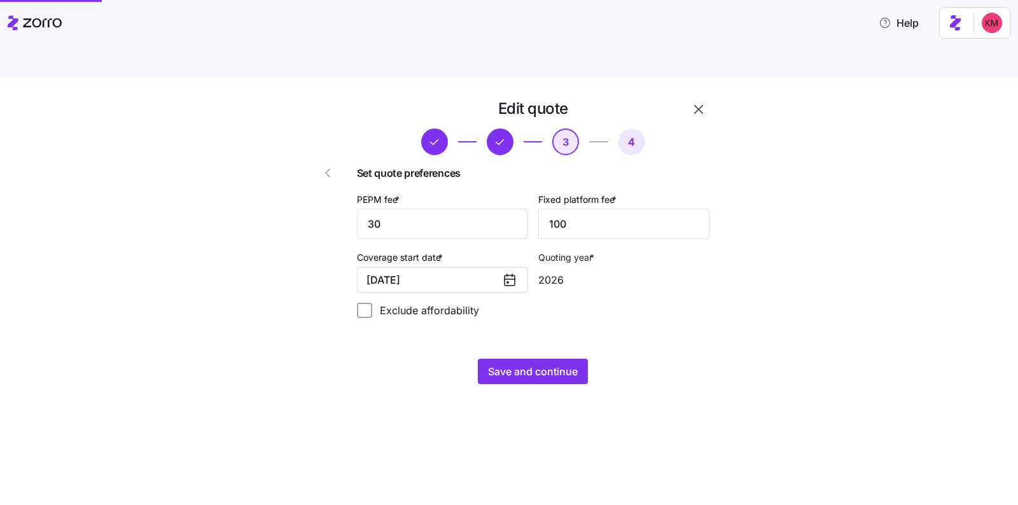
scroll to position [0, 0]
click at [514, 364] on span "Save and continue" at bounding box center [533, 371] width 90 height 15
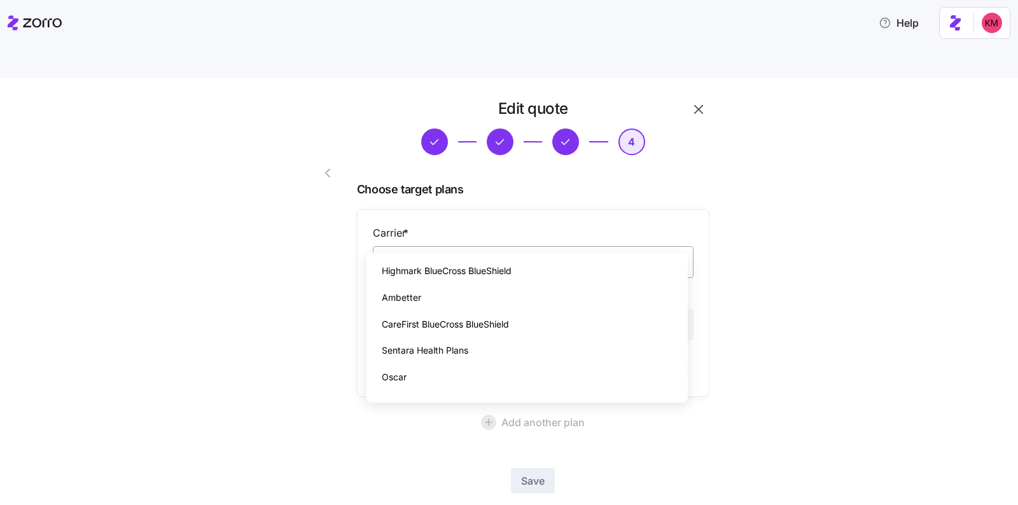
click at [496, 246] on input "Carrier *" at bounding box center [533, 262] width 321 height 32
click at [445, 324] on span "CareFirst BlueCross BlueShield" at bounding box center [445, 324] width 127 height 14
type input "CareFirst BlueCross BlueShield"
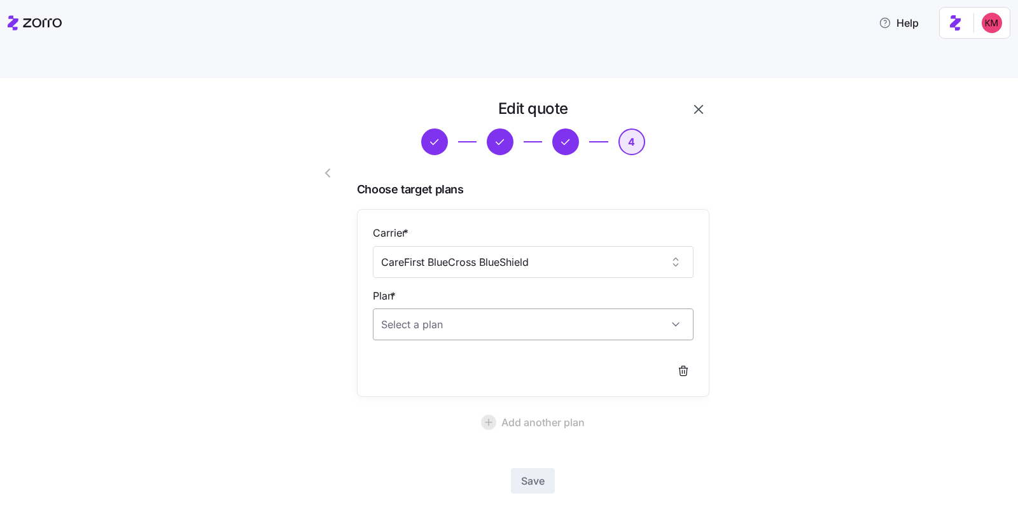
click at [463, 309] on input "Plan *" at bounding box center [533, 325] width 321 height 32
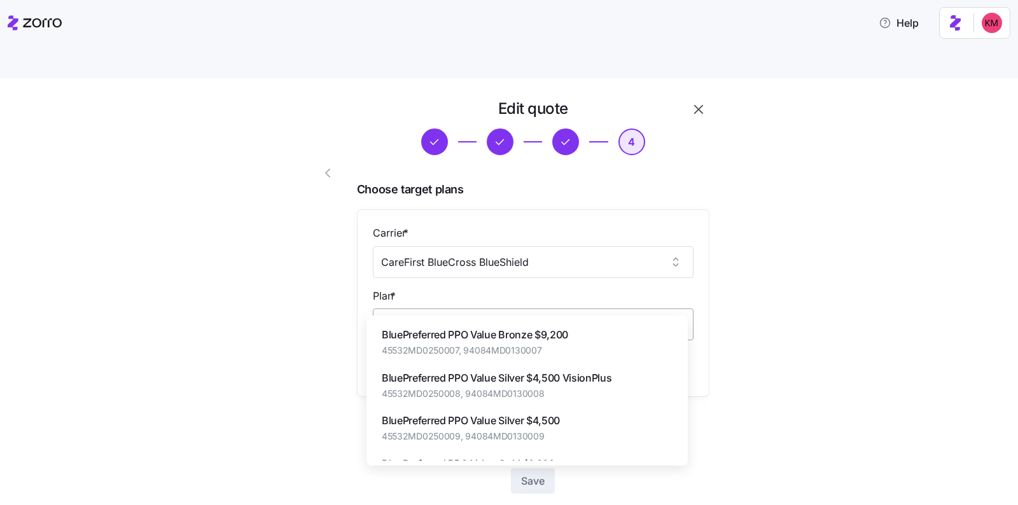
type input "b"
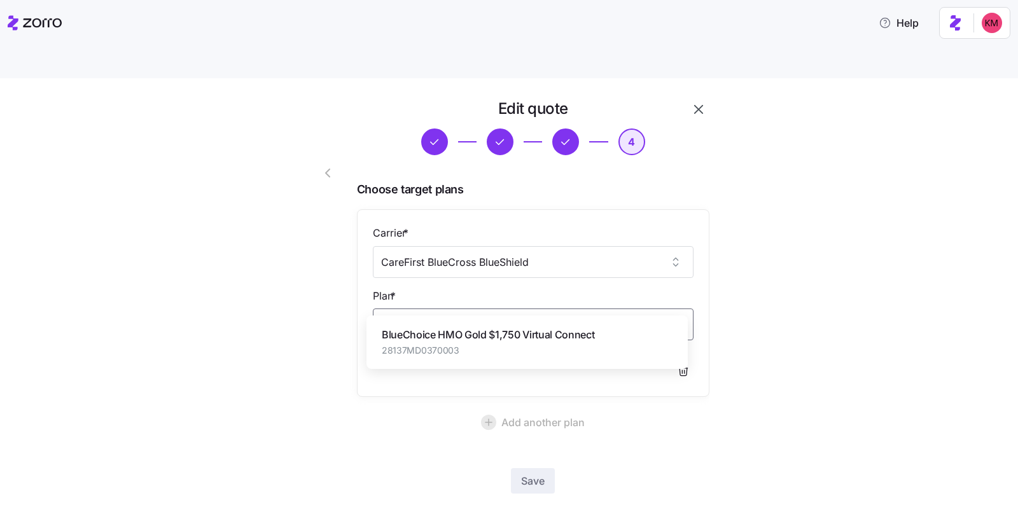
click at [492, 340] on span "BlueChoice HMO Gold $1,750 Virtual Connect" at bounding box center [488, 335] width 213 height 16
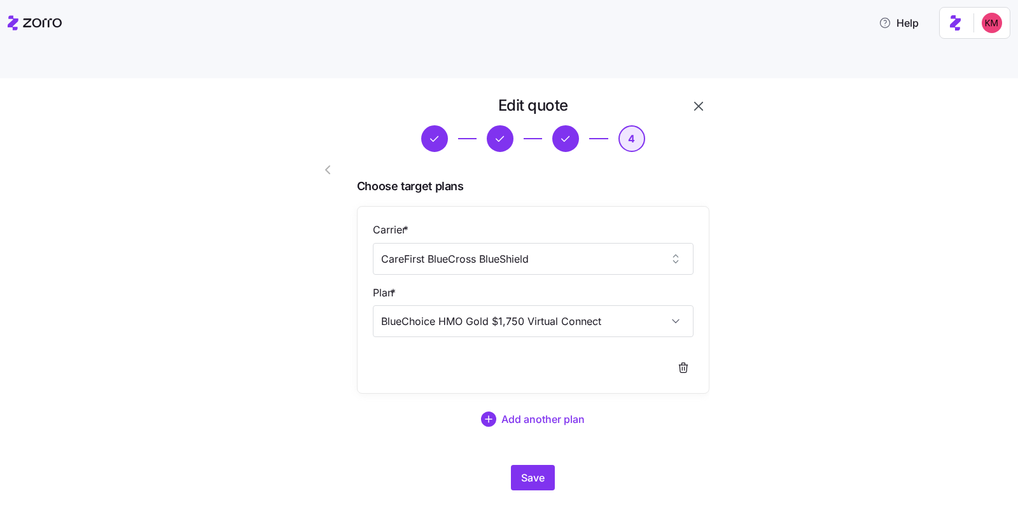
scroll to position [4, 0]
type input "BlueChoice HMO Gold $1,750 Virtual Connect"
click at [526, 470] on span "Save" at bounding box center [533, 477] width 24 height 15
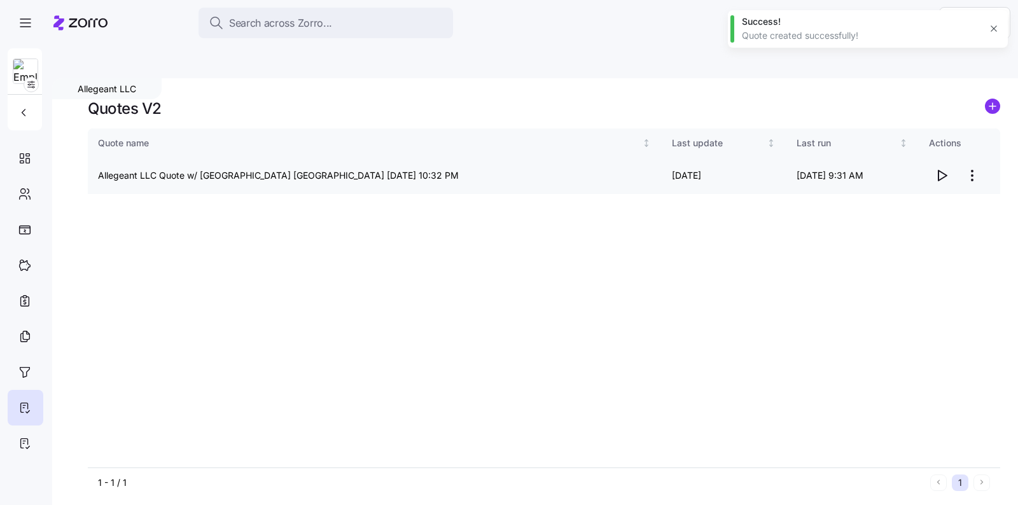
click at [937, 168] on icon "button" at bounding box center [941, 175] width 15 height 15
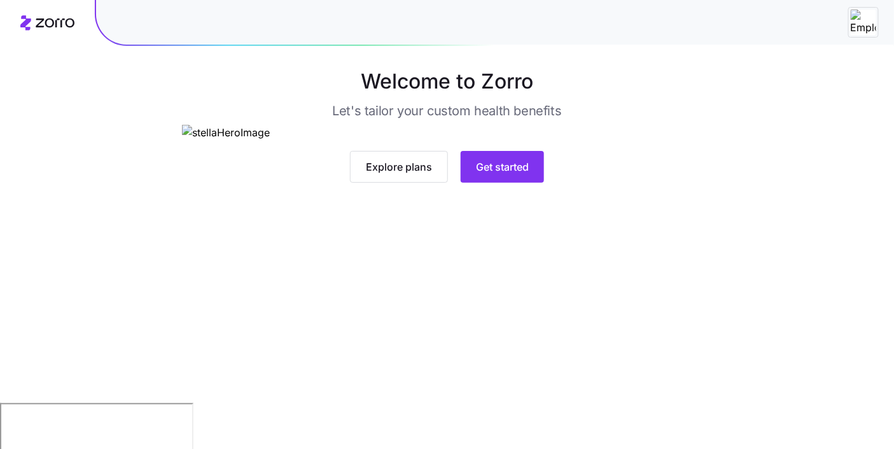
scroll to position [100, 0]
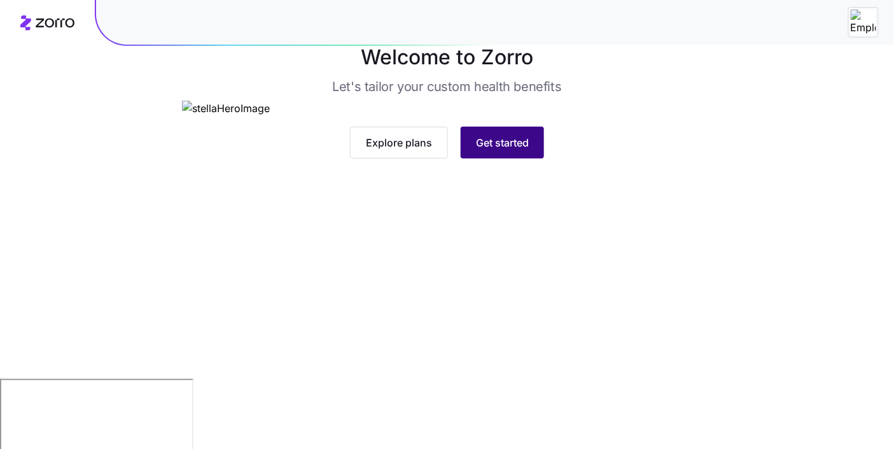
click at [531, 158] on button "Get started" at bounding box center [502, 143] width 83 height 32
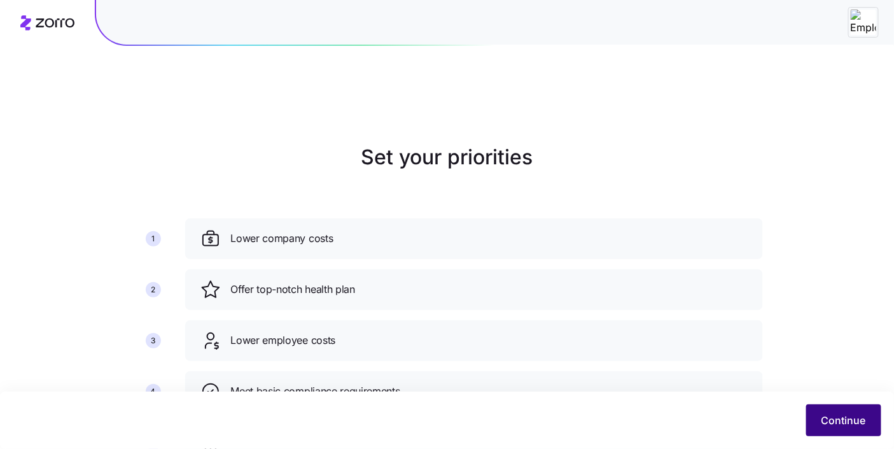
click at [833, 416] on span "Continue" at bounding box center [843, 419] width 45 height 15
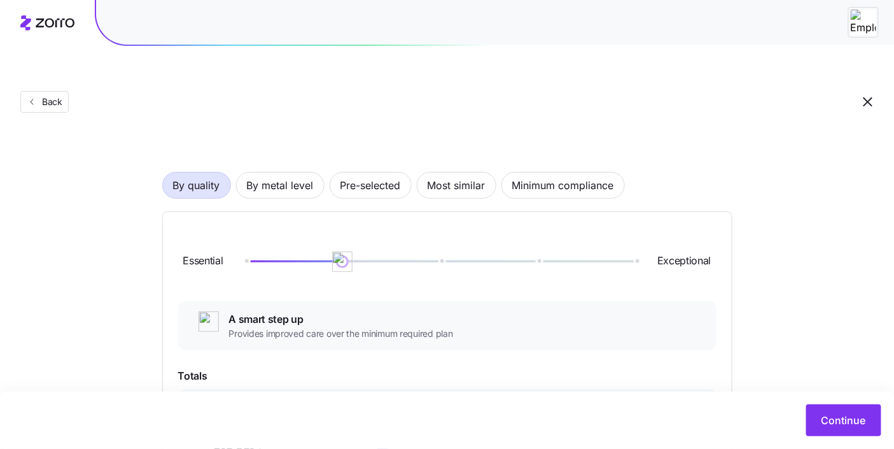
scroll to position [83, 0]
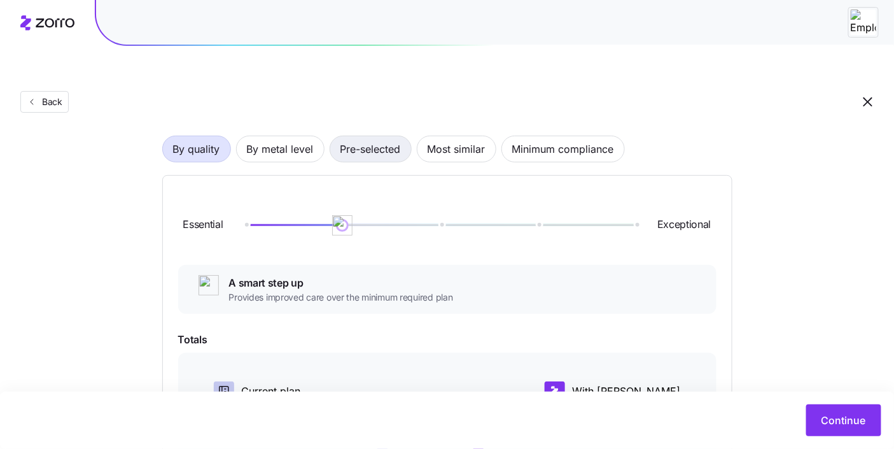
click at [359, 136] on span "Pre-selected" at bounding box center [370, 148] width 60 height 25
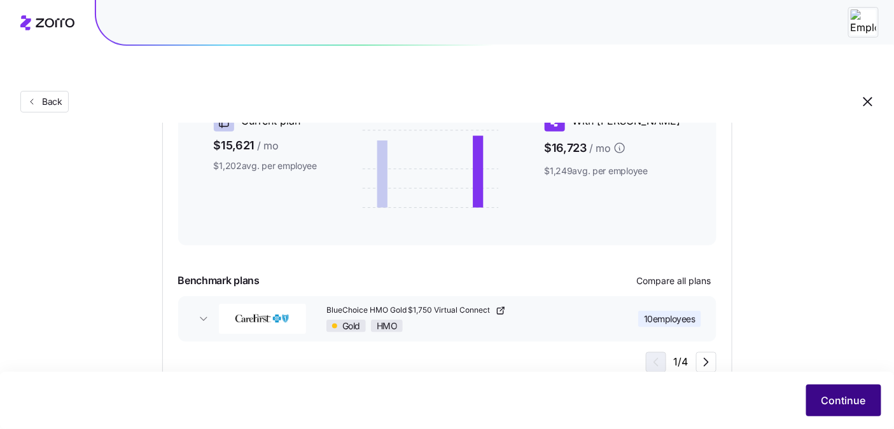
scroll to position [288, 0]
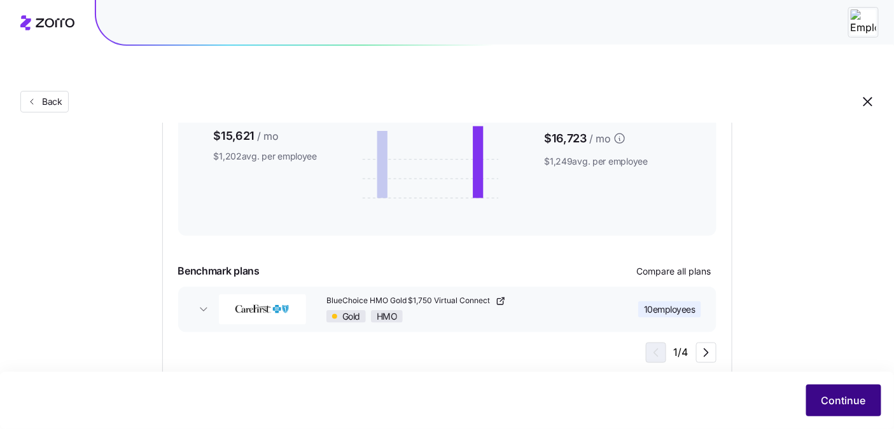
click at [865, 412] on button "Continue" at bounding box center [843, 401] width 75 height 32
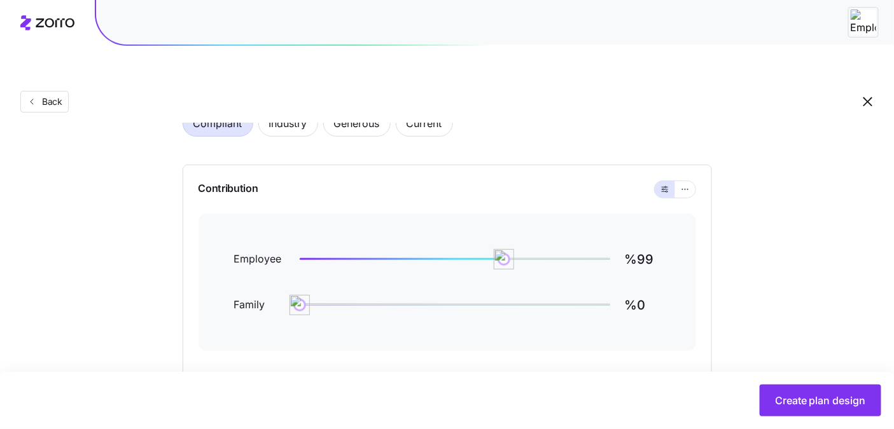
scroll to position [86, 0]
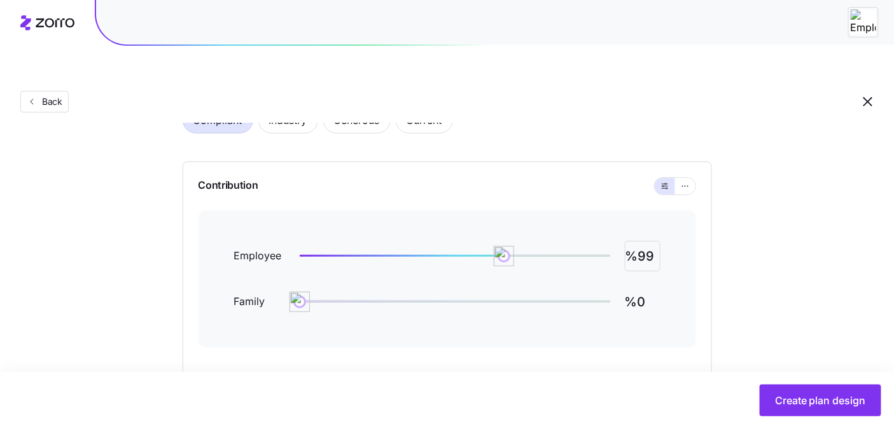
click at [650, 241] on input "%99" at bounding box center [643, 256] width 36 height 31
type input "%100"
type input "%80"
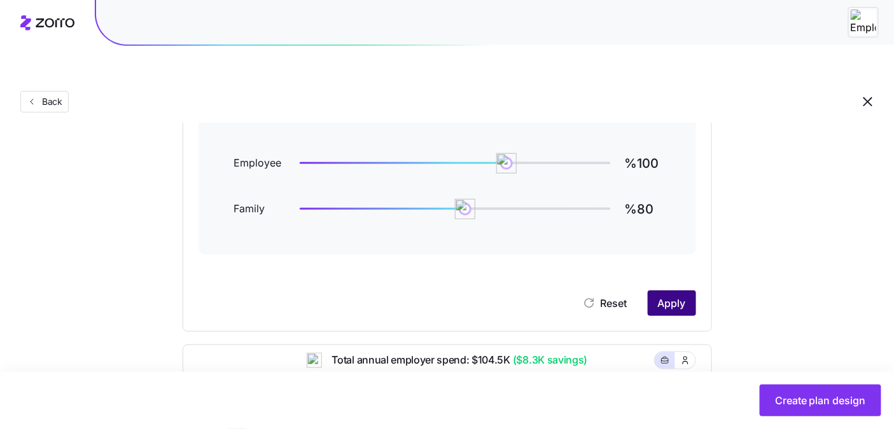
click at [669, 291] on button "Apply" at bounding box center [672, 303] width 48 height 25
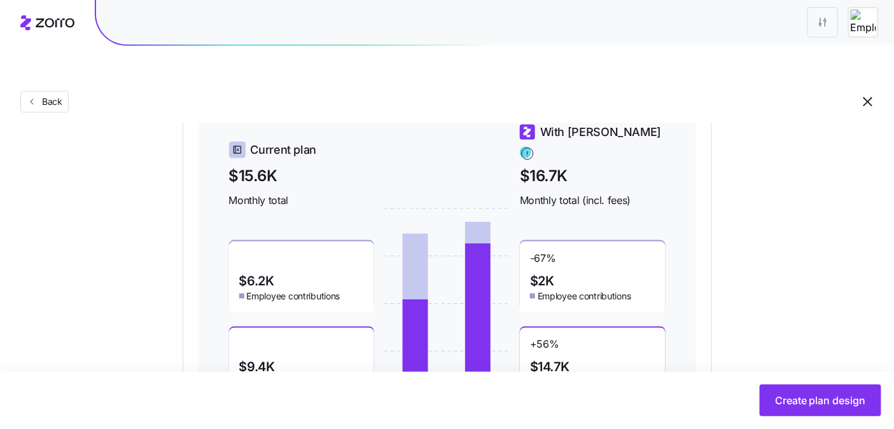
scroll to position [518, 0]
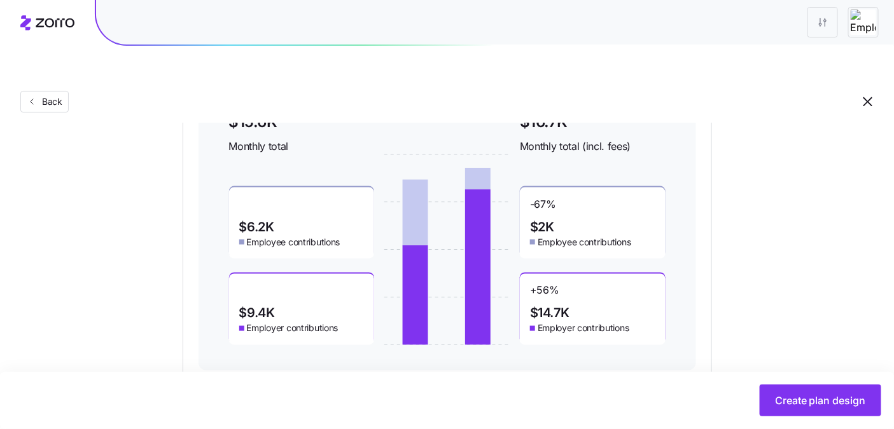
drag, startPoint x: 804, startPoint y: 406, endPoint x: 353, endPoint y: 230, distance: 484.0
click at [828, 406] on span "Create plan design" at bounding box center [820, 400] width 91 height 15
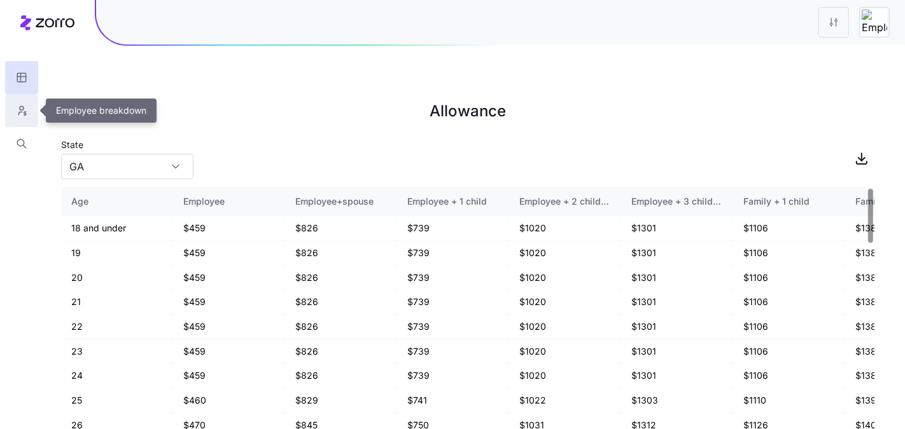
click at [22, 108] on icon "button" at bounding box center [21, 110] width 11 height 13
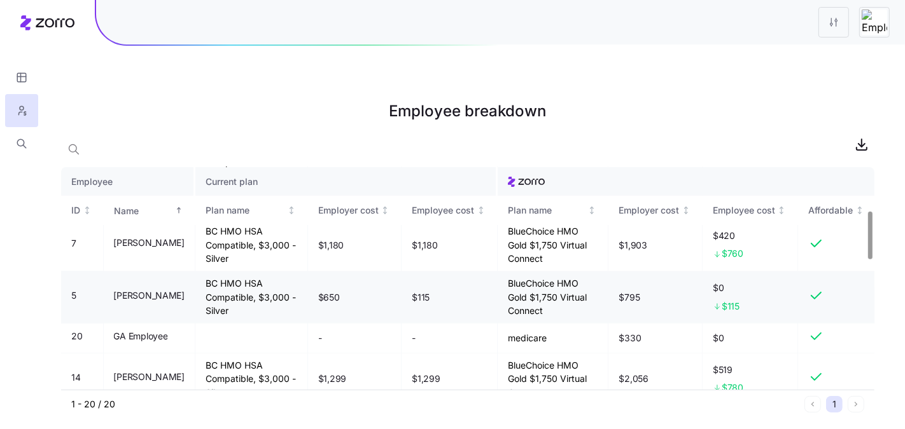
scroll to position [201, 0]
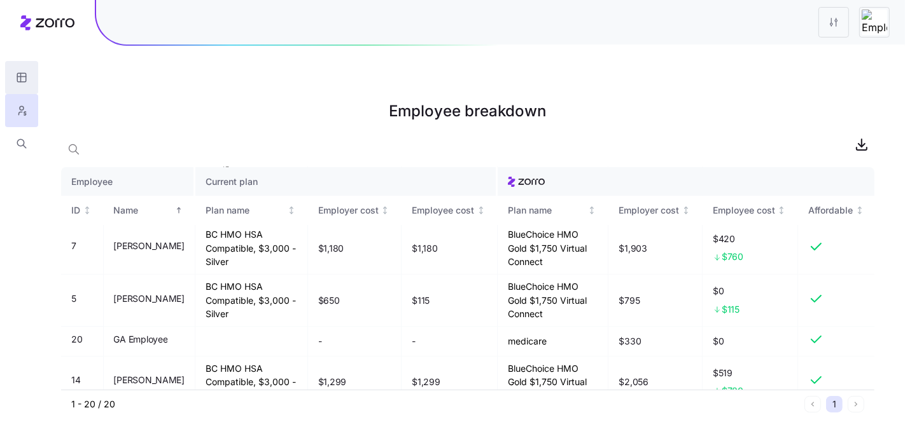
click at [18, 77] on icon "button" at bounding box center [21, 77] width 9 height 0
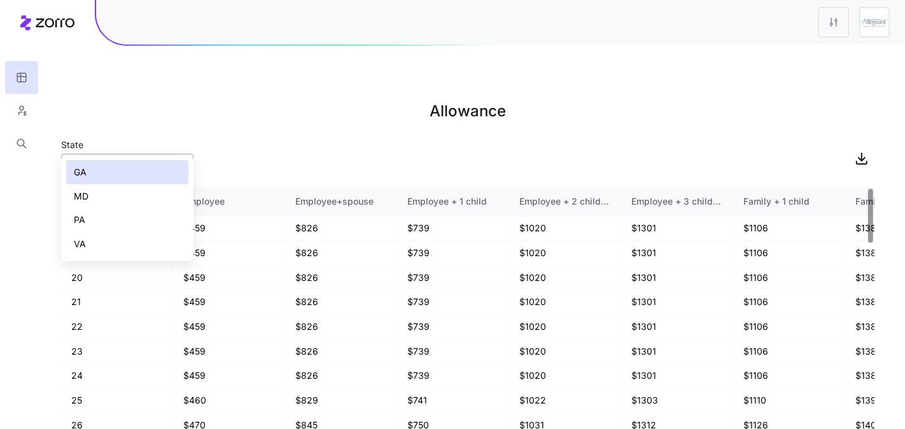
click at [130, 154] on input "GA" at bounding box center [127, 166] width 132 height 25
click at [139, 198] on div "MD" at bounding box center [127, 196] width 122 height 24
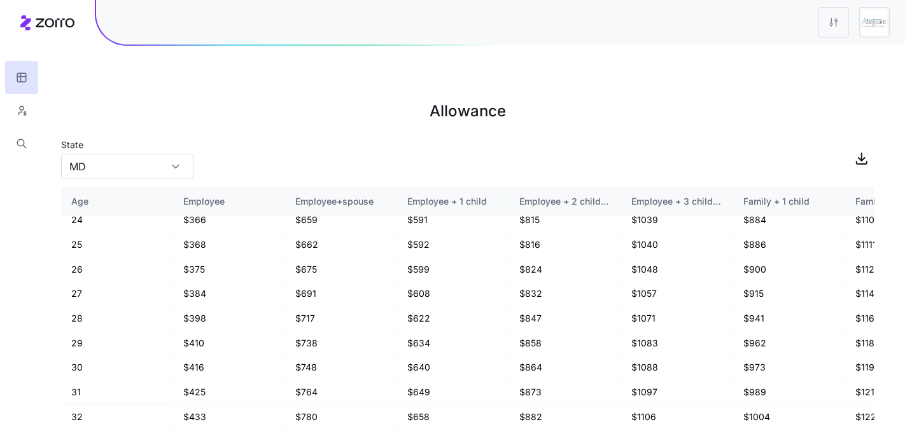
scroll to position [360, 0]
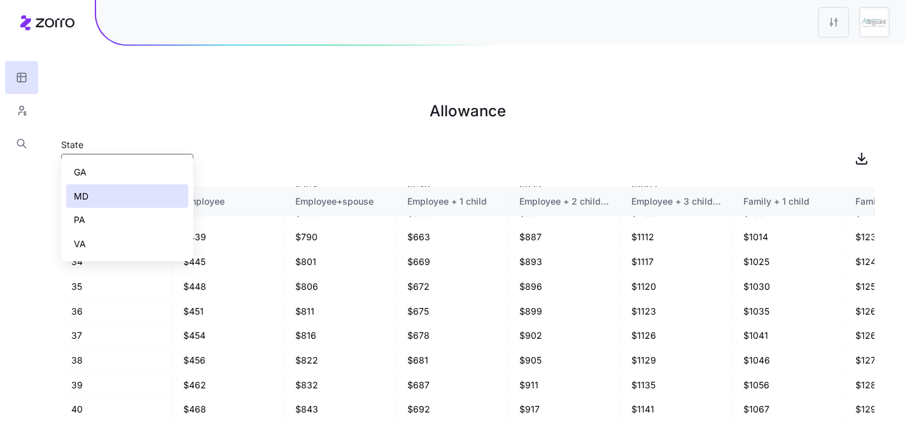
click at [111, 172] on div "GA" at bounding box center [127, 172] width 122 height 24
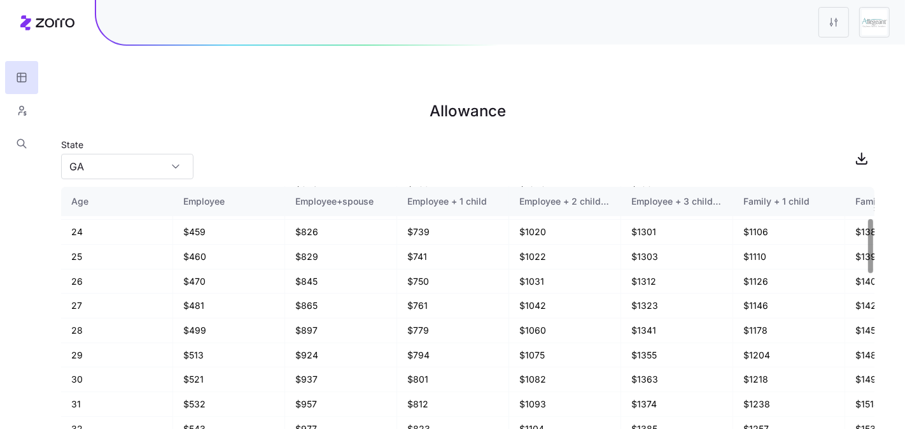
scroll to position [0, 0]
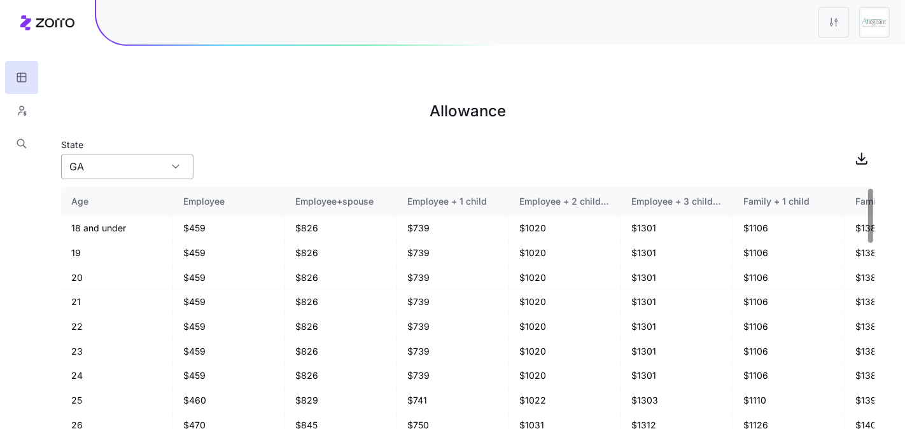
click at [110, 154] on input "GA" at bounding box center [127, 166] width 132 height 25
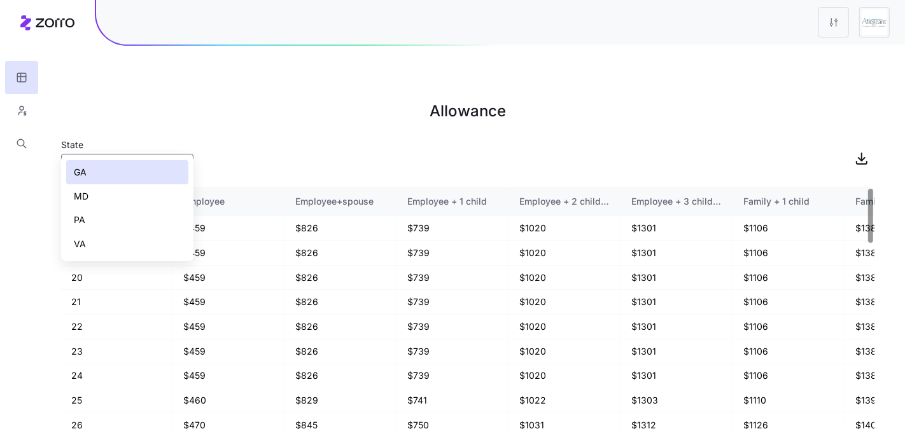
click at [106, 185] on div "MD" at bounding box center [127, 196] width 122 height 24
type input "MD"
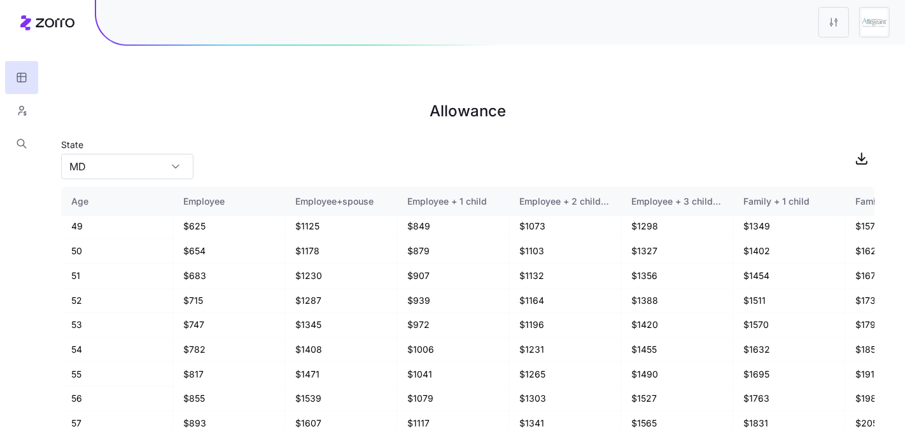
scroll to position [749, 0]
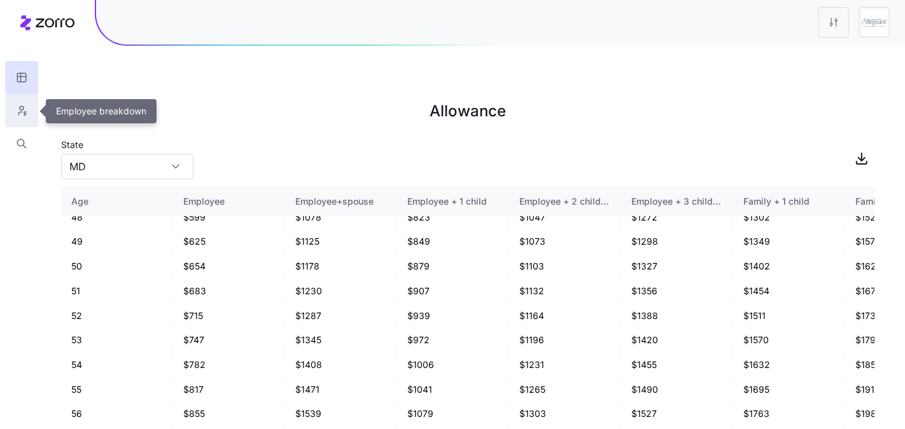
click at [22, 112] on icon "button" at bounding box center [21, 110] width 11 height 13
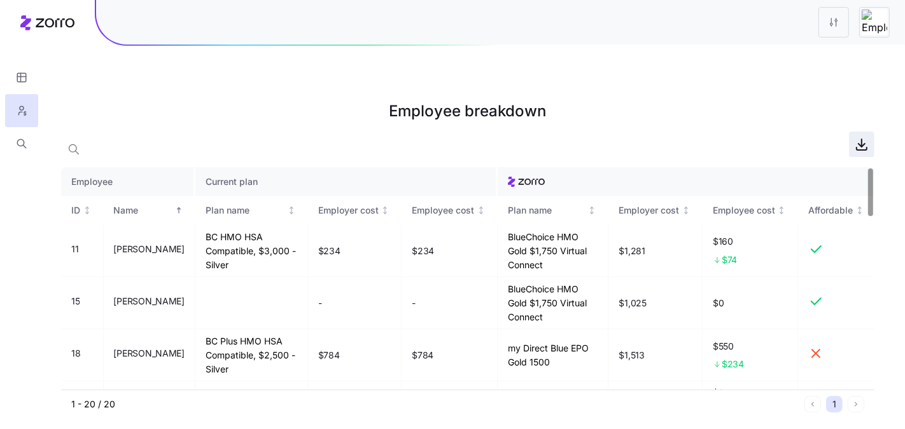
click at [860, 137] on icon "button" at bounding box center [861, 144] width 15 height 15
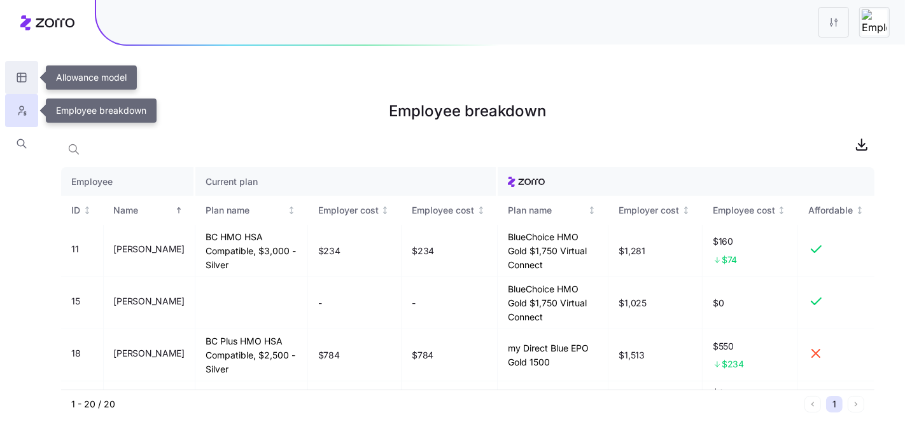
click at [18, 76] on icon "button" at bounding box center [21, 77] width 11 height 13
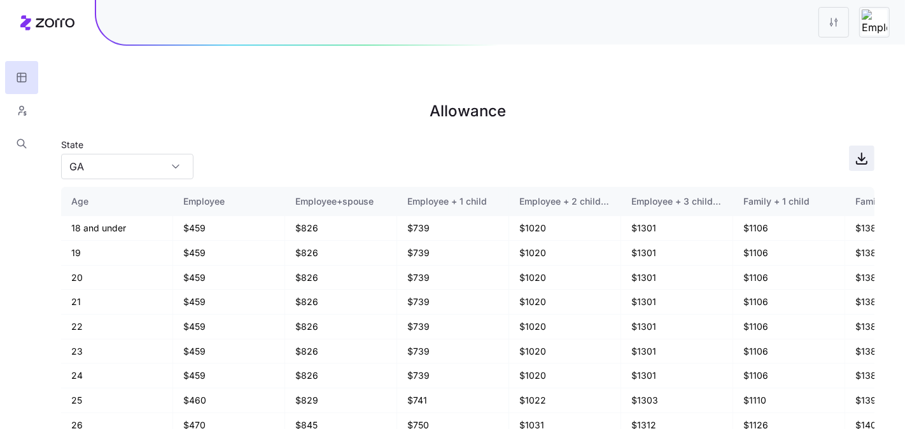
click at [862, 151] on icon "button" at bounding box center [861, 158] width 15 height 15
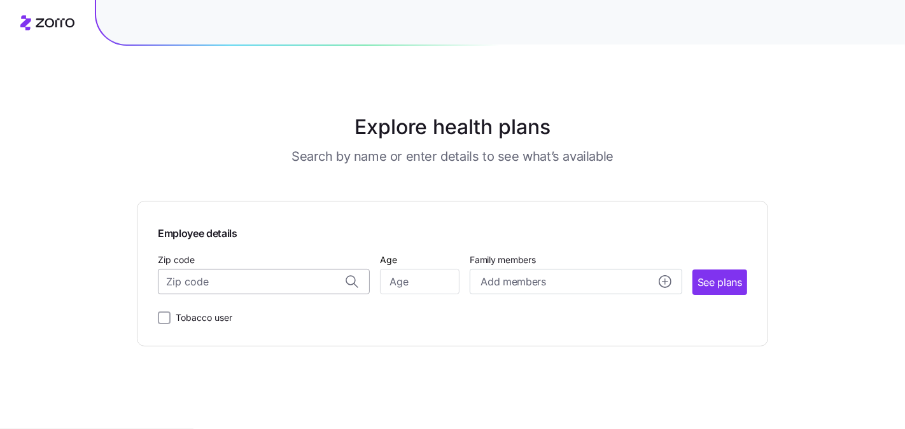
click at [195, 284] on input "Zip code" at bounding box center [264, 281] width 212 height 25
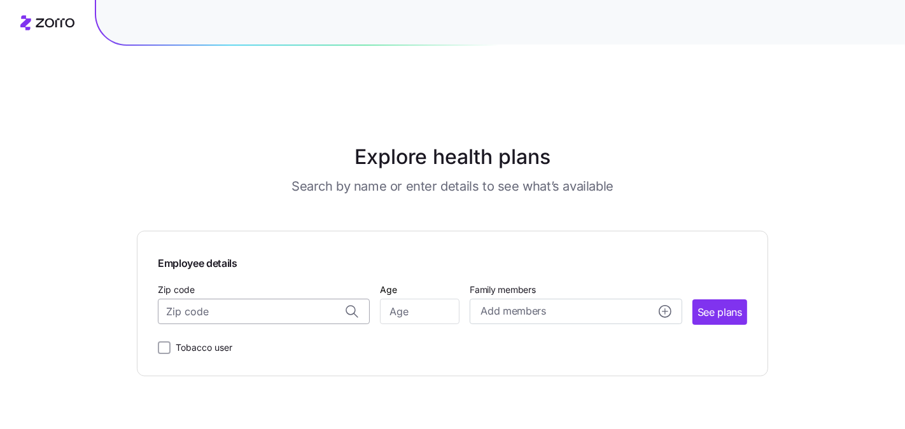
click at [191, 299] on input "Zip code" at bounding box center [264, 311] width 212 height 25
click at [208, 338] on span "21093, [GEOGRAPHIC_DATA], [GEOGRAPHIC_DATA]" at bounding box center [261, 346] width 178 height 16
type input "21093, [GEOGRAPHIC_DATA], [GEOGRAPHIC_DATA]"
click at [415, 282] on div "Age" at bounding box center [420, 303] width 80 height 43
click at [415, 299] on input "Age" at bounding box center [420, 311] width 80 height 25
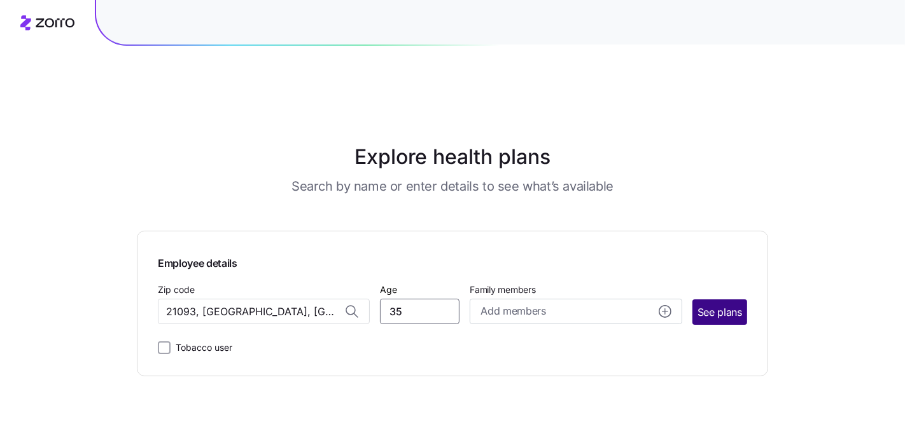
type input "35"
click at [725, 305] on span "See plans" at bounding box center [719, 313] width 45 height 16
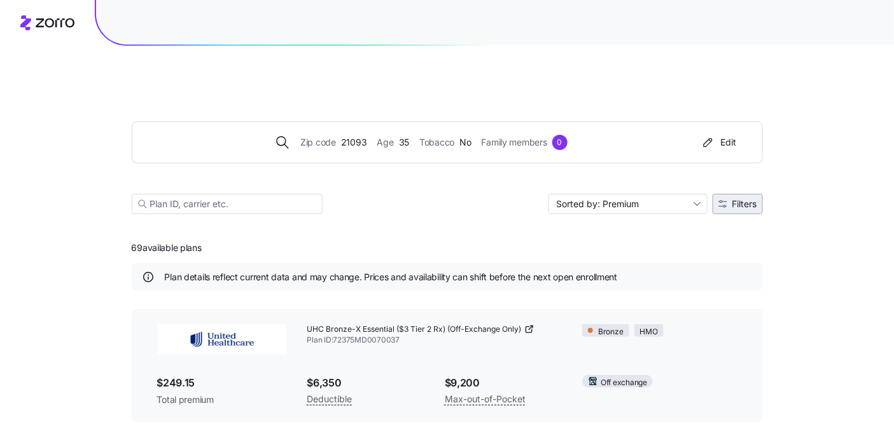
click at [739, 200] on span "Filters" at bounding box center [744, 204] width 25 height 9
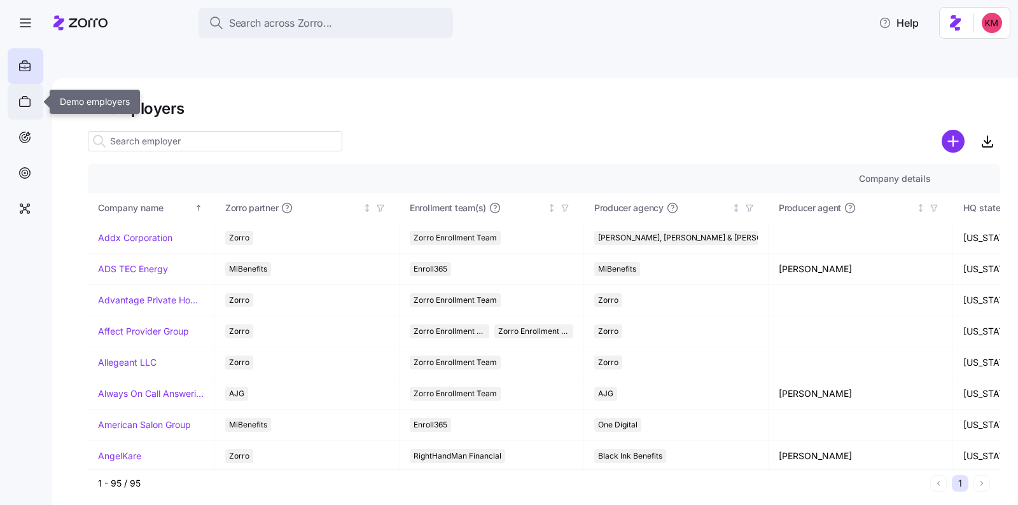
click at [20, 112] on div at bounding box center [26, 102] width 36 height 36
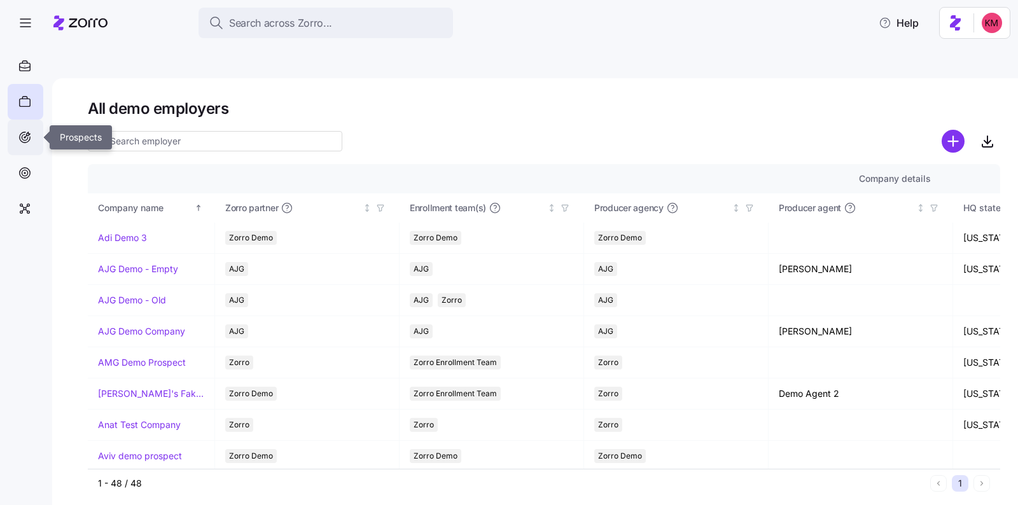
click at [38, 145] on div at bounding box center [26, 138] width 36 height 36
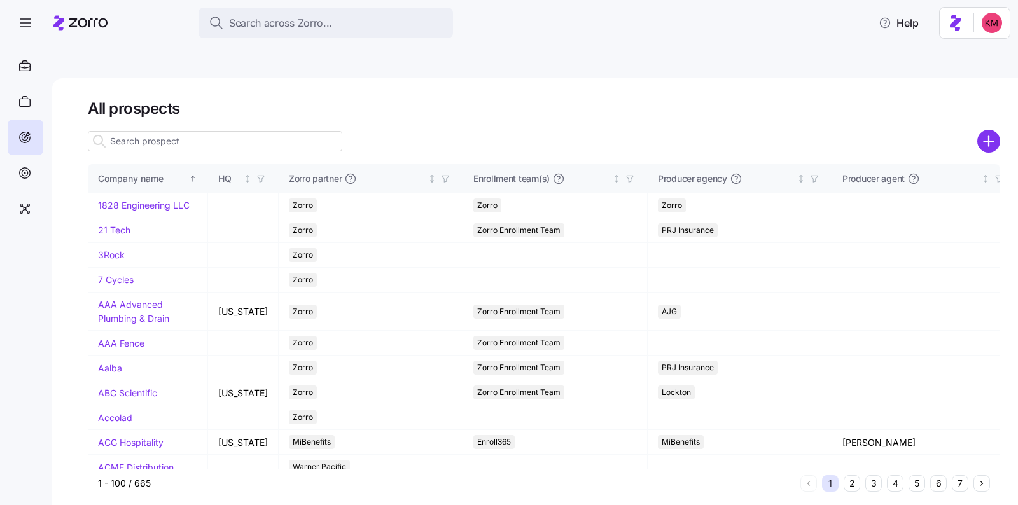
click at [915, 475] on button "5" at bounding box center [916, 483] width 17 height 17
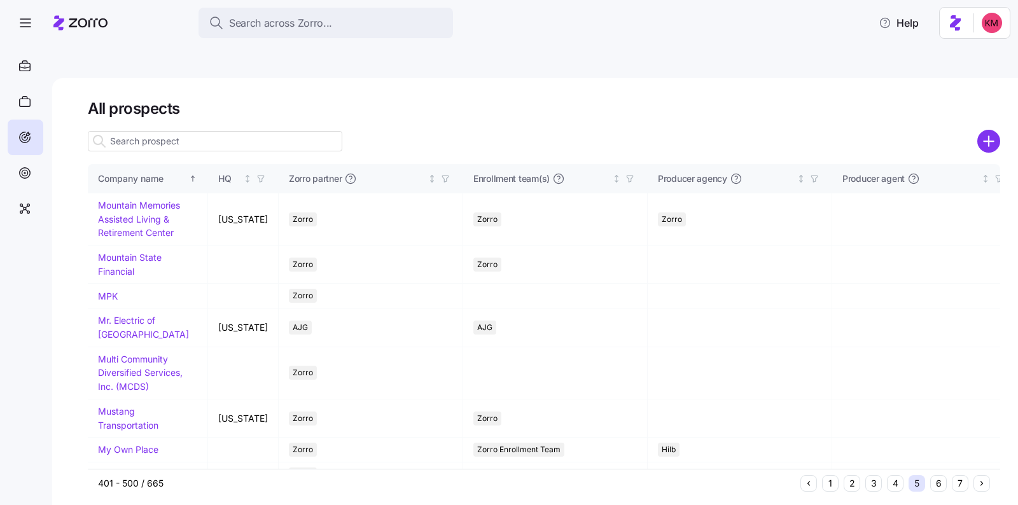
click at [963, 475] on button "7" at bounding box center [960, 483] width 17 height 17
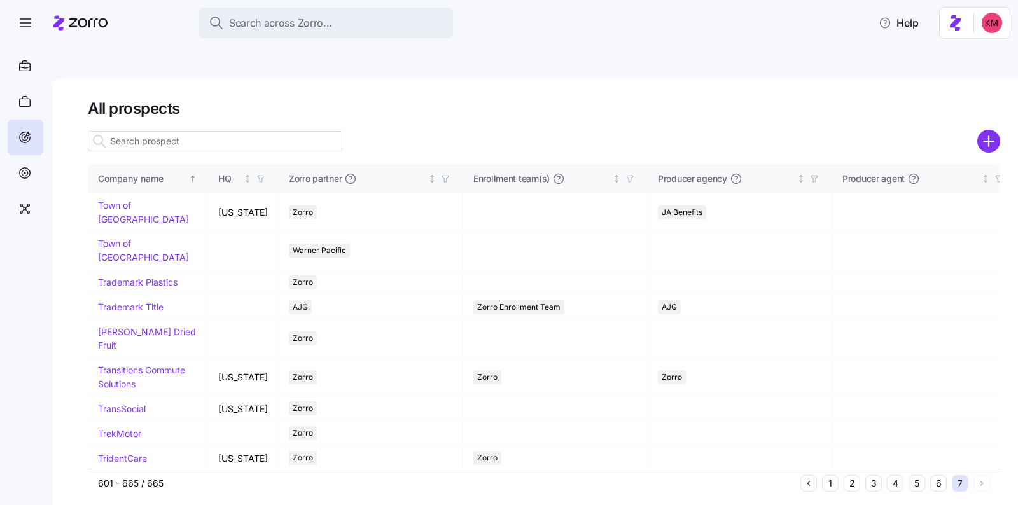
click at [938, 475] on button "6" at bounding box center [938, 483] width 17 height 17
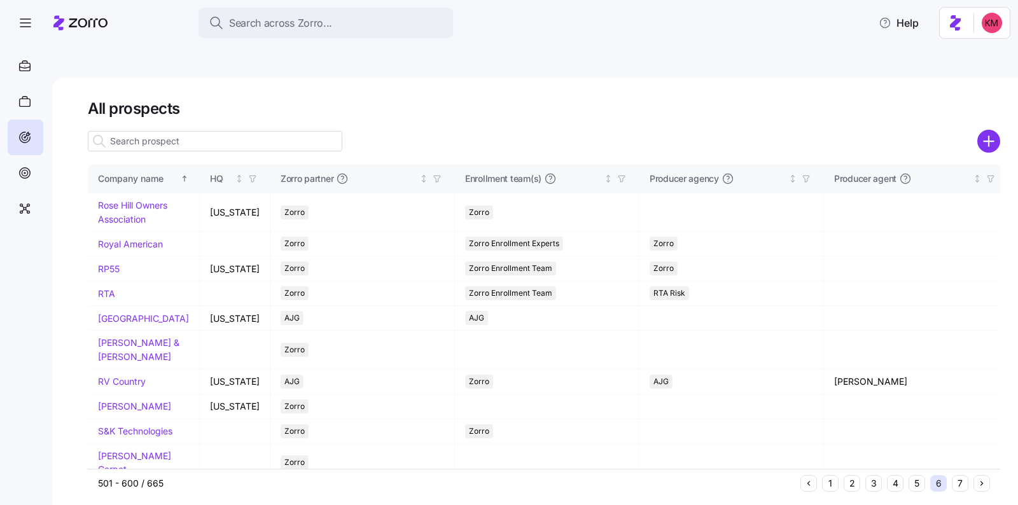
click at [917, 475] on button "5" at bounding box center [916, 483] width 17 height 17
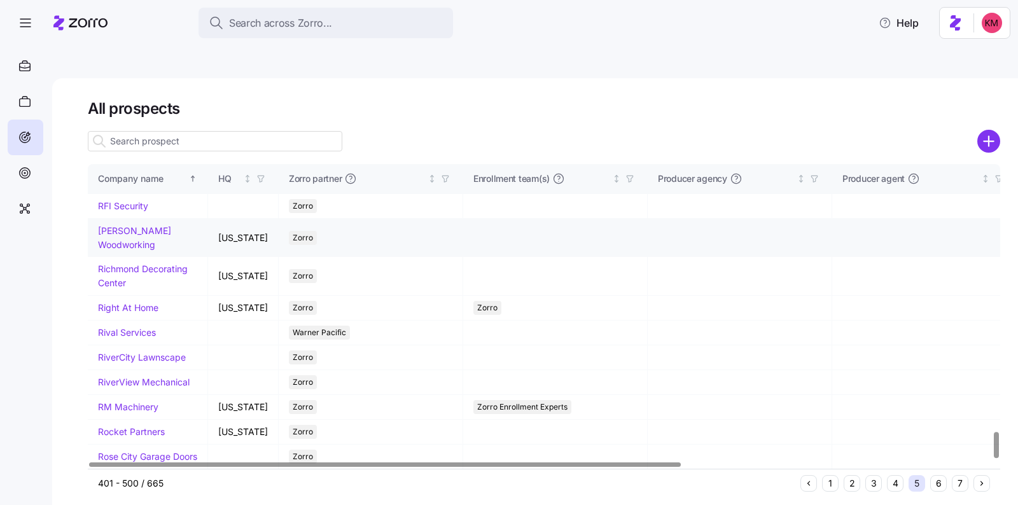
scroll to position [3115, 0]
click at [115, 225] on link "[PERSON_NAME] Woodworking" at bounding box center [134, 237] width 73 height 25
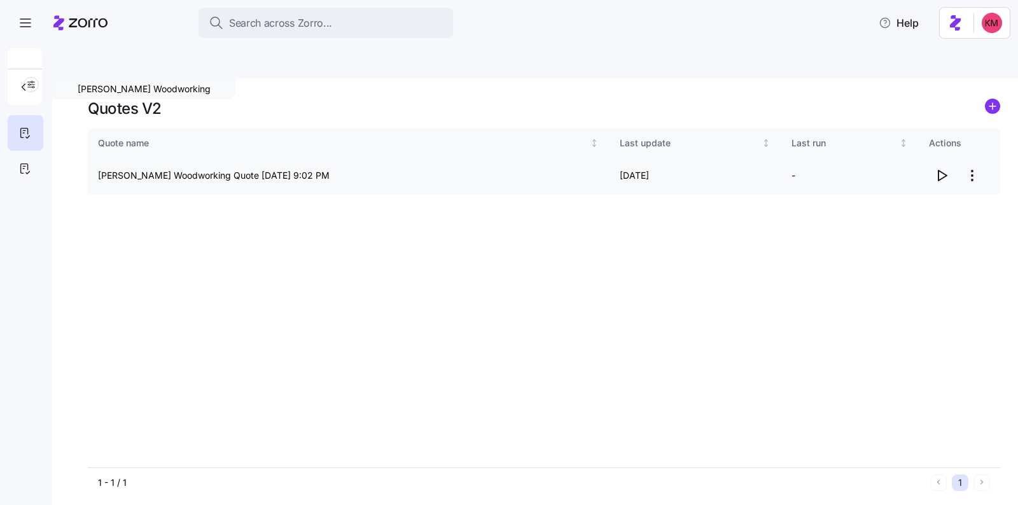
click at [942, 168] on icon "button" at bounding box center [941, 175] width 15 height 15
click at [943, 168] on icon "button" at bounding box center [941, 175] width 15 height 15
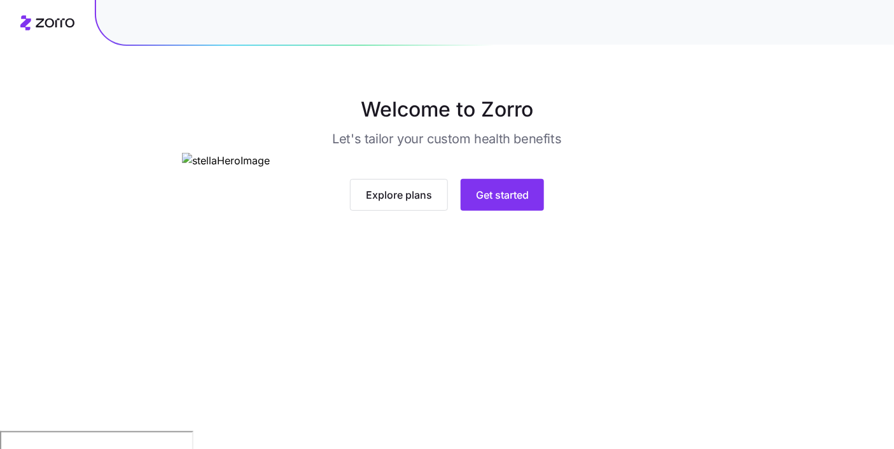
scroll to position [100, 0]
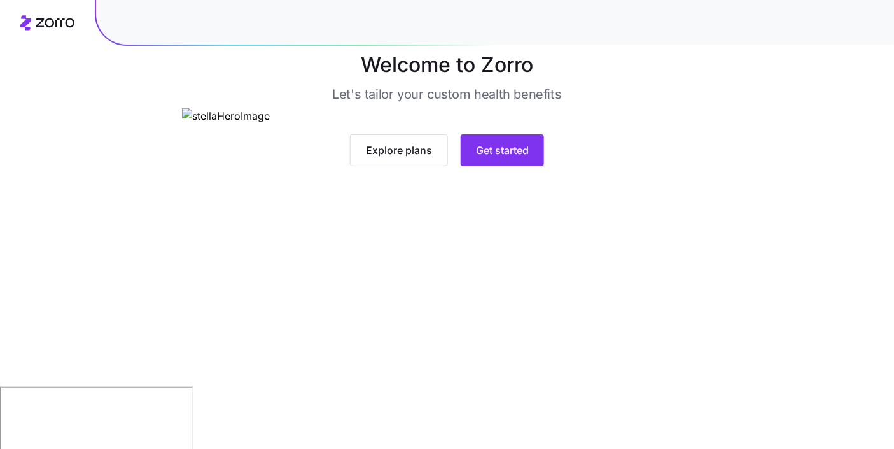
scroll to position [100, 0]
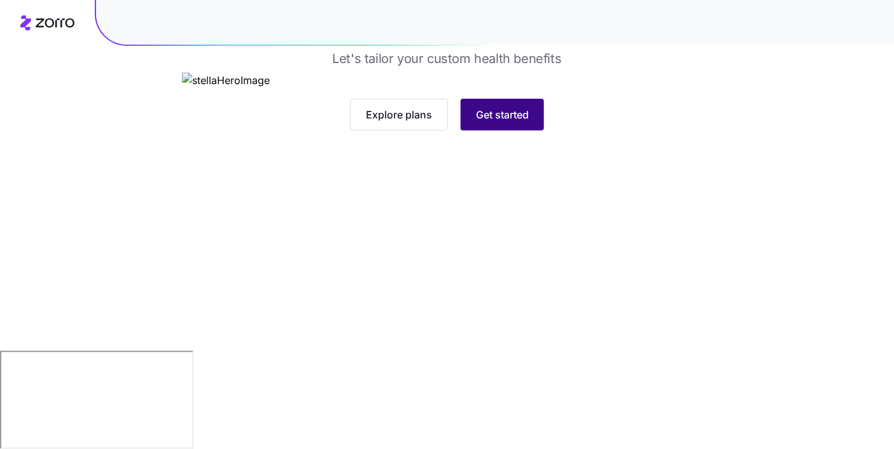
click at [503, 130] on button "Get started" at bounding box center [502, 115] width 83 height 32
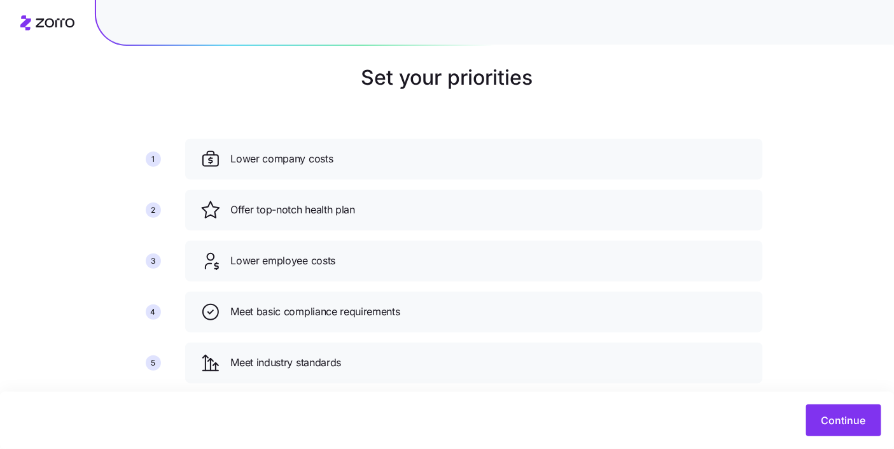
scroll to position [126, 0]
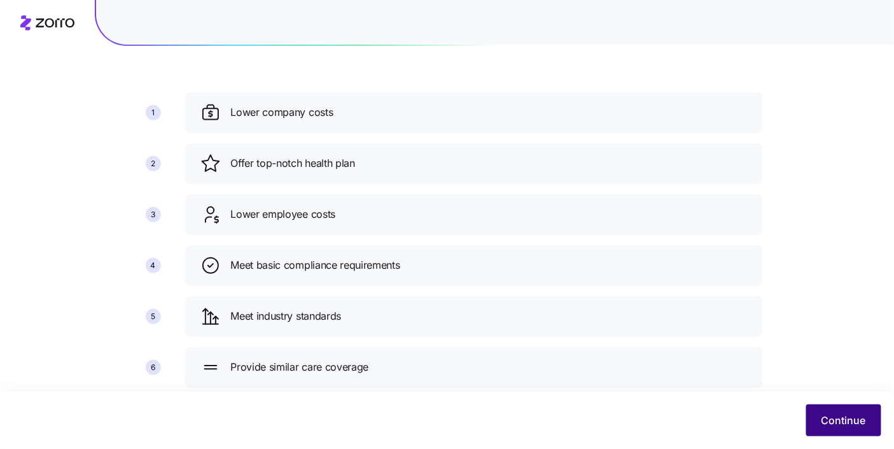
click at [824, 417] on span "Continue" at bounding box center [843, 419] width 45 height 15
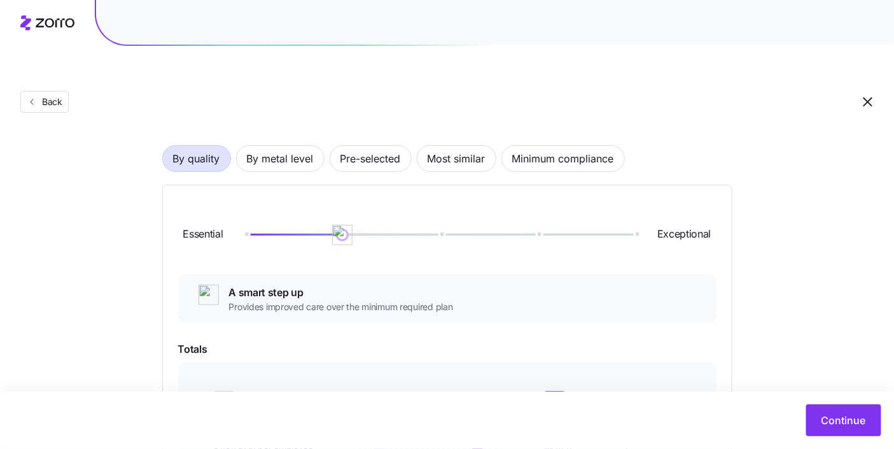
scroll to position [72, 0]
click at [358, 147] on span "Pre-selected" at bounding box center [370, 159] width 60 height 25
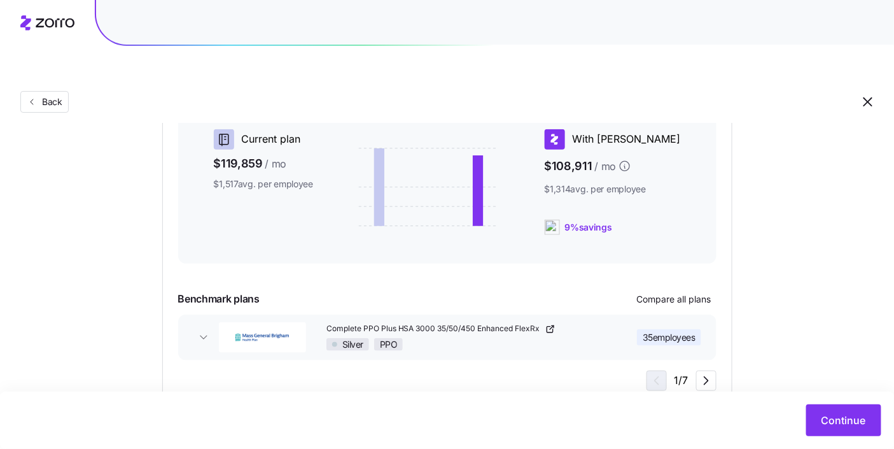
scroll to position [248, 0]
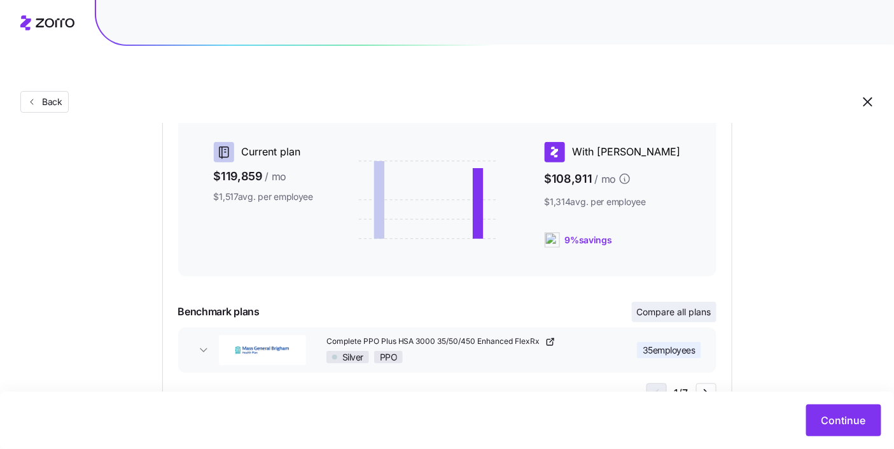
click at [666, 305] on span "Compare all plans" at bounding box center [674, 311] width 74 height 13
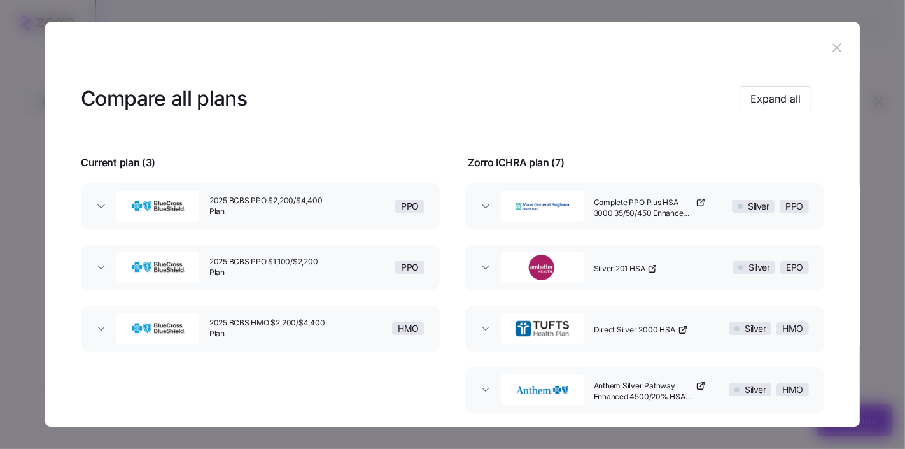
click at [830, 52] on icon "button" at bounding box center [837, 48] width 14 height 14
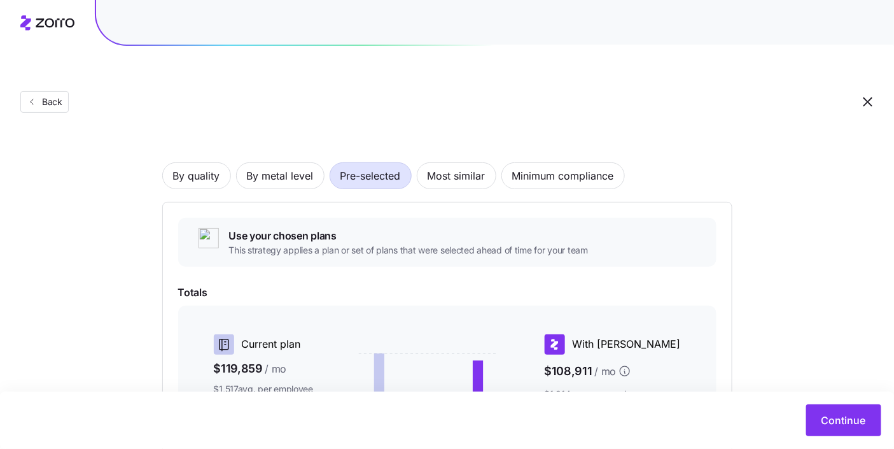
scroll to position [54, 0]
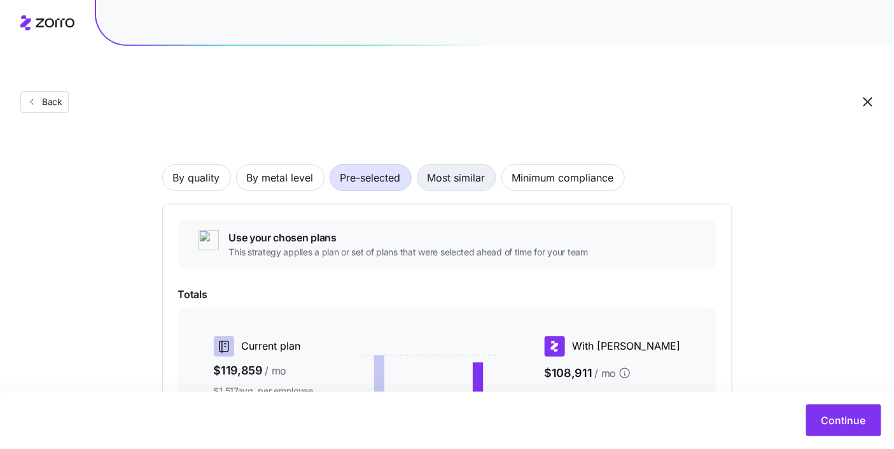
click at [486, 164] on button "Most similar" at bounding box center [457, 177] width 80 height 27
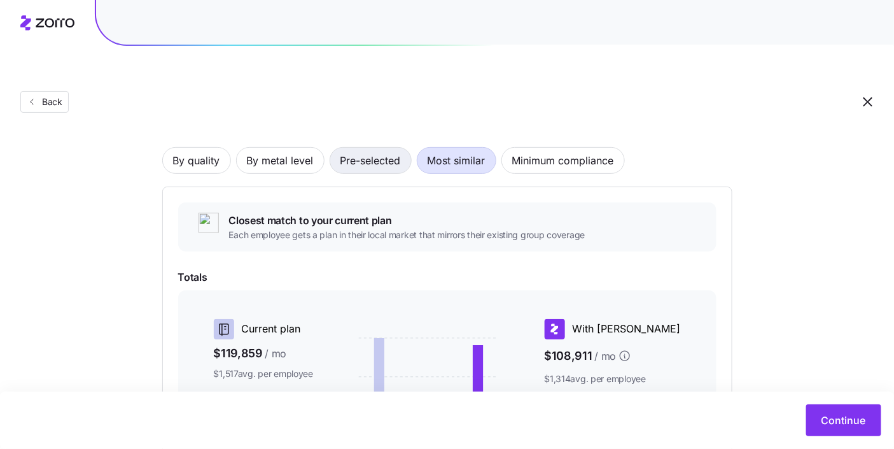
scroll to position [64, 0]
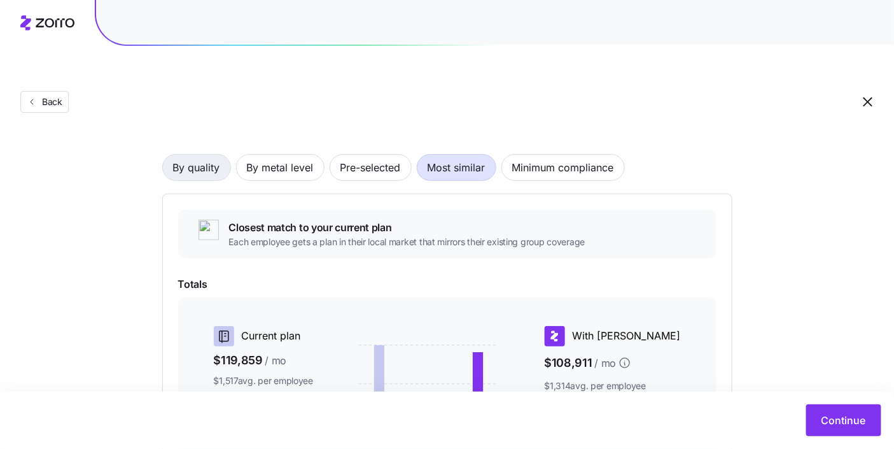
click at [184, 155] on span "By quality" at bounding box center [196, 167] width 47 height 25
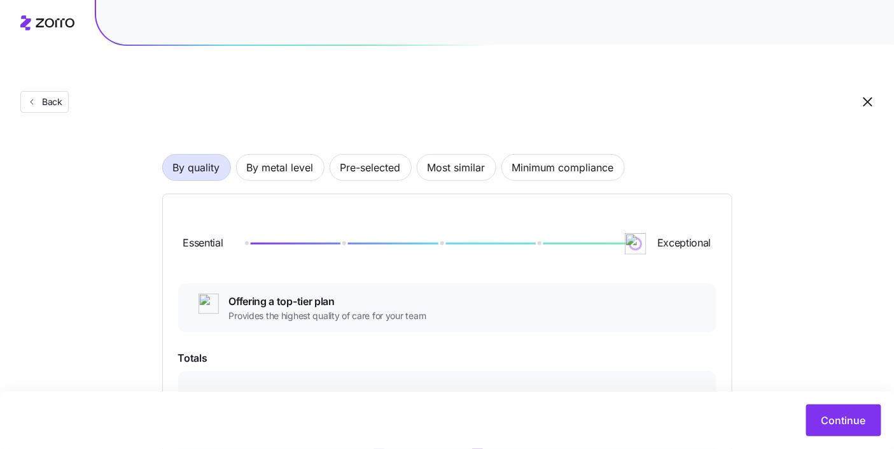
drag, startPoint x: 352, startPoint y: 222, endPoint x: 673, endPoint y: 218, distance: 321.3
click at [672, 218] on div "Essential Exceptional" at bounding box center [447, 243] width 538 height 69
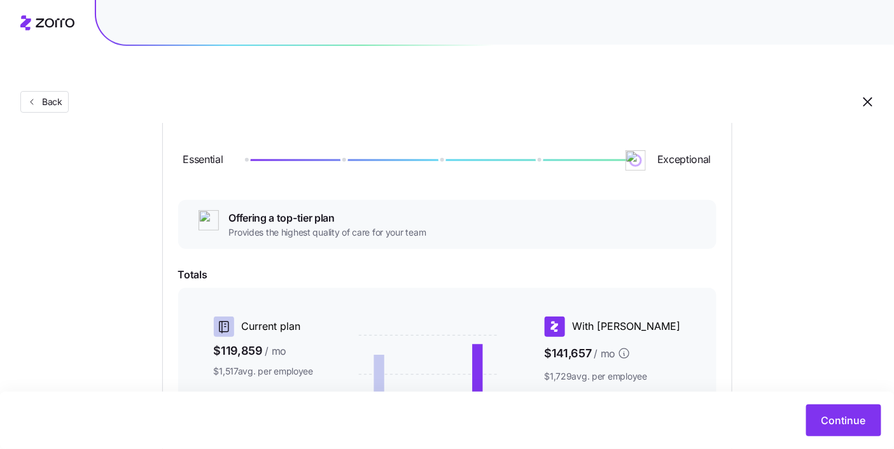
scroll to position [184, 0]
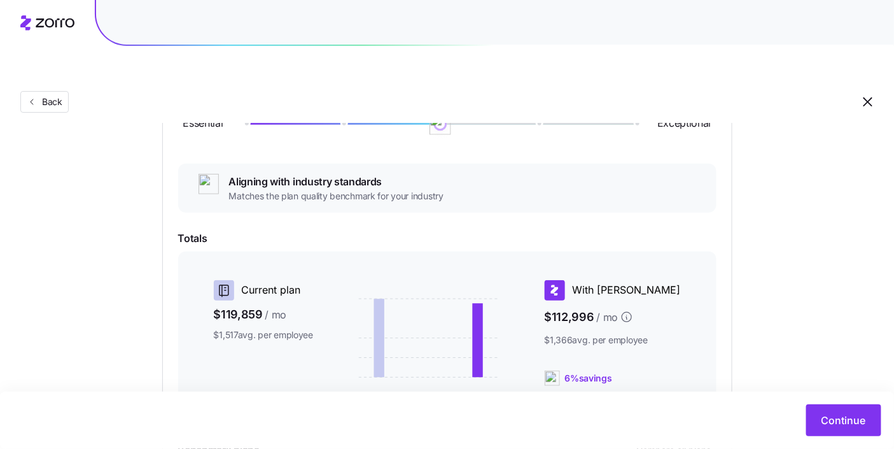
drag, startPoint x: 644, startPoint y: 101, endPoint x: 462, endPoint y: 122, distance: 183.2
click at [407, 99] on div "Essential Exceptional" at bounding box center [447, 124] width 538 height 69
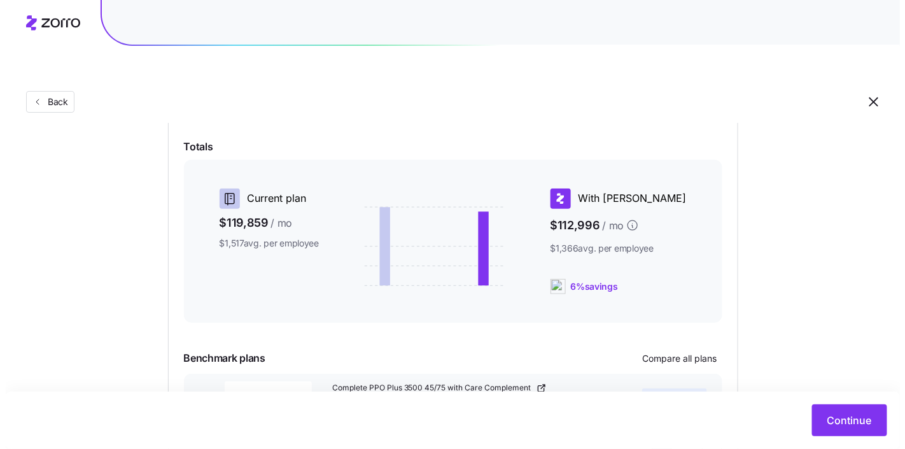
scroll to position [343, 0]
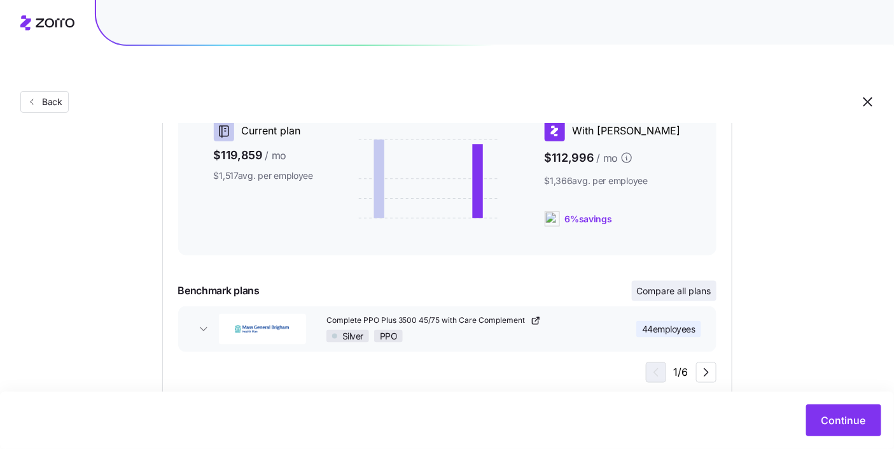
click at [686, 284] on span "Compare all plans" at bounding box center [674, 290] width 74 height 13
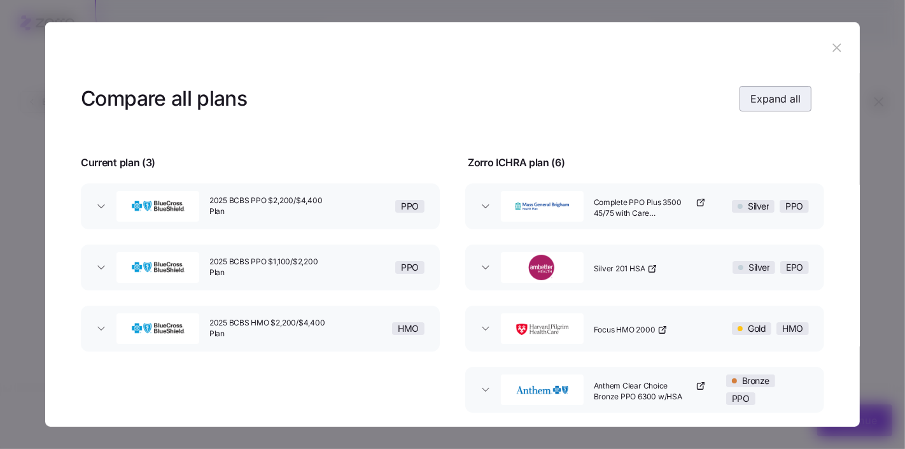
click at [756, 108] on button "Expand all" at bounding box center [775, 98] width 72 height 25
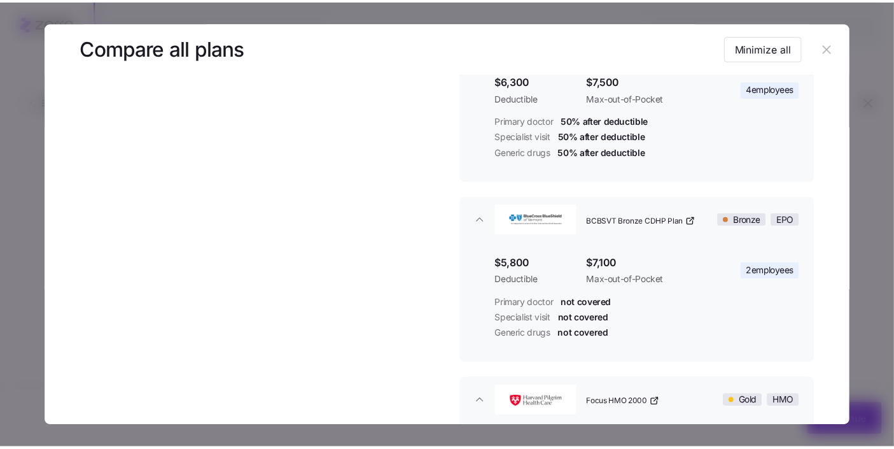
scroll to position [767, 0]
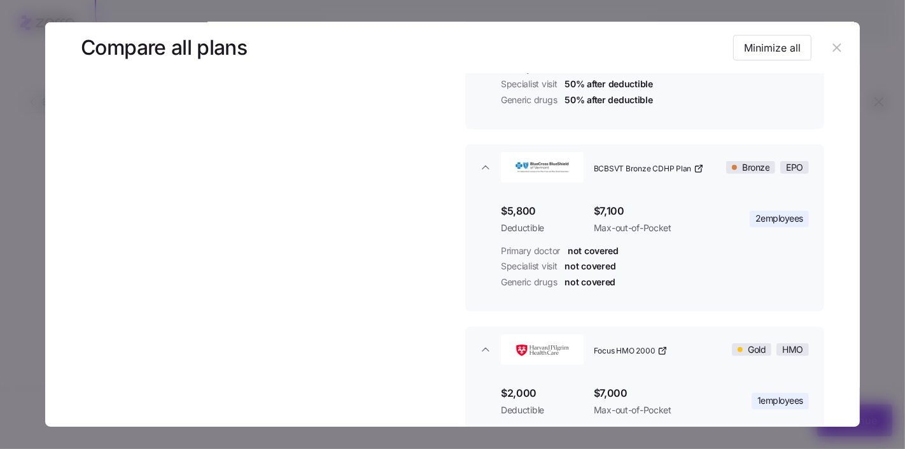
click at [840, 47] on button "button" at bounding box center [836, 48] width 20 height 20
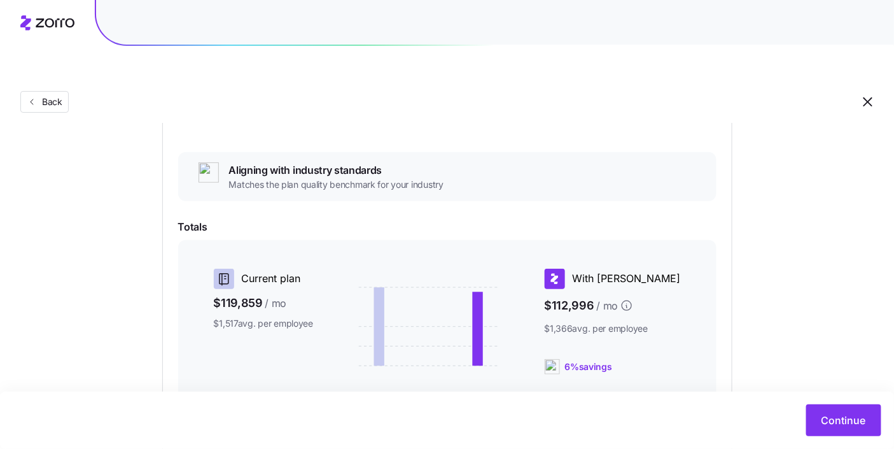
scroll to position [27, 0]
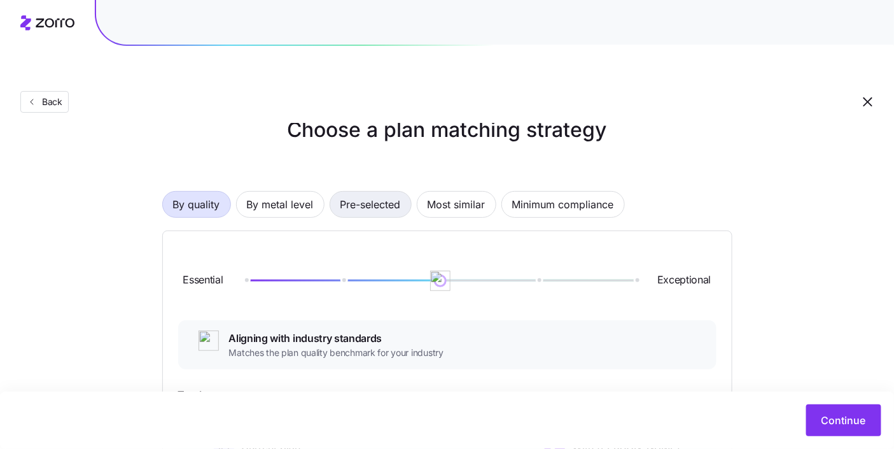
click at [373, 191] on span "Pre-selected" at bounding box center [370, 203] width 60 height 25
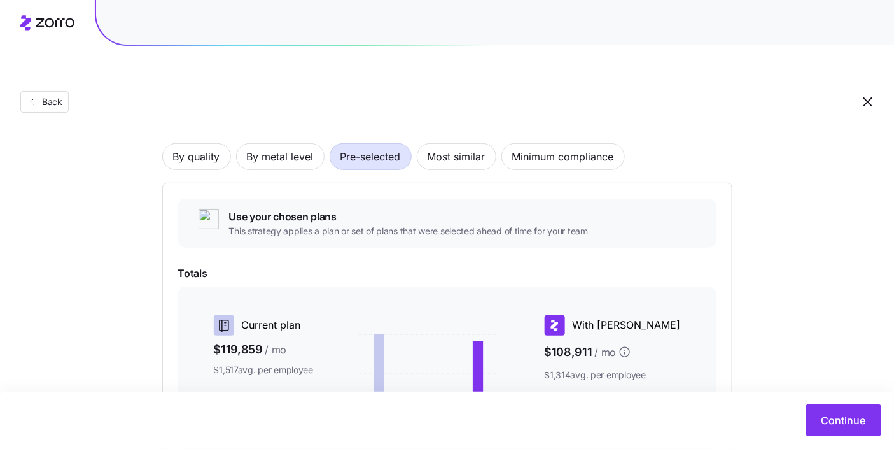
scroll to position [0, 0]
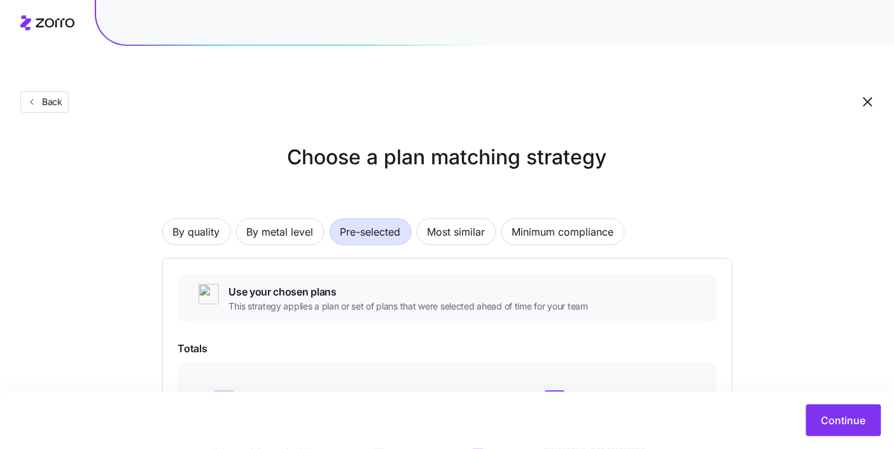
click at [260, 220] on div "By quality By metal level Pre-selected Most similar Minimum compliance Use your…" at bounding box center [447, 422] width 570 height 490
click at [221, 218] on button "By quality" at bounding box center [196, 231] width 69 height 27
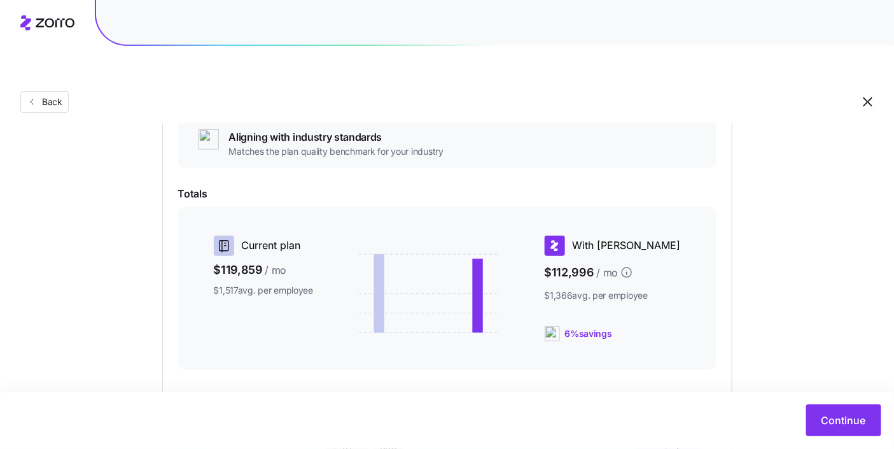
scroll to position [157, 0]
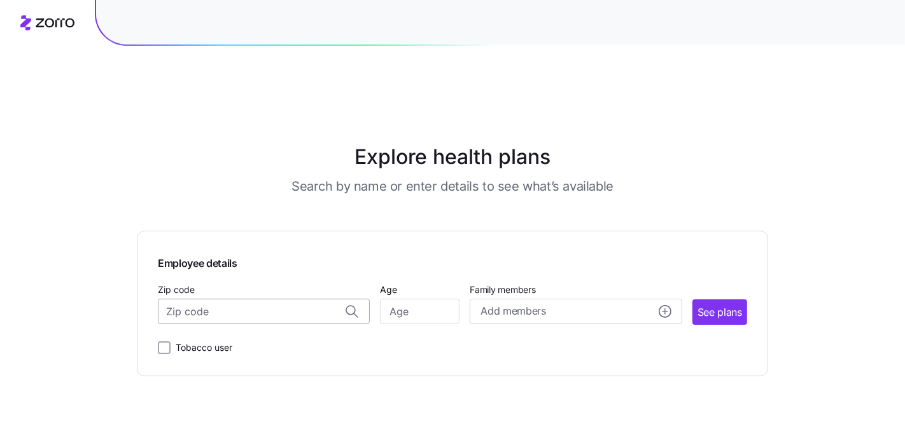
click at [241, 299] on input "Zip code" at bounding box center [264, 311] width 212 height 25
paste input "01826"
click at [230, 338] on span "01826, Middlesex County, MA" at bounding box center [261, 346] width 178 height 16
type input "01826, Middlesex County, MA"
click at [416, 299] on input "Age" at bounding box center [420, 311] width 80 height 25
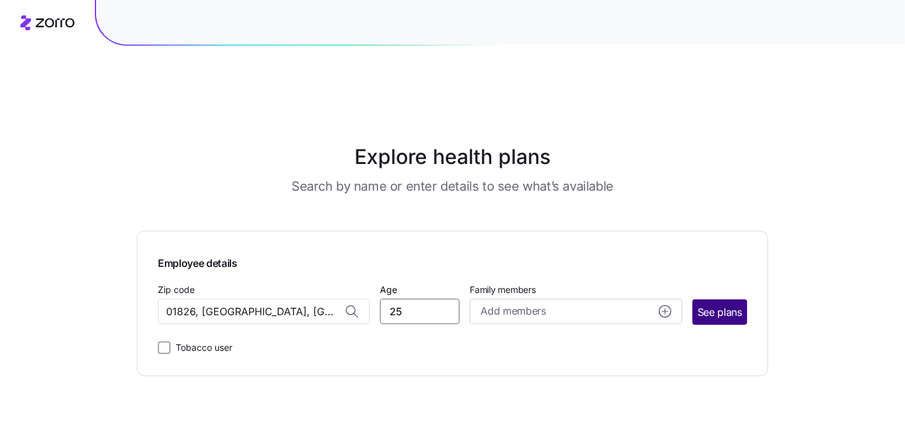
type input "25"
click at [721, 305] on span "See plans" at bounding box center [719, 313] width 45 height 16
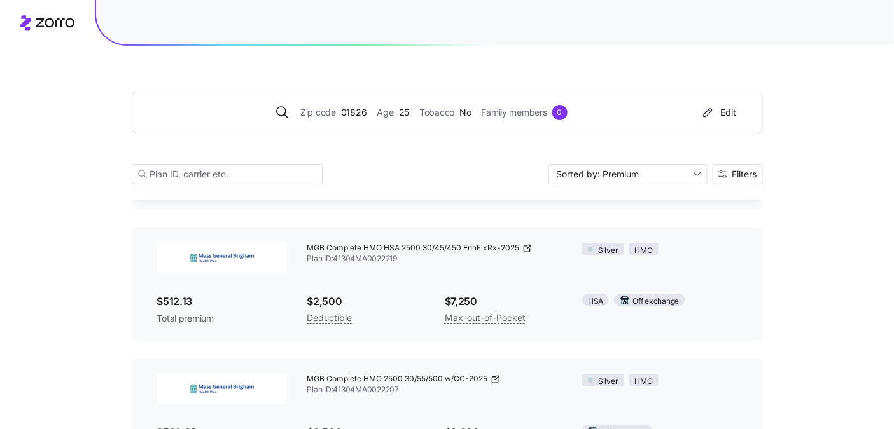
scroll to position [1652, 0]
